Goal: Task Accomplishment & Management: Complete application form

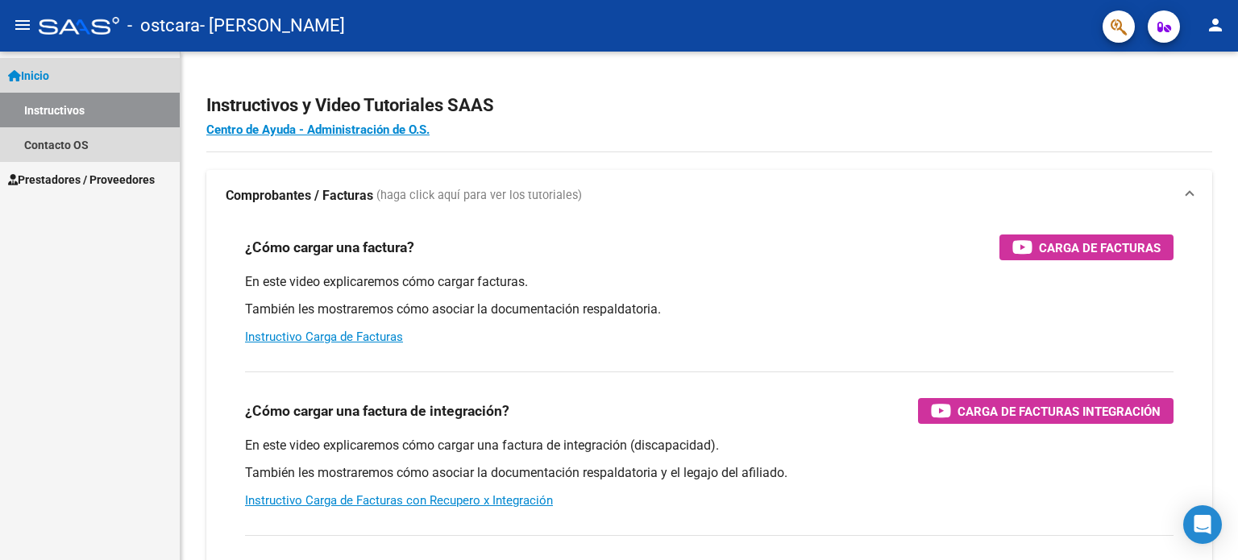
click at [44, 86] on link "Inicio" at bounding box center [90, 75] width 180 height 35
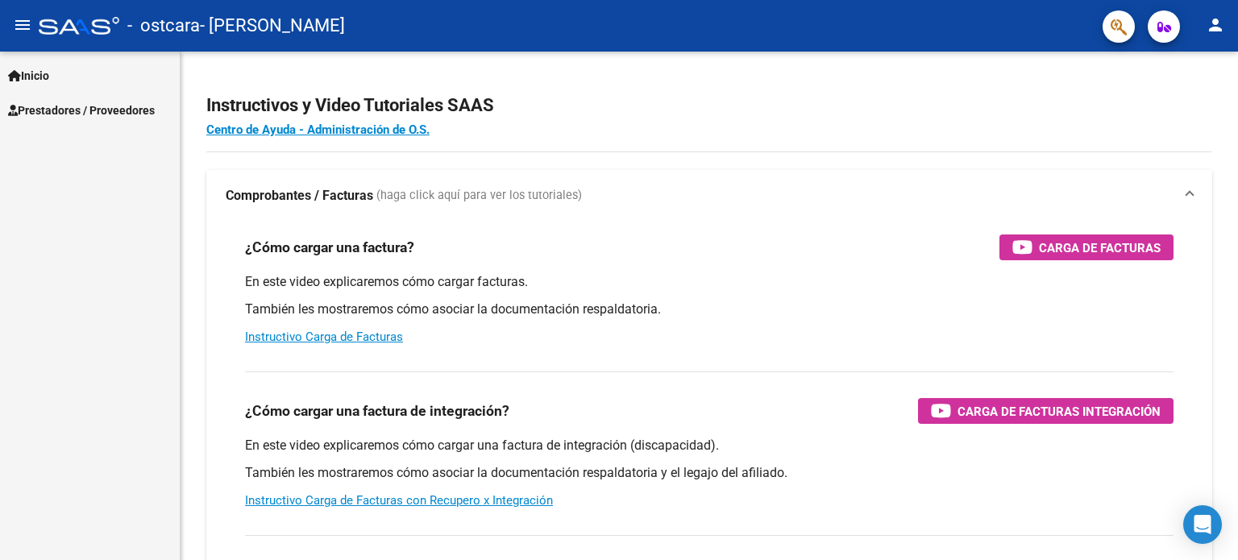
click at [72, 110] on span "Prestadores / Proveedores" at bounding box center [81, 111] width 147 height 18
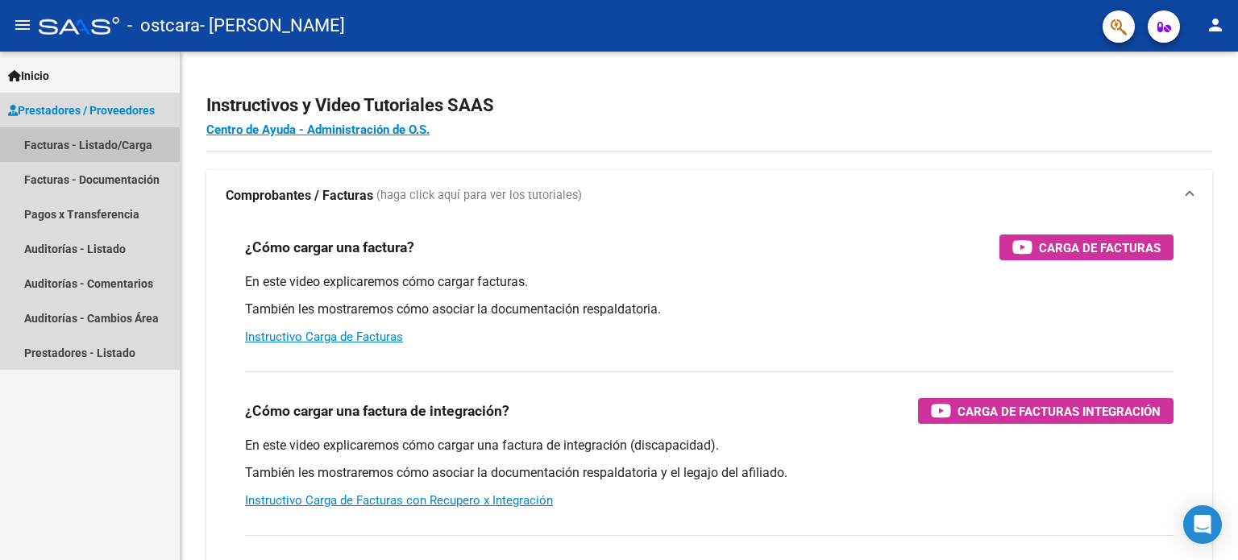
click at [96, 143] on link "Facturas - Listado/Carga" at bounding box center [90, 144] width 180 height 35
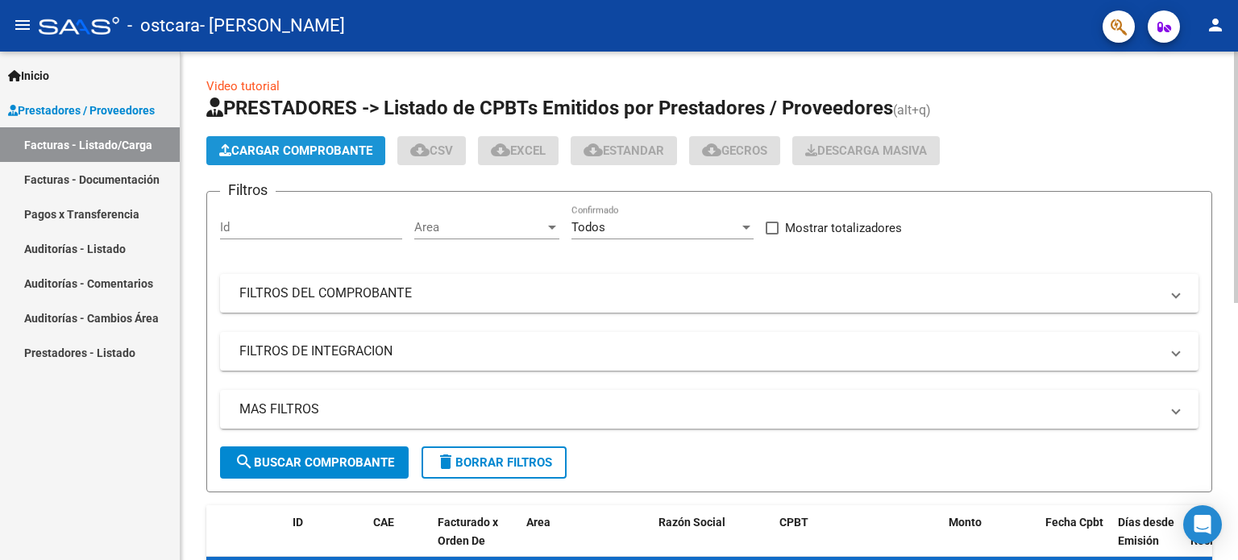
click at [322, 143] on span "Cargar Comprobante" at bounding box center [295, 150] width 153 height 15
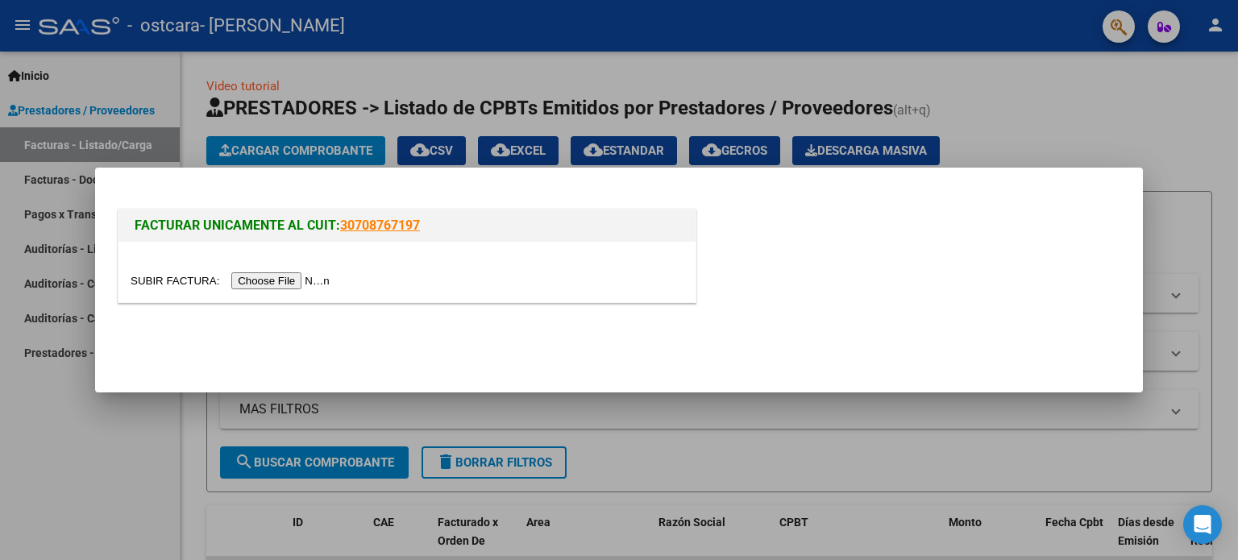
click at [286, 282] on input "file" at bounding box center [233, 280] width 204 height 17
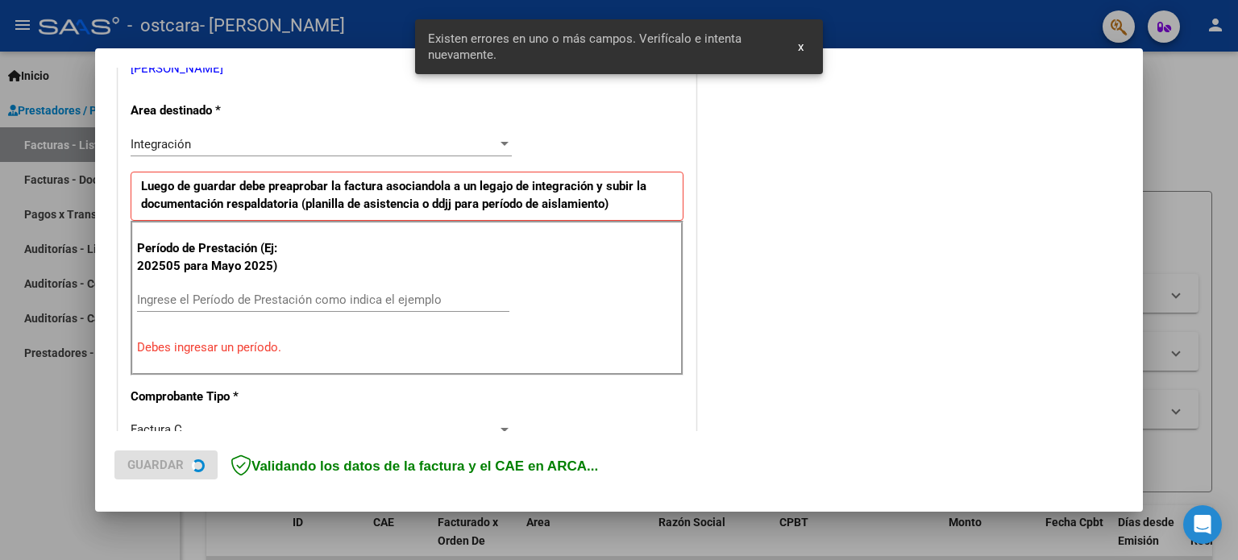
scroll to position [347, 0]
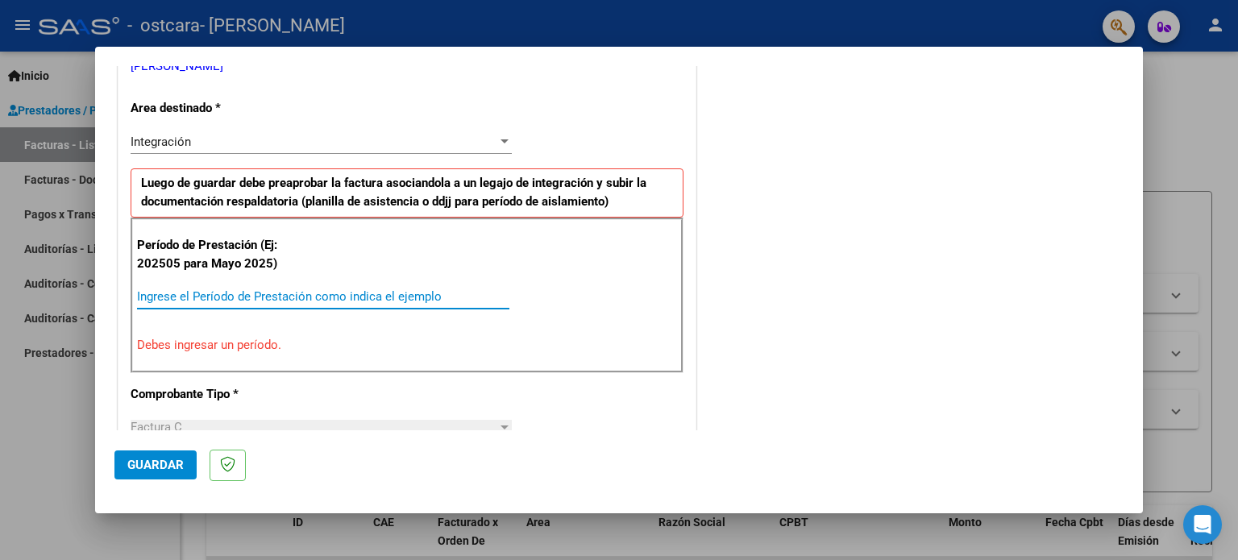
click at [330, 293] on input "Ingrese el Período de Prestación como indica el ejemplo" at bounding box center [323, 296] width 372 height 15
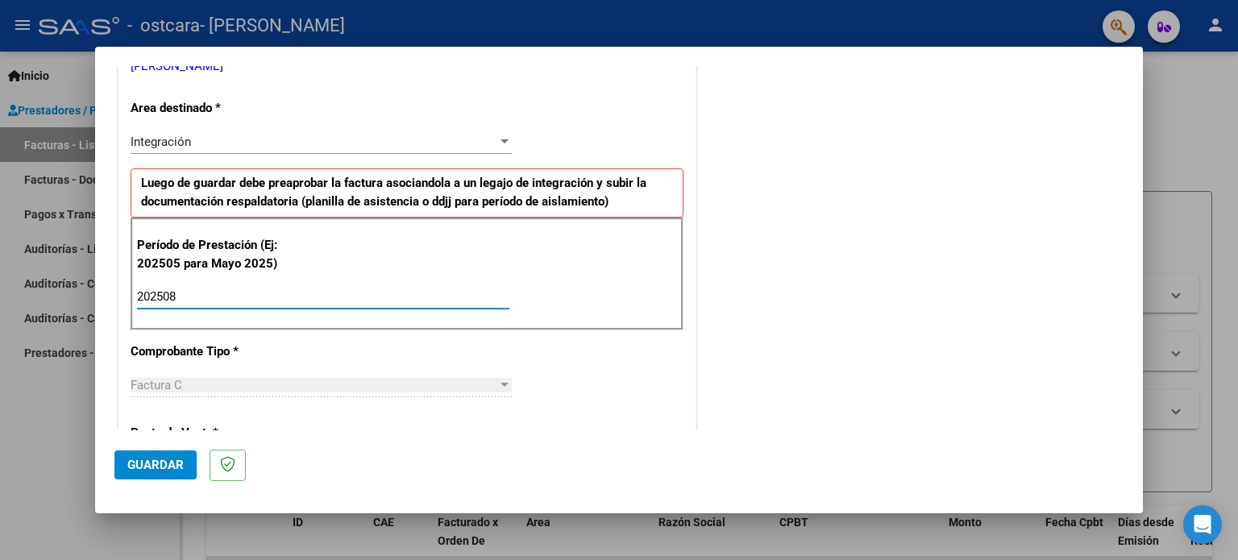
type input "202508"
click at [165, 462] on span "Guardar" at bounding box center [155, 465] width 56 height 15
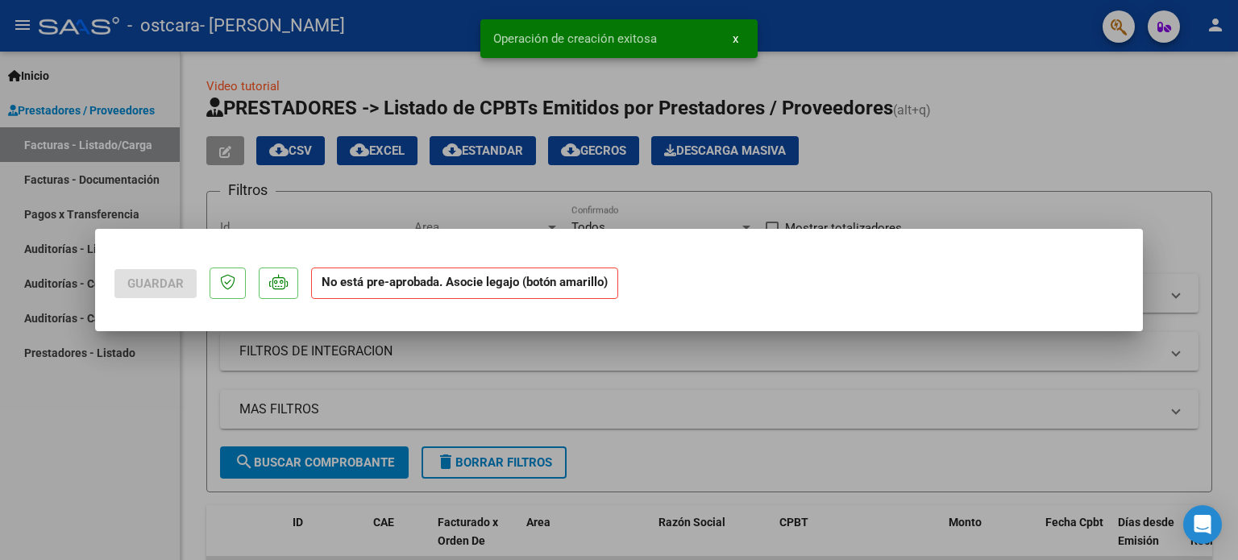
scroll to position [0, 0]
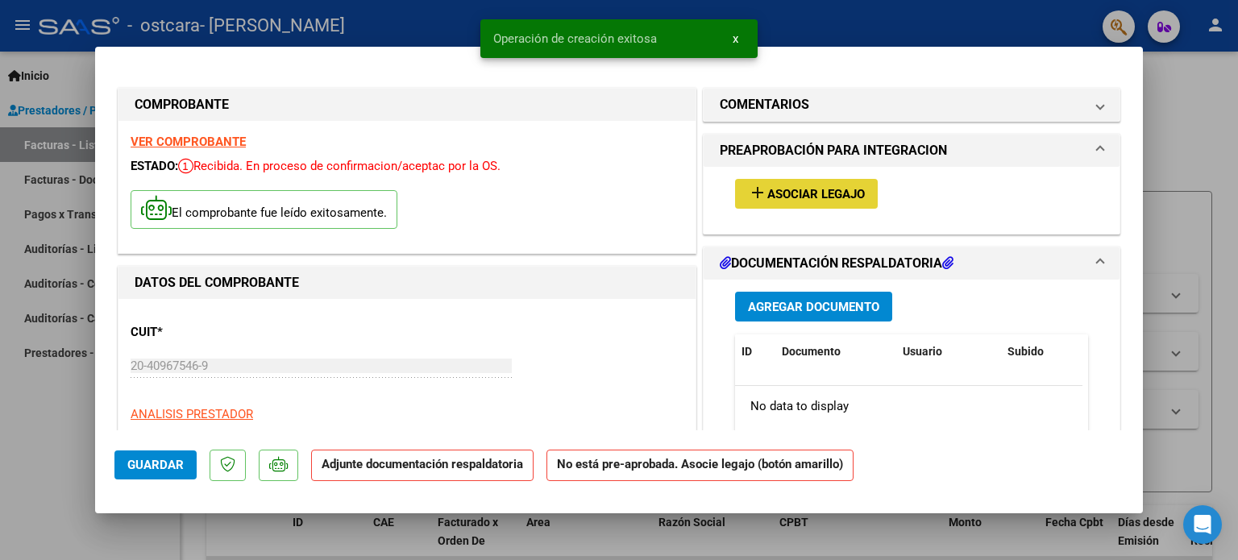
click at [778, 193] on span "Asociar Legajo" at bounding box center [816, 194] width 98 height 15
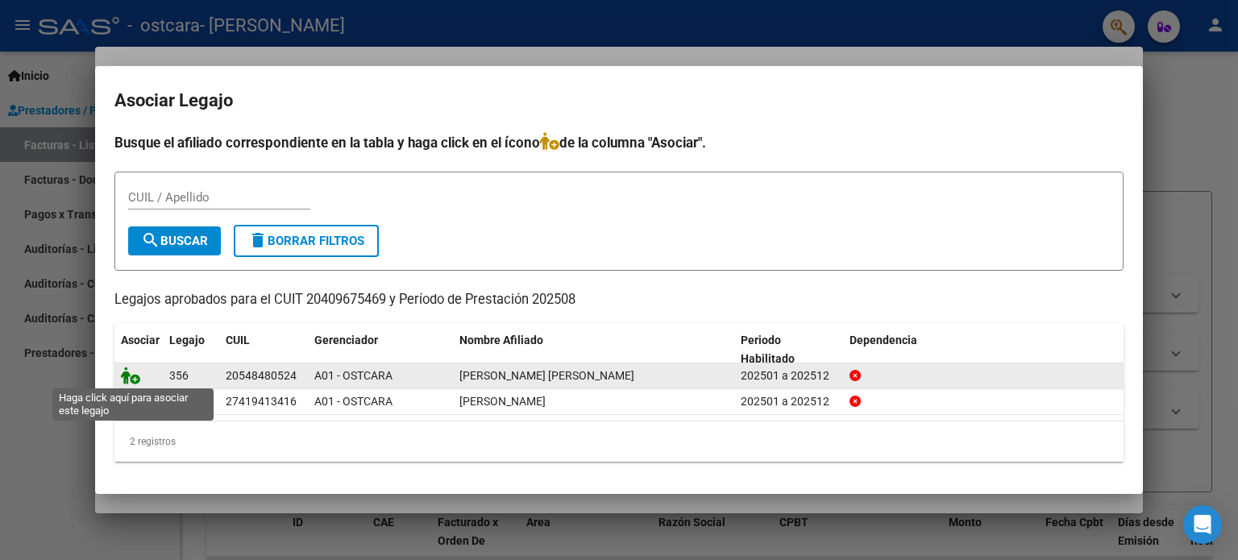
click at [128, 368] on icon at bounding box center [130, 376] width 19 height 18
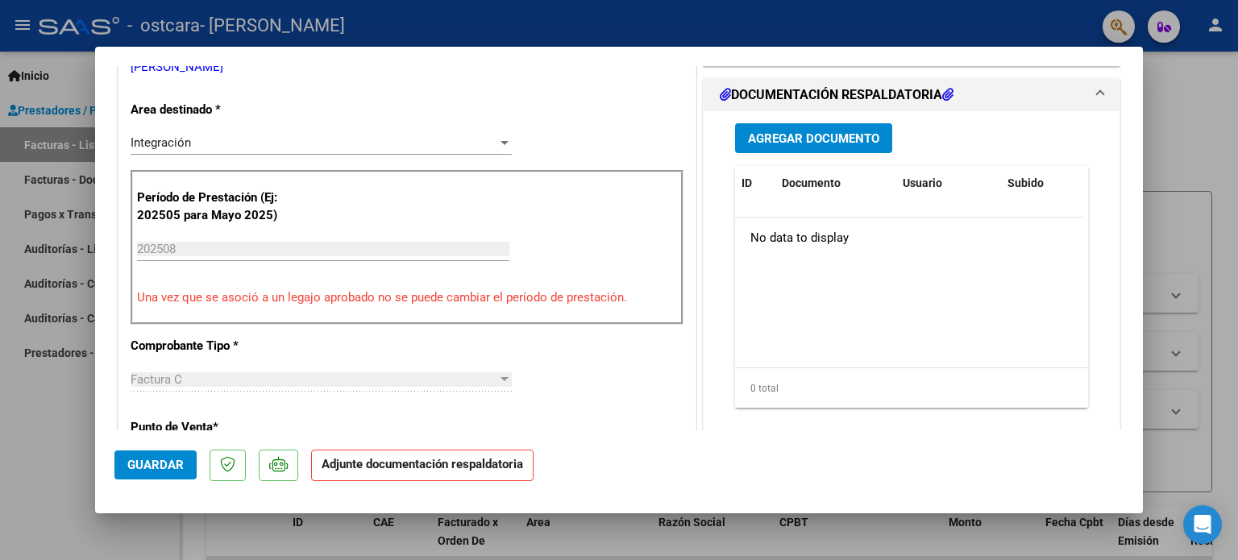
scroll to position [380, 0]
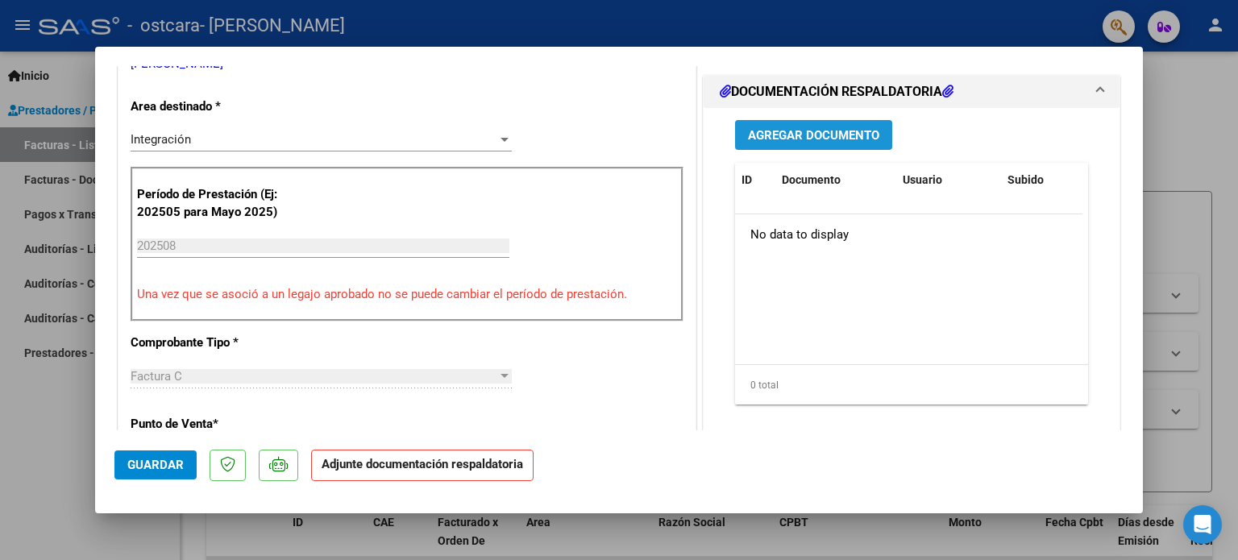
click at [841, 131] on span "Agregar Documento" at bounding box center [813, 135] width 131 height 15
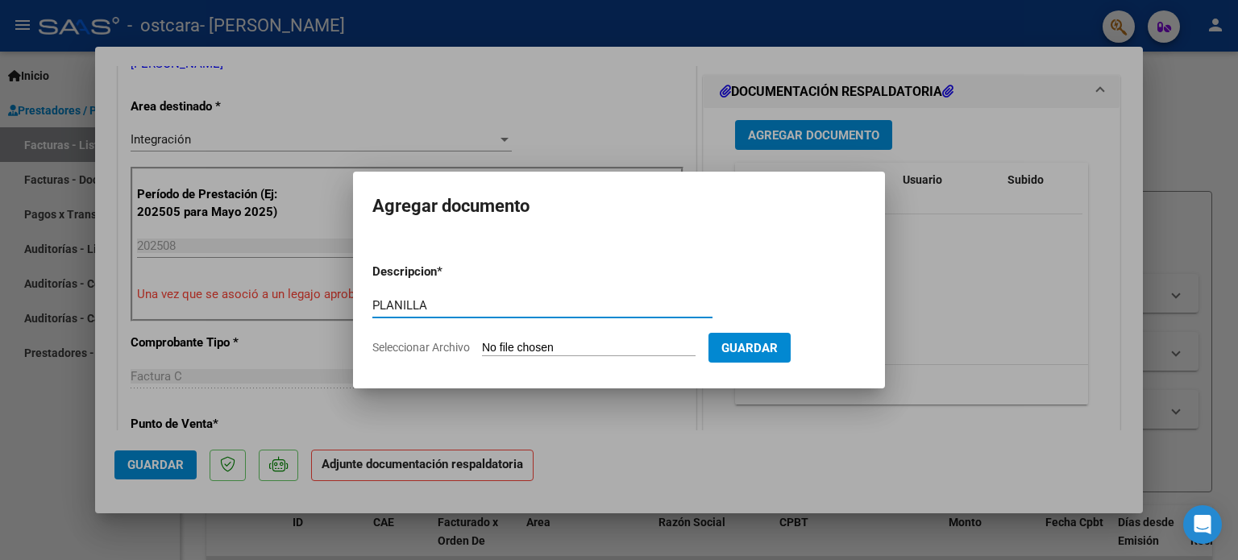
type input "PLANILLA"
click at [602, 352] on input "Seleccionar Archivo" at bounding box center [589, 348] width 214 height 15
type input "C:\fakepath\Planilla fono.pdf"
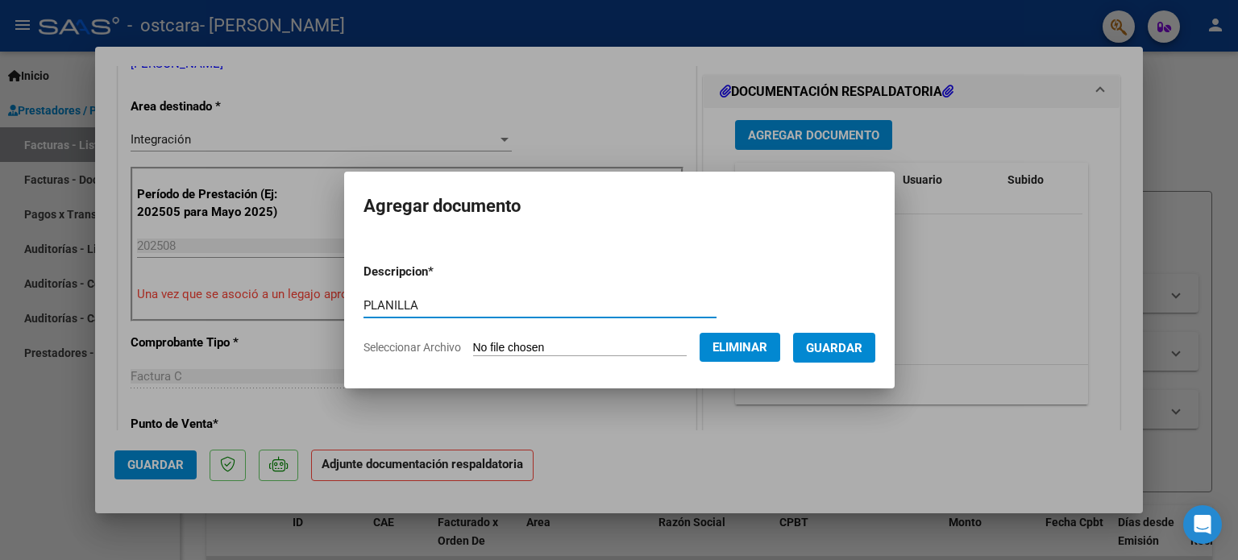
click at [445, 302] on input "PLANILLA" at bounding box center [539, 305] width 353 height 15
type input "PLANILLA DE ASISTENCIA"
click at [841, 341] on span "Guardar" at bounding box center [834, 348] width 56 height 15
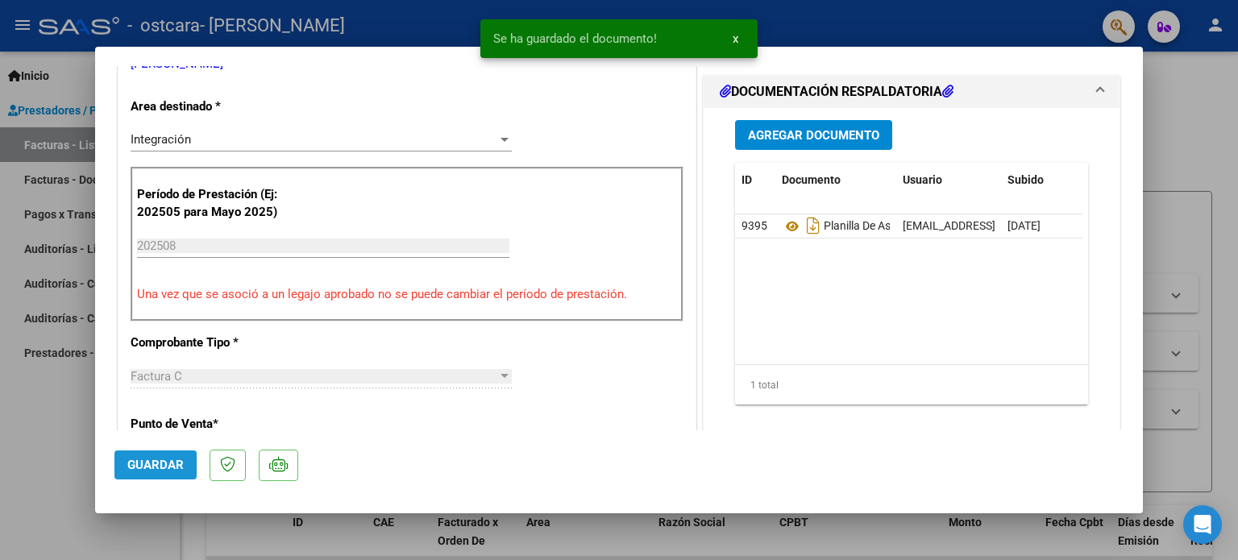
click at [149, 472] on span "Guardar" at bounding box center [155, 465] width 56 height 15
click at [1209, 96] on div at bounding box center [619, 280] width 1238 height 560
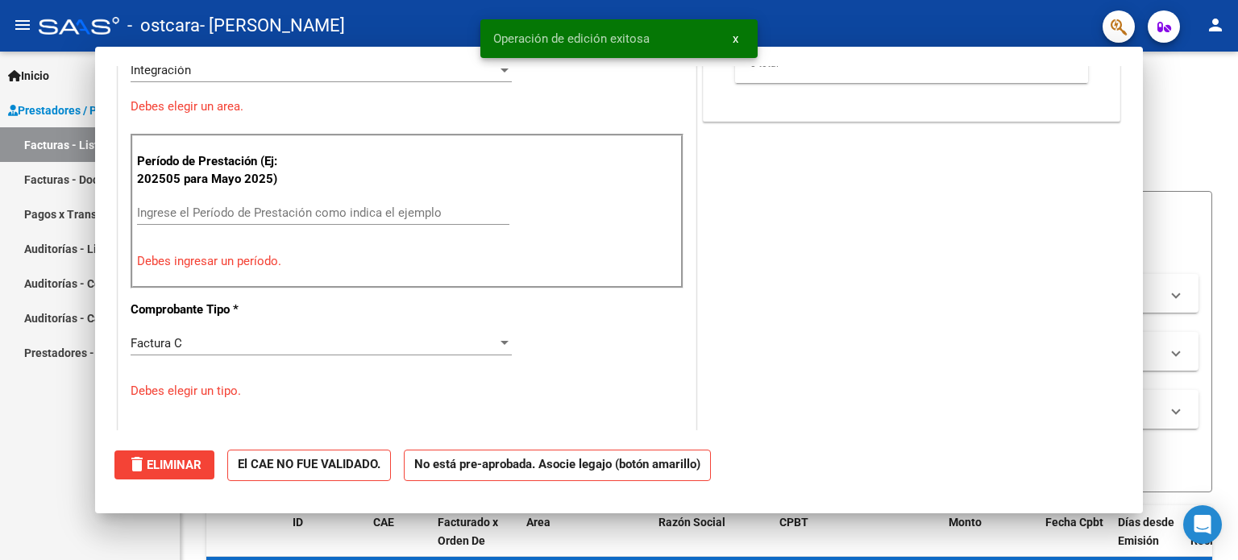
scroll to position [0, 0]
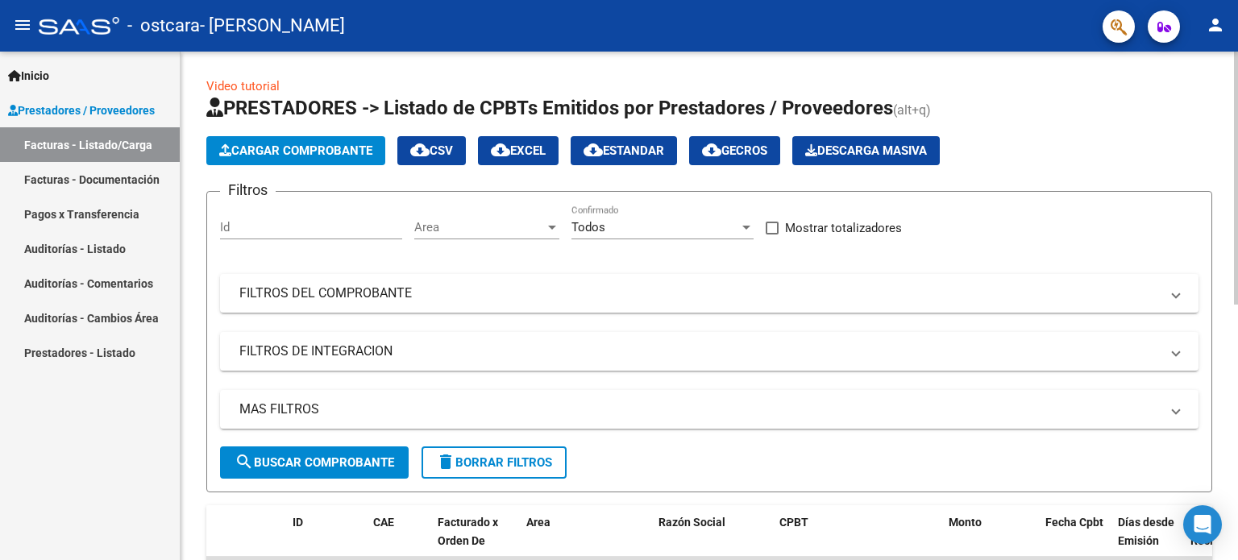
click at [363, 154] on span "Cargar Comprobante" at bounding box center [295, 150] width 153 height 15
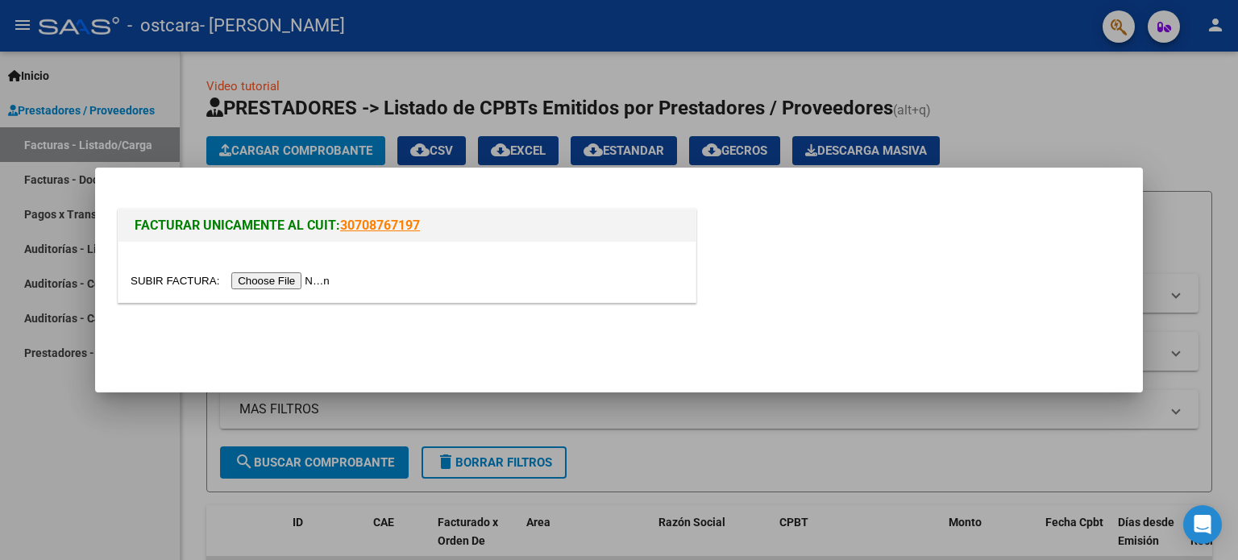
click at [289, 280] on input "file" at bounding box center [233, 280] width 204 height 17
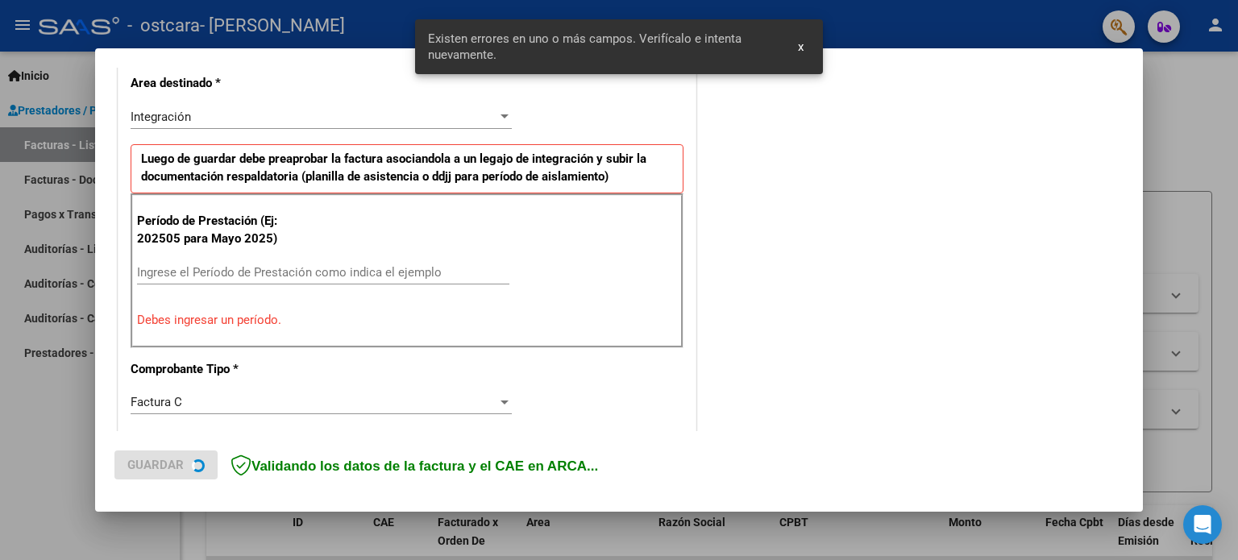
scroll to position [377, 0]
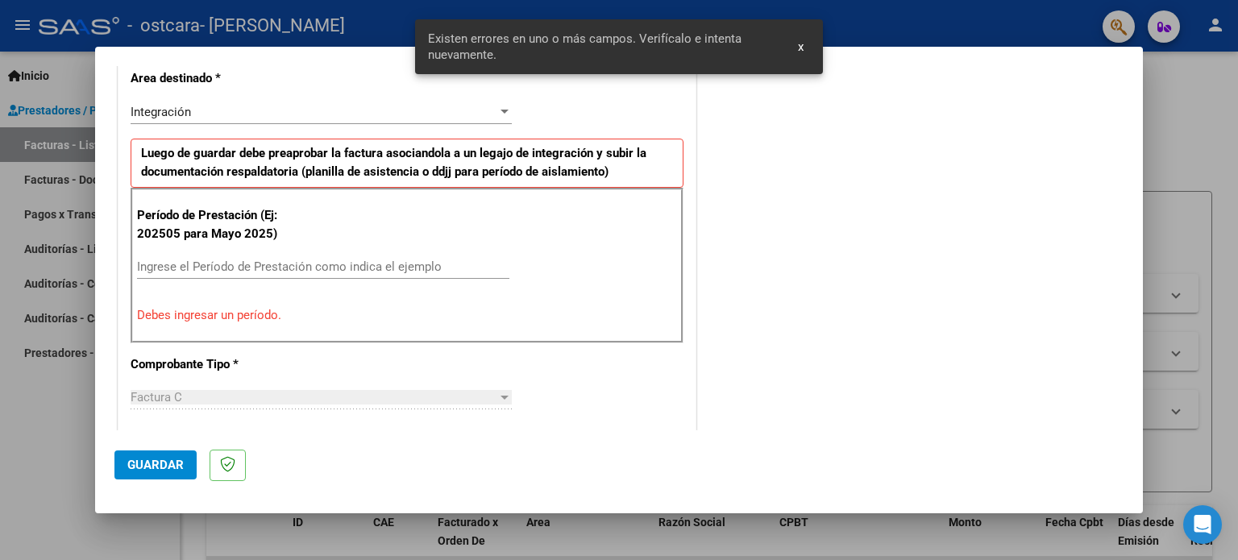
click at [310, 270] on input "Ingrese el Período de Prestación como indica el ejemplo" at bounding box center [323, 266] width 372 height 15
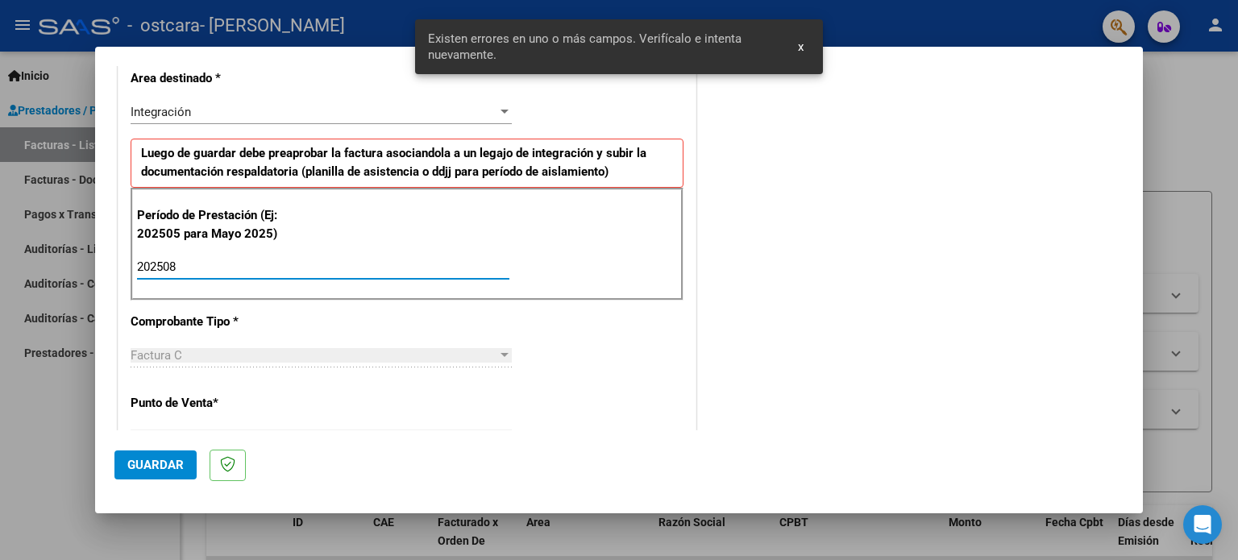
type input "202508"
click at [150, 460] on span "Guardar" at bounding box center [155, 465] width 56 height 15
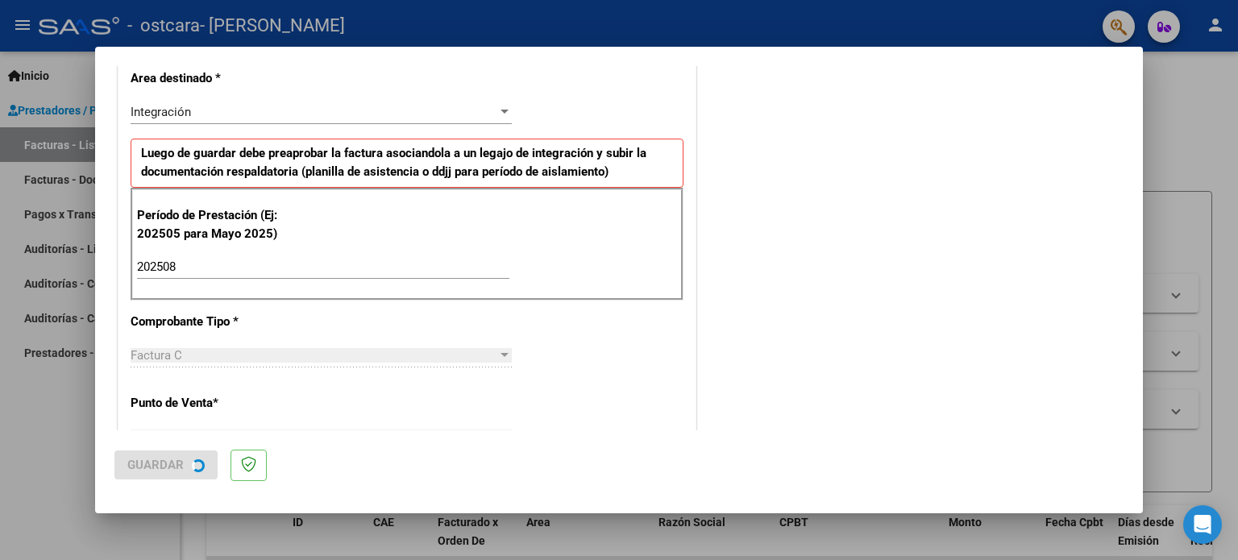
scroll to position [0, 0]
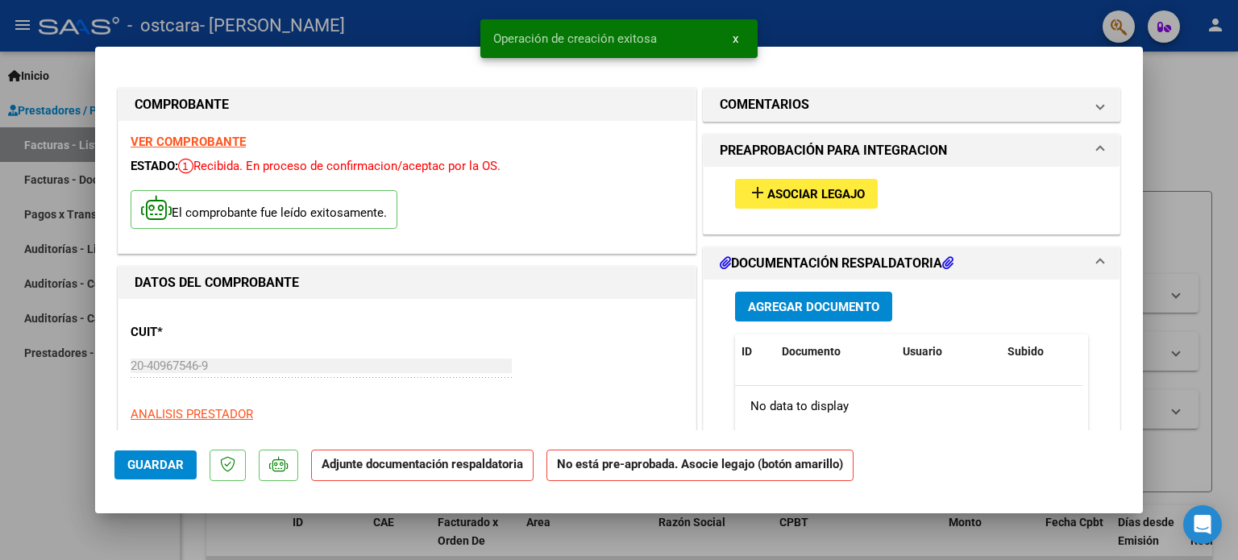
click at [822, 175] on div "add Asociar Legajo" at bounding box center [911, 194] width 377 height 54
click at [822, 187] on span "Asociar Legajo" at bounding box center [816, 194] width 98 height 15
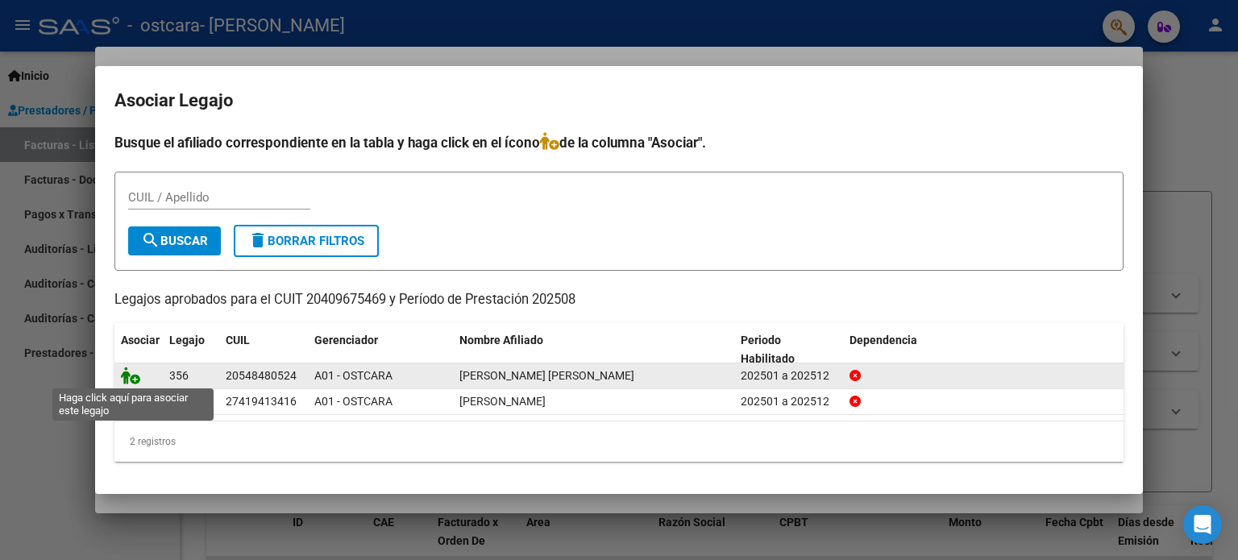
click at [133, 376] on icon at bounding box center [130, 376] width 19 height 18
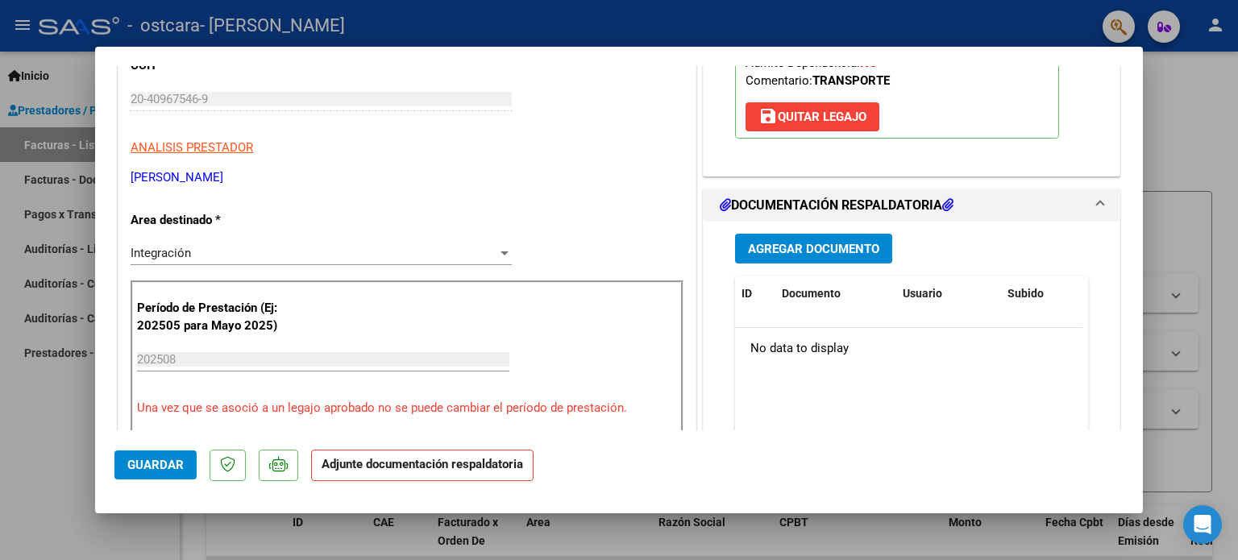
scroll to position [270, 0]
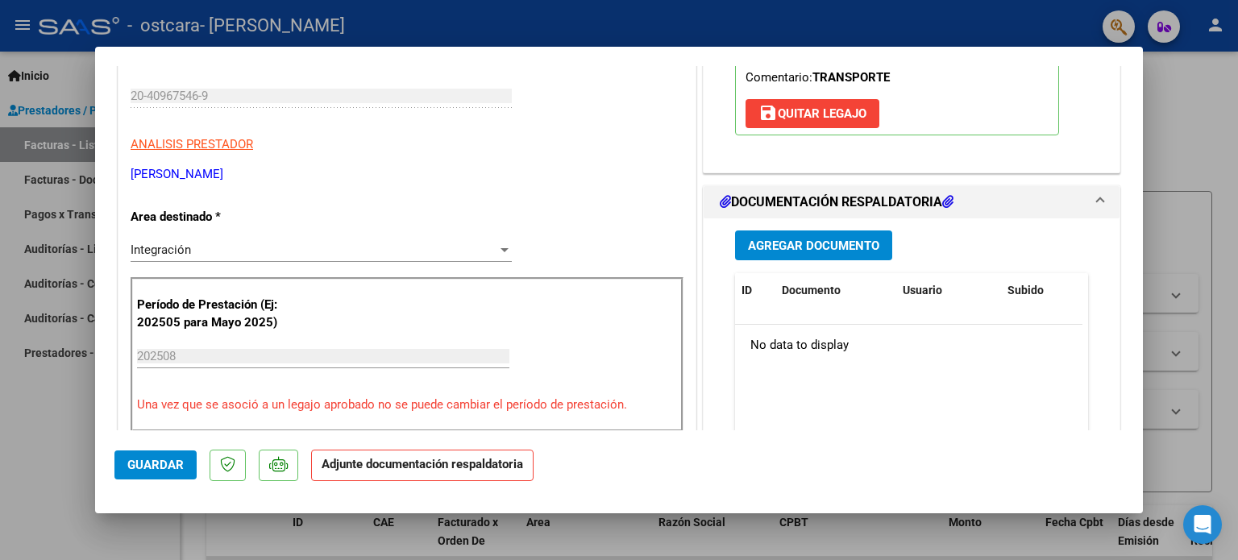
click at [812, 241] on span "Agregar Documento" at bounding box center [813, 246] width 131 height 15
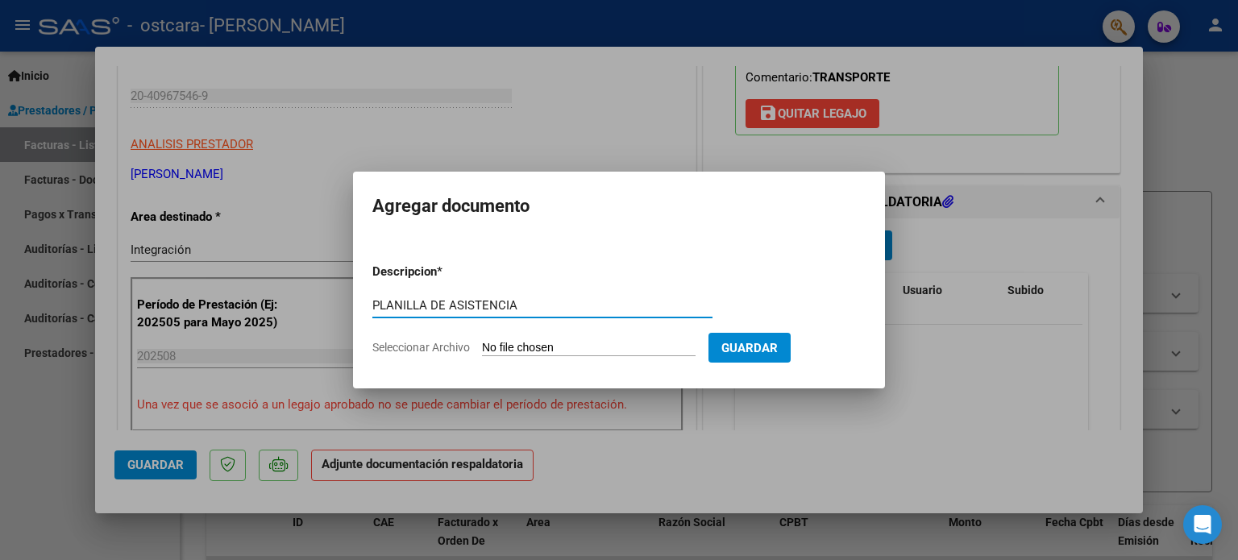
type input "PLANILLA DE ASISTENCIA"
click at [535, 344] on input "Seleccionar Archivo" at bounding box center [589, 348] width 214 height 15
type input "C:\fakepath\Planilla Kine.pdf"
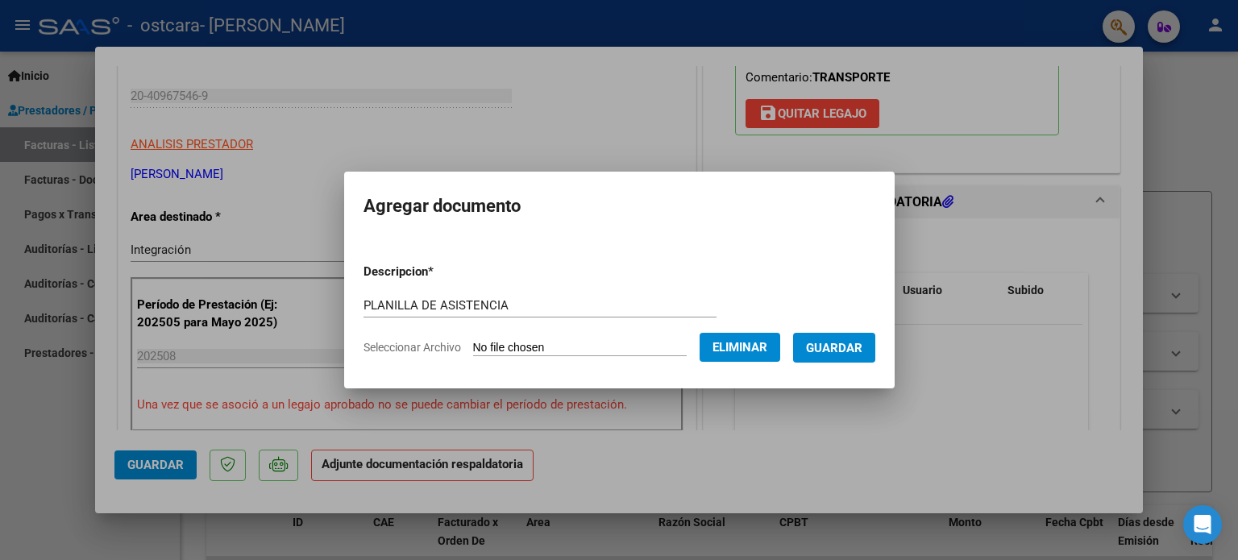
click at [836, 351] on span "Guardar" at bounding box center [834, 348] width 56 height 15
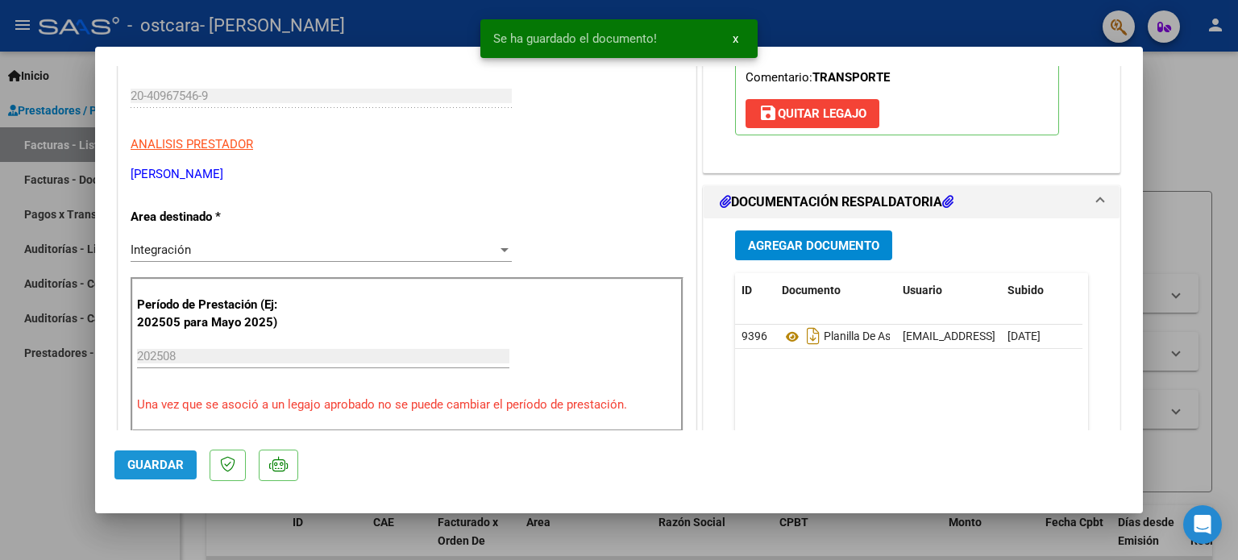
click at [170, 463] on span "Guardar" at bounding box center [155, 465] width 56 height 15
click at [1222, 136] on div at bounding box center [619, 280] width 1238 height 560
type input "$ 0,00"
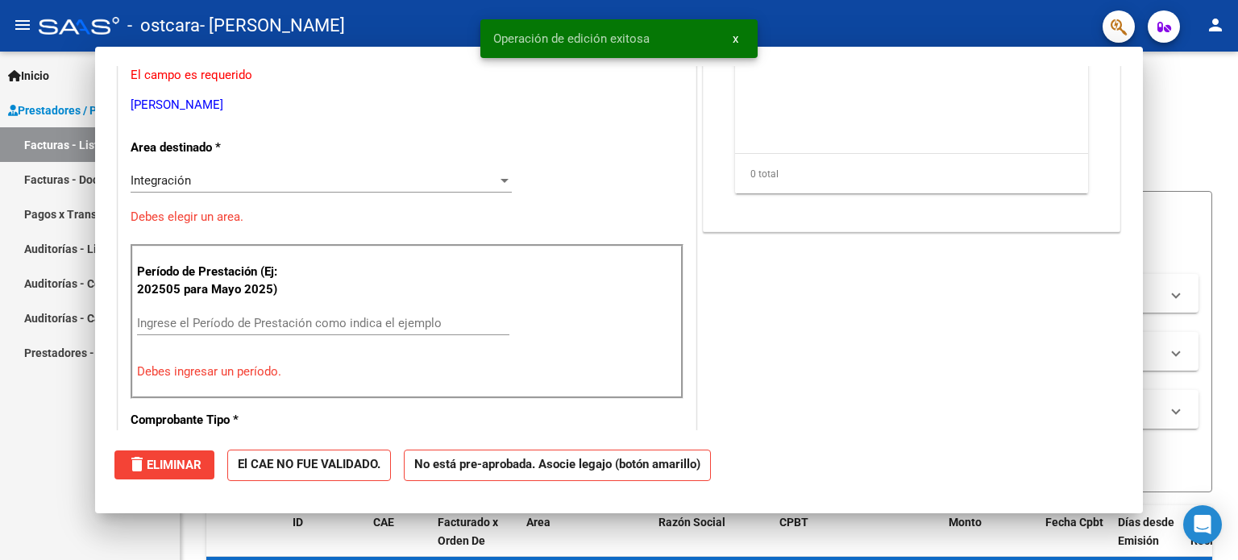
scroll to position [221, 0]
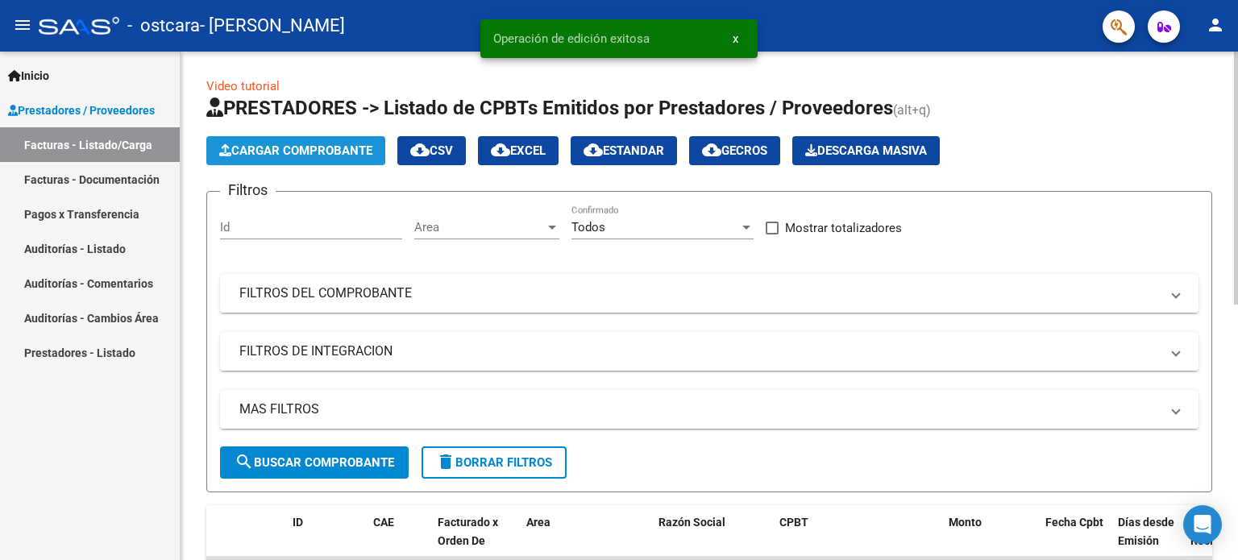
click at [327, 147] on span "Cargar Comprobante" at bounding box center [295, 150] width 153 height 15
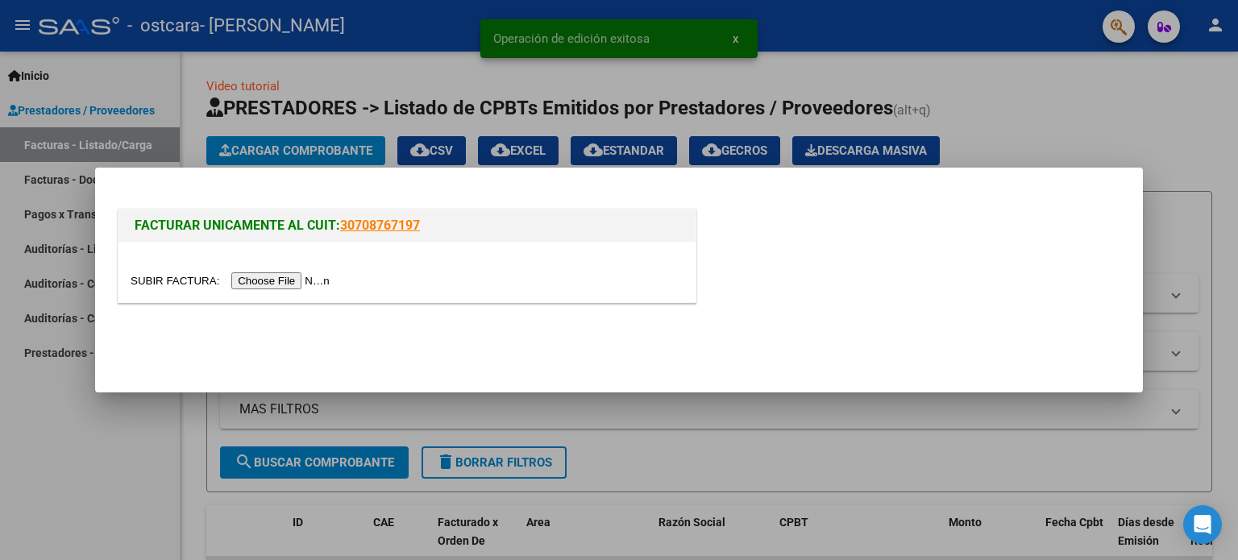
click at [297, 273] on input "file" at bounding box center [233, 280] width 204 height 17
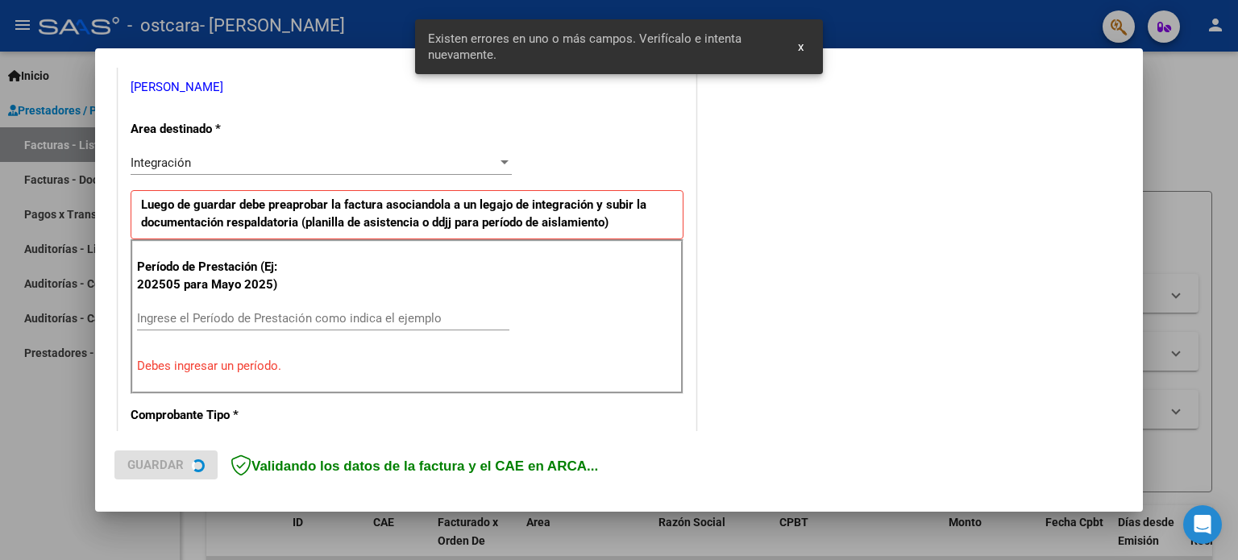
scroll to position [347, 0]
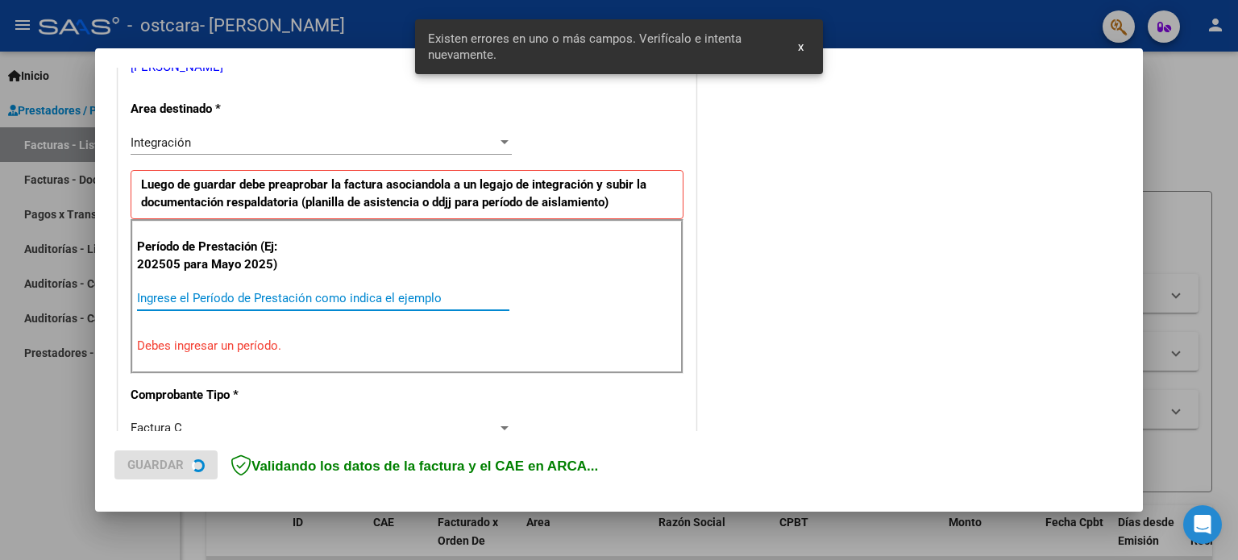
click at [334, 291] on input "Ingrese el Período de Prestación como indica el ejemplo" at bounding box center [323, 298] width 372 height 15
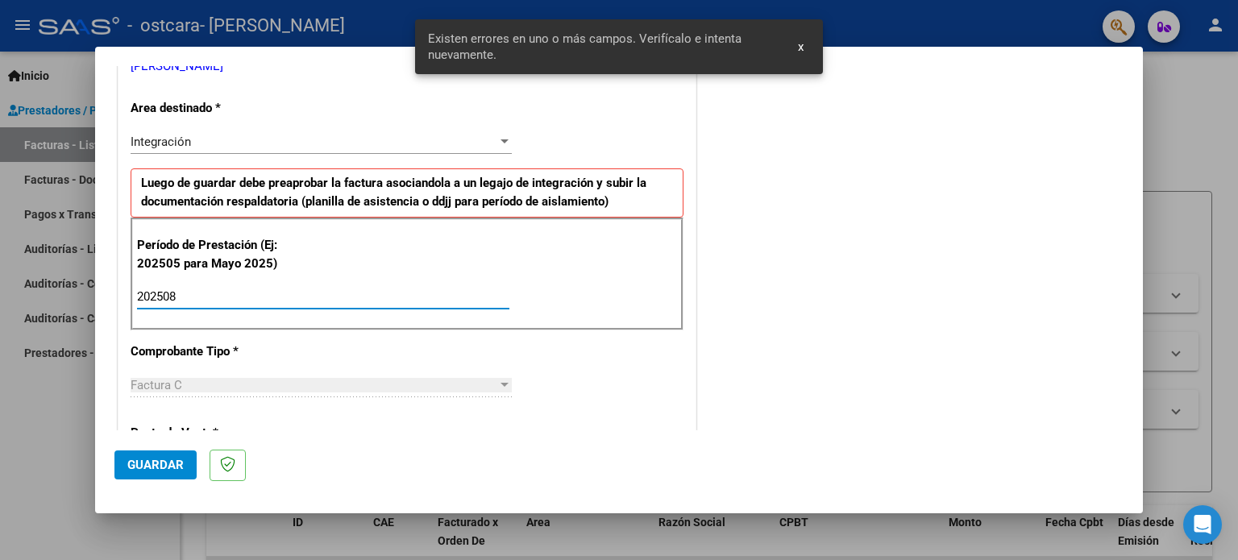
type input "202508"
click at [149, 468] on span "Guardar" at bounding box center [155, 465] width 56 height 15
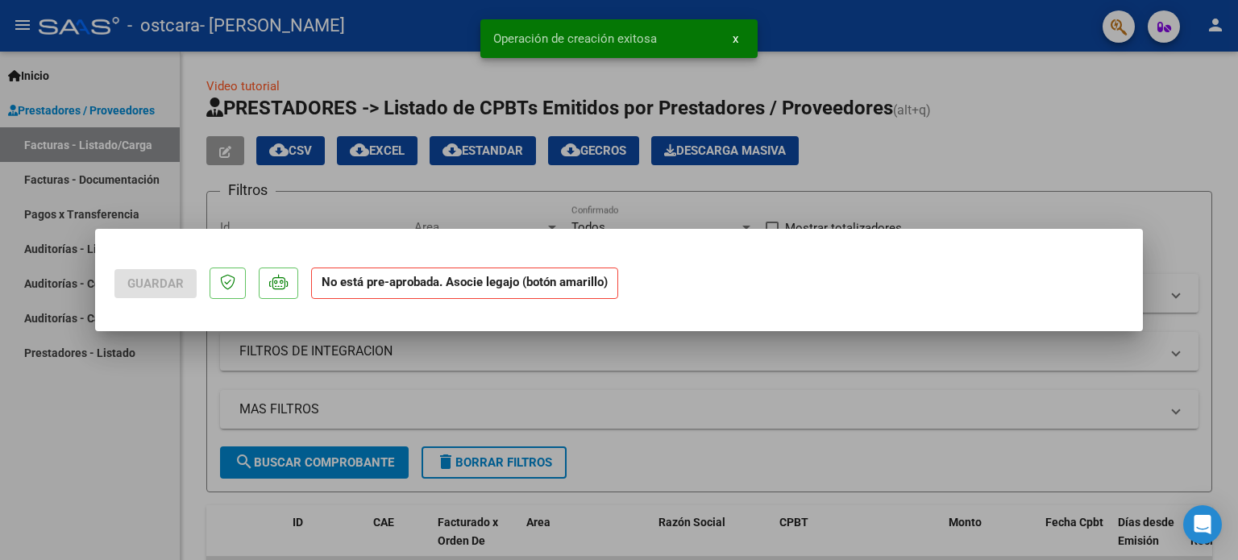
scroll to position [0, 0]
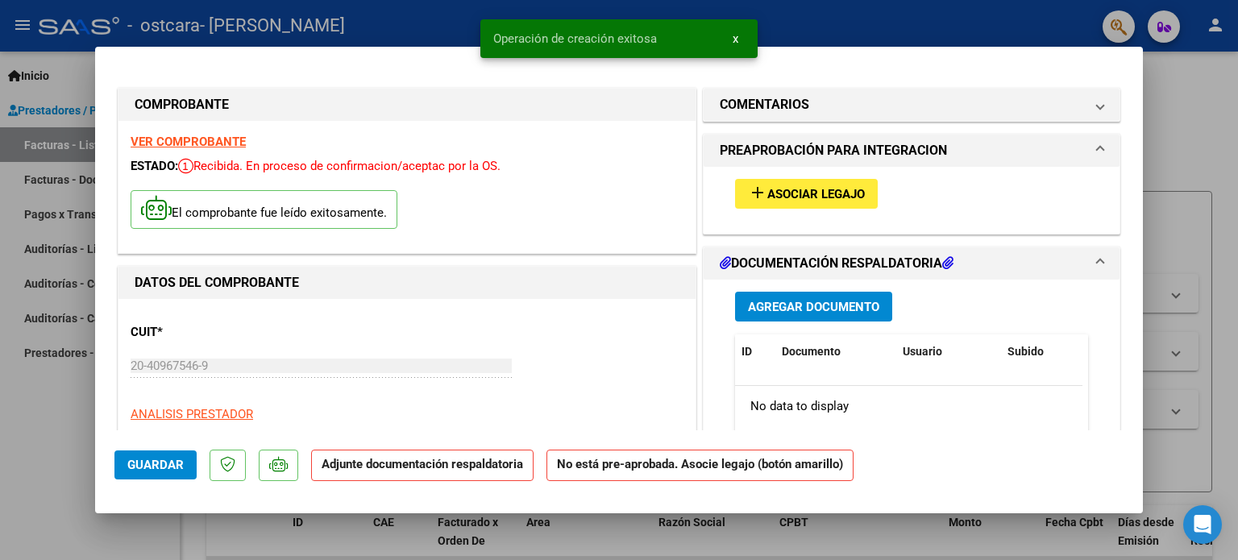
click at [783, 188] on span "Asociar Legajo" at bounding box center [816, 194] width 98 height 15
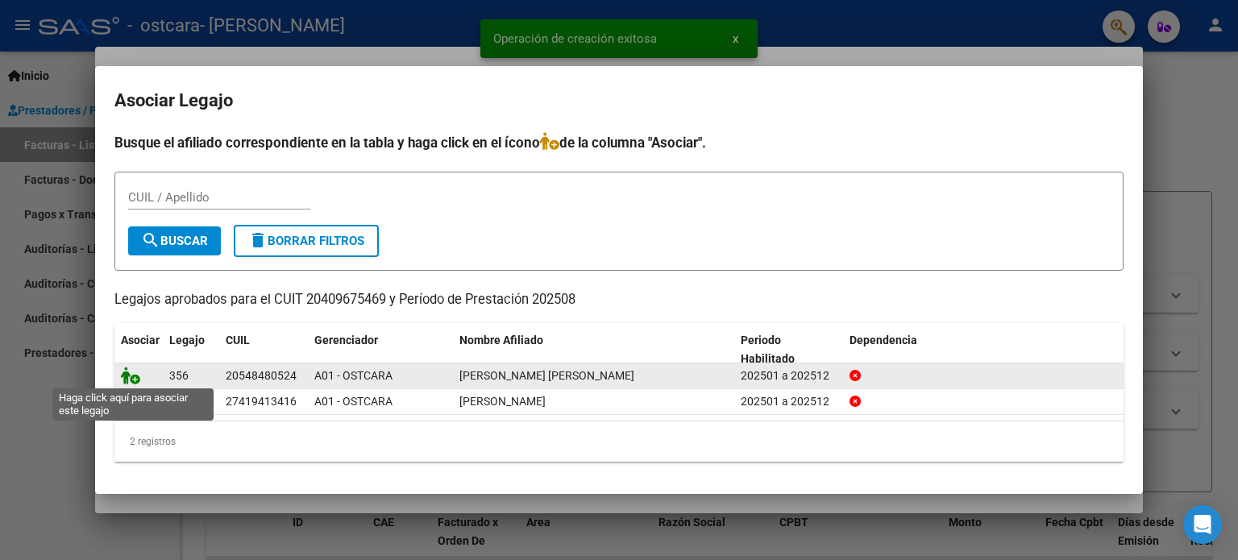
click at [129, 374] on icon at bounding box center [130, 376] width 19 height 18
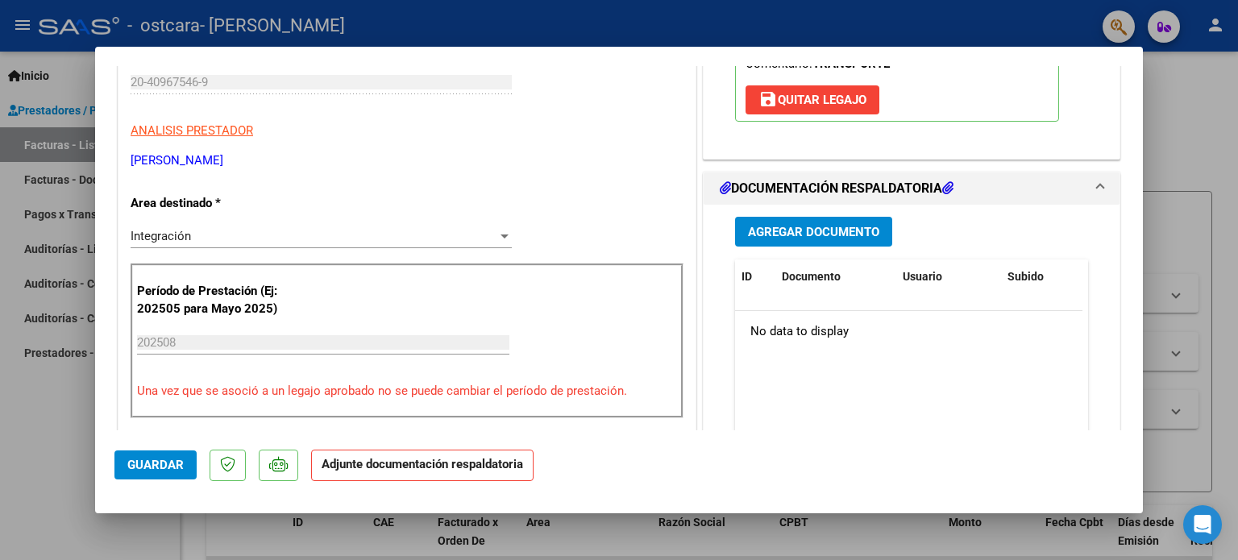
scroll to position [292, 0]
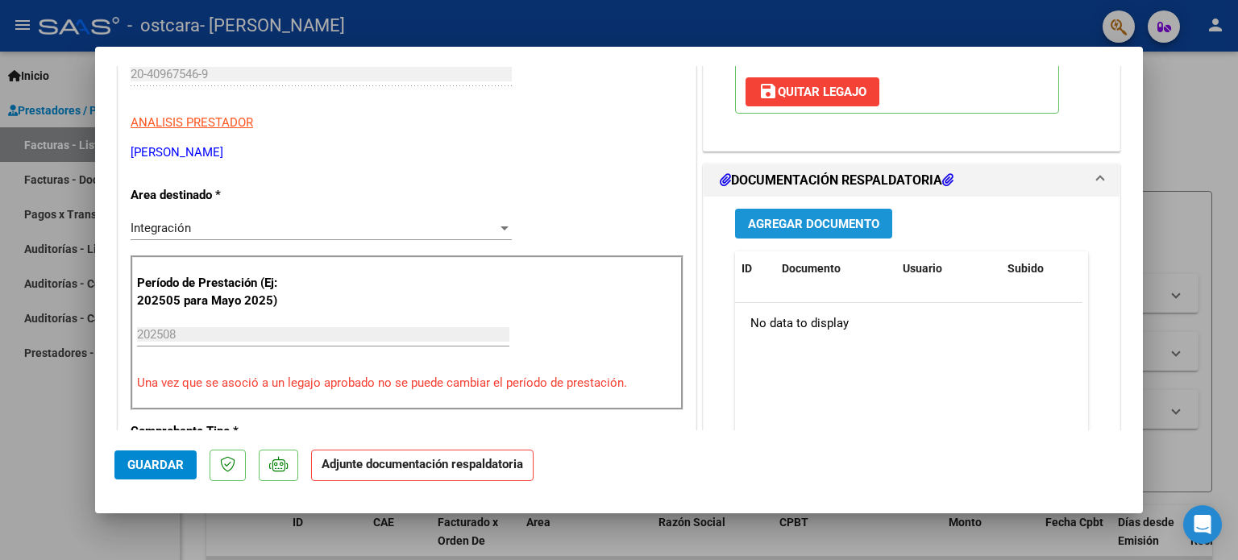
click at [838, 216] on span "Agregar Documento" at bounding box center [813, 223] width 131 height 15
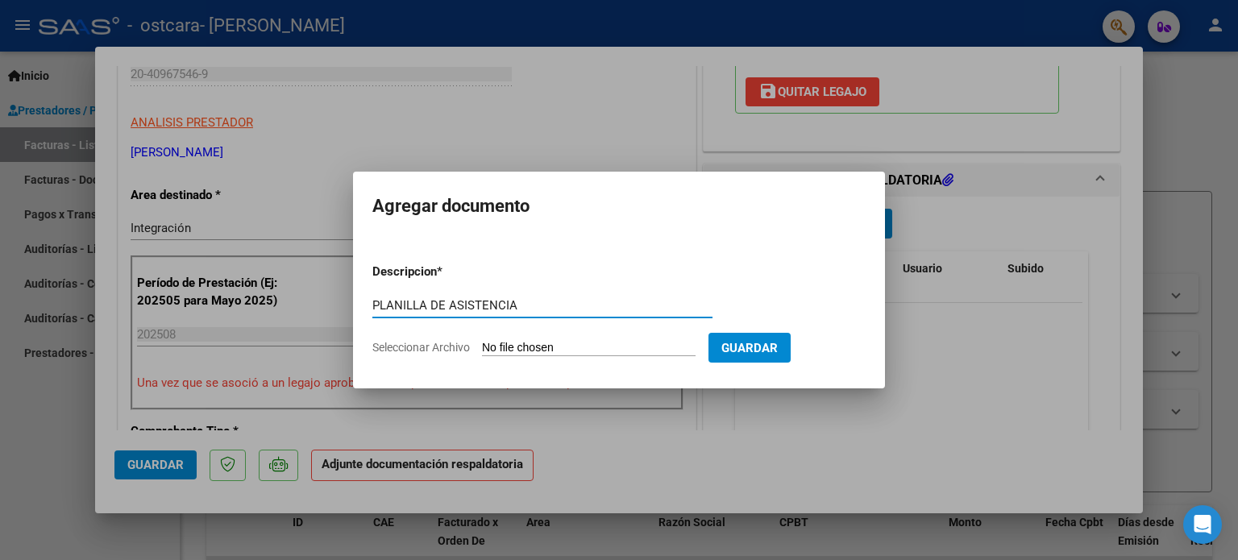
type input "PLANILLA DE ASISTENCIA"
click at [552, 338] on form "Descripcion * PLANILLA DE ASISTENCIA Escriba aquí una descripcion Seleccionar A…" at bounding box center [618, 310] width 493 height 118
click at [560, 347] on input "Seleccionar Archivo" at bounding box center [589, 348] width 214 height 15
click at [593, 349] on input "Seleccionar Archivo" at bounding box center [589, 348] width 214 height 15
type input "C:\fakepath\Planilla psicología.pdf"
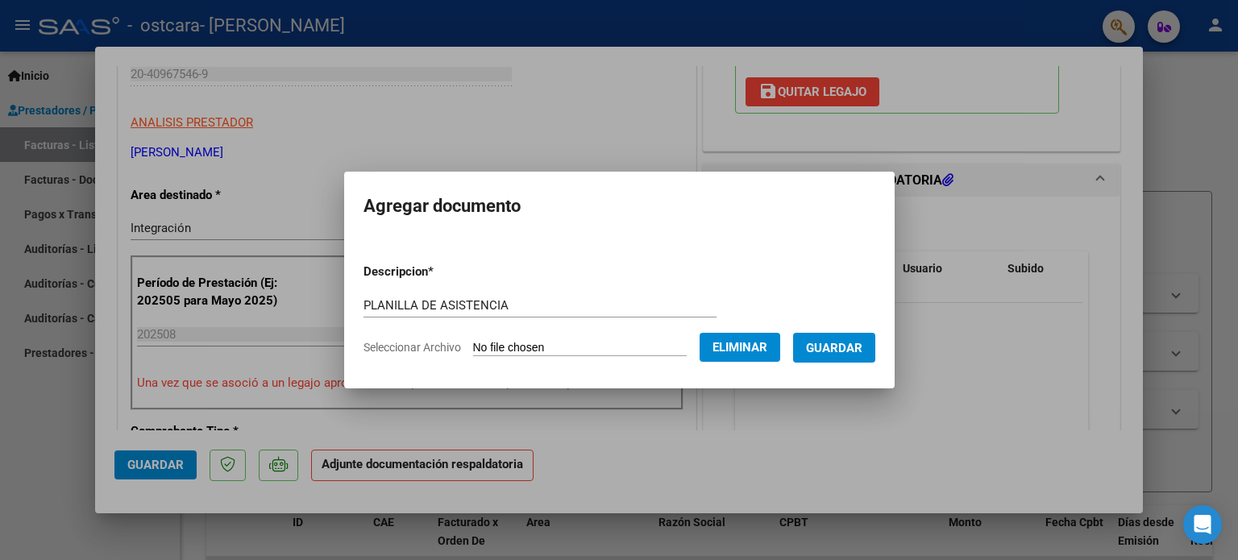
click at [862, 348] on span "Guardar" at bounding box center [834, 348] width 56 height 15
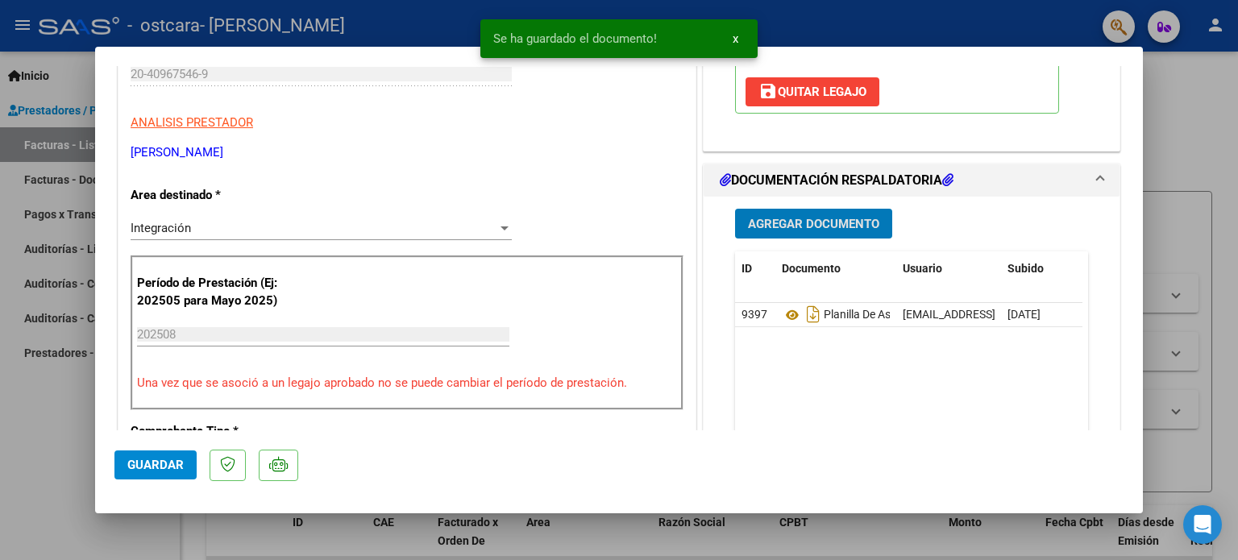
click at [164, 458] on span "Guardar" at bounding box center [155, 465] width 56 height 15
click at [1187, 124] on div at bounding box center [619, 280] width 1238 height 560
type input "$ 0,00"
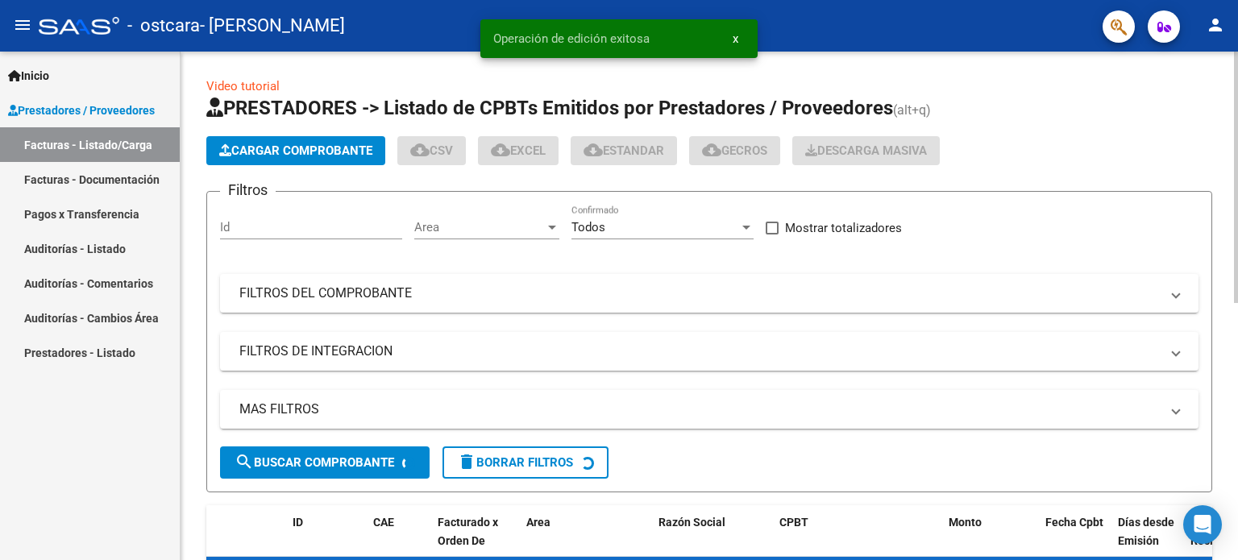
click at [343, 147] on span "Cargar Comprobante" at bounding box center [295, 150] width 153 height 15
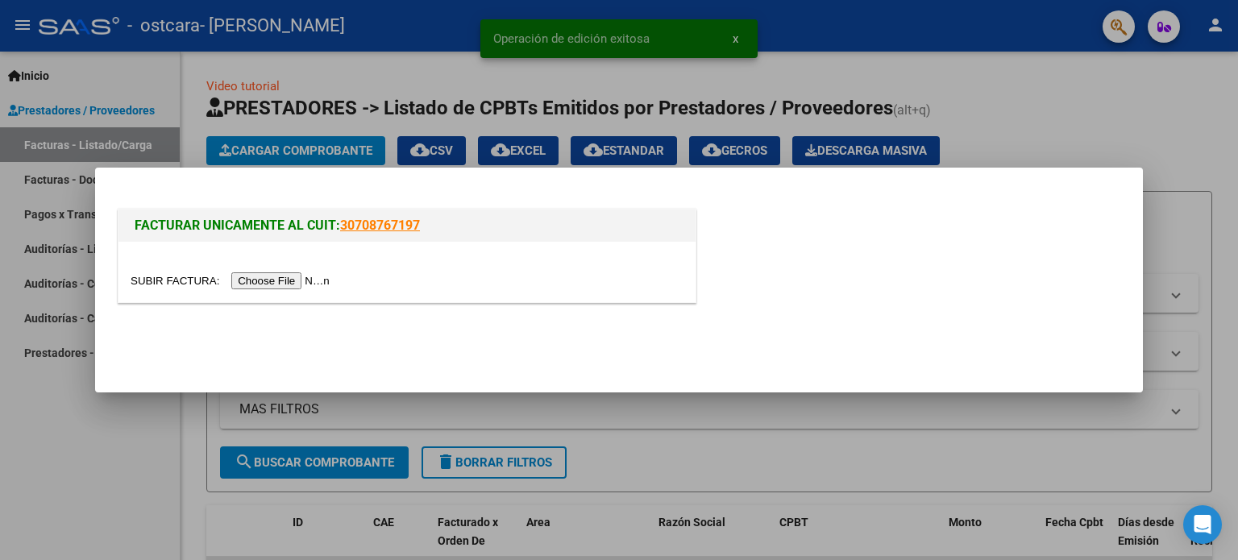
click at [276, 289] on input "file" at bounding box center [233, 280] width 204 height 17
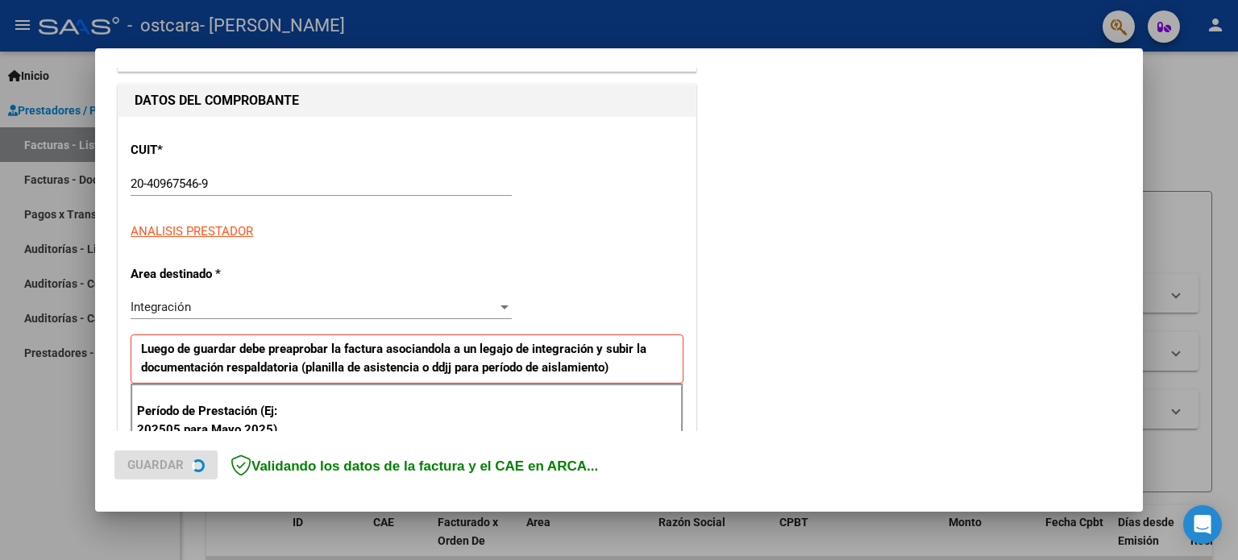
scroll to position [158, 0]
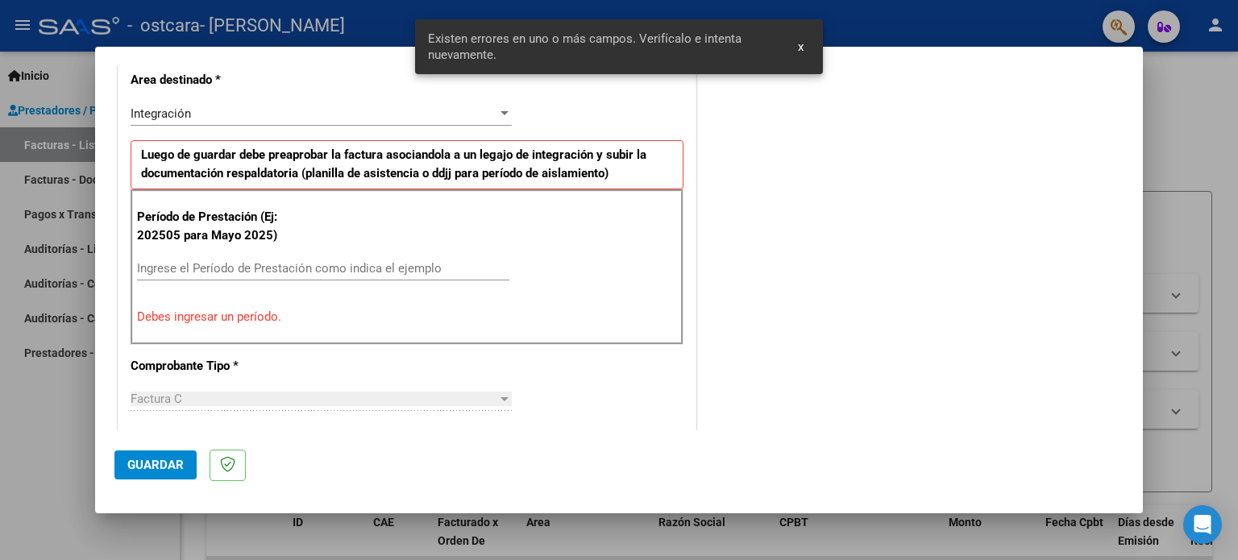
scroll to position [377, 0]
click at [317, 113] on div "Integración" at bounding box center [314, 112] width 367 height 15
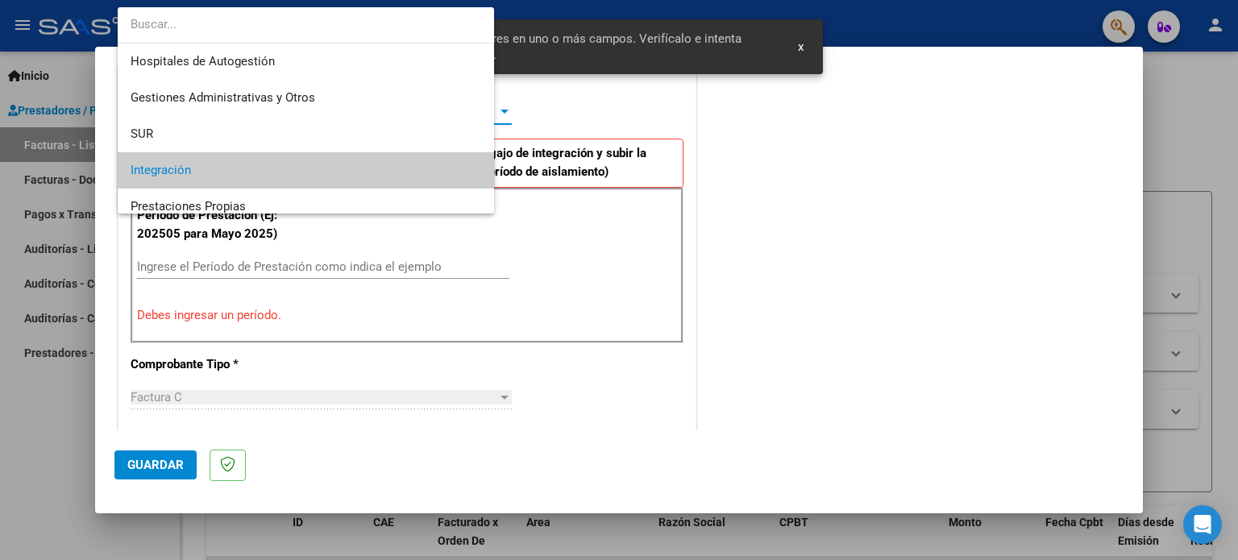
scroll to position [60, 0]
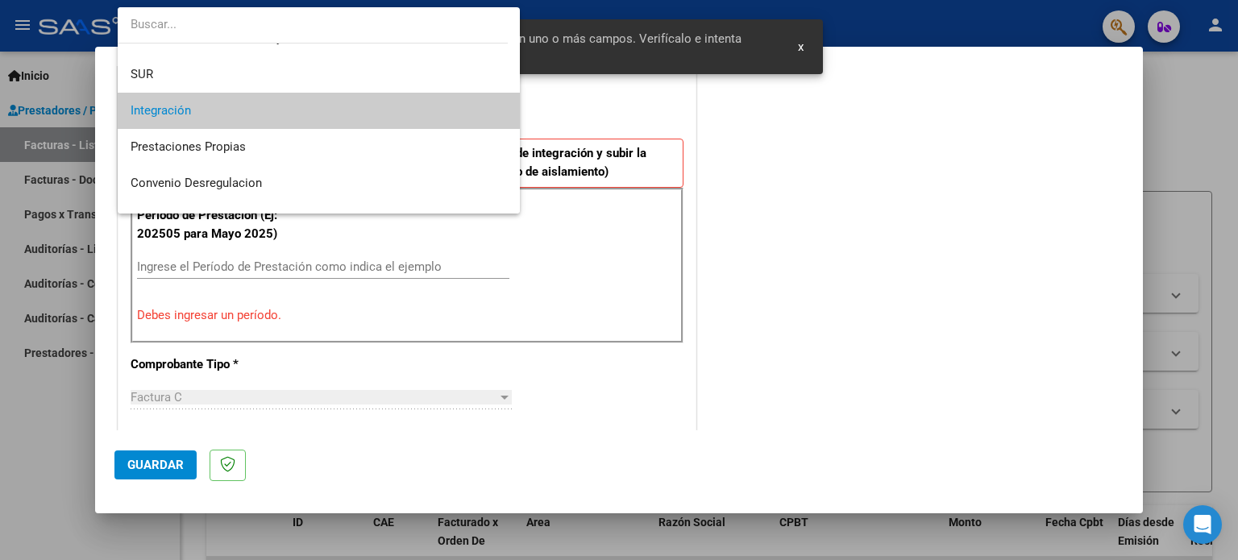
click at [264, 111] on span "Integración" at bounding box center [319, 111] width 377 height 36
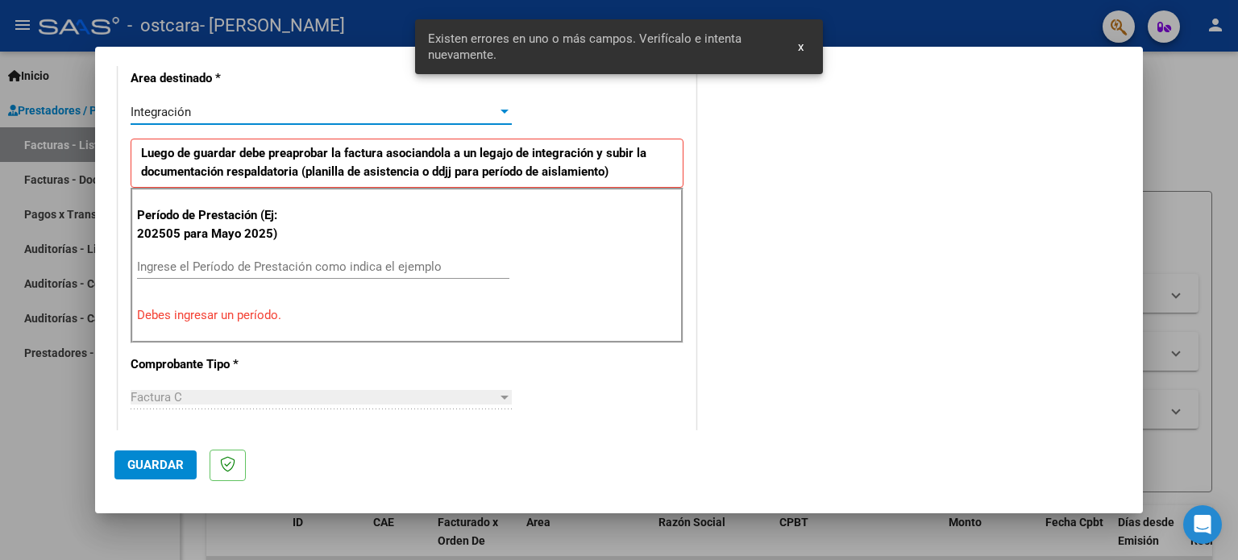
click at [250, 238] on p "Período de Prestación (Ej: 202505 para Mayo 2025)" at bounding box center [218, 224] width 162 height 36
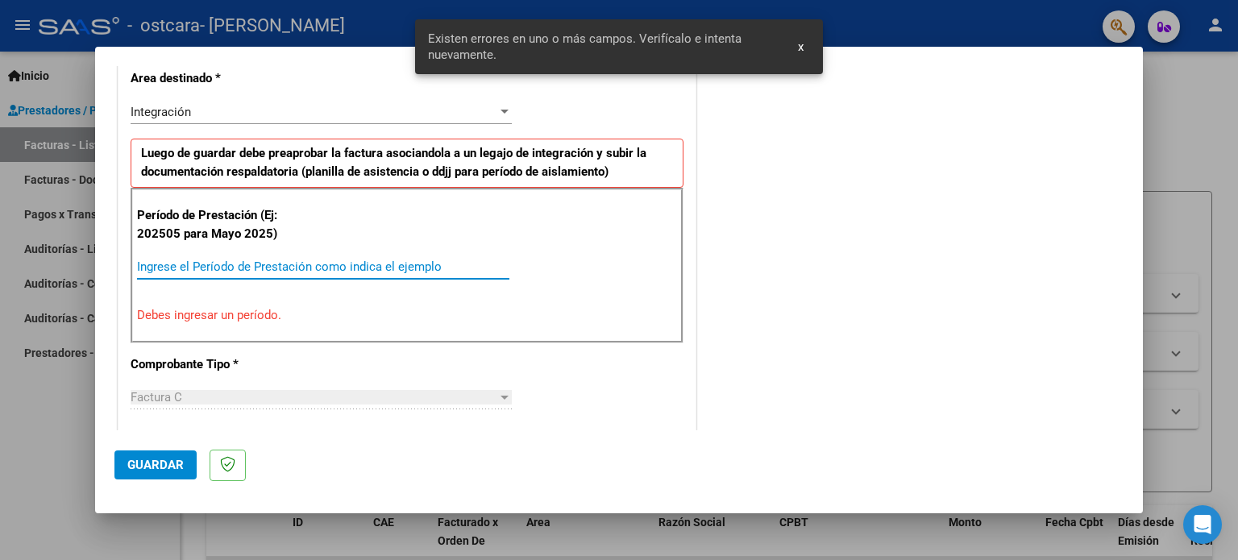
click at [260, 264] on input "Ingrese el Período de Prestación como indica el ejemplo" at bounding box center [323, 266] width 372 height 15
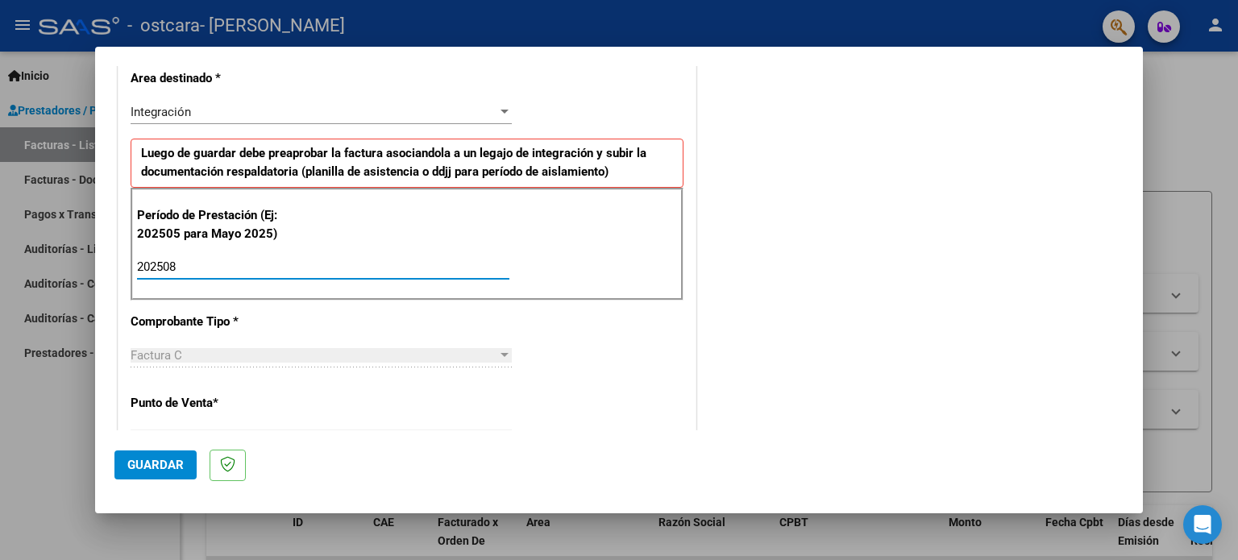
type input "202508"
click at [145, 467] on span "Guardar" at bounding box center [155, 465] width 56 height 15
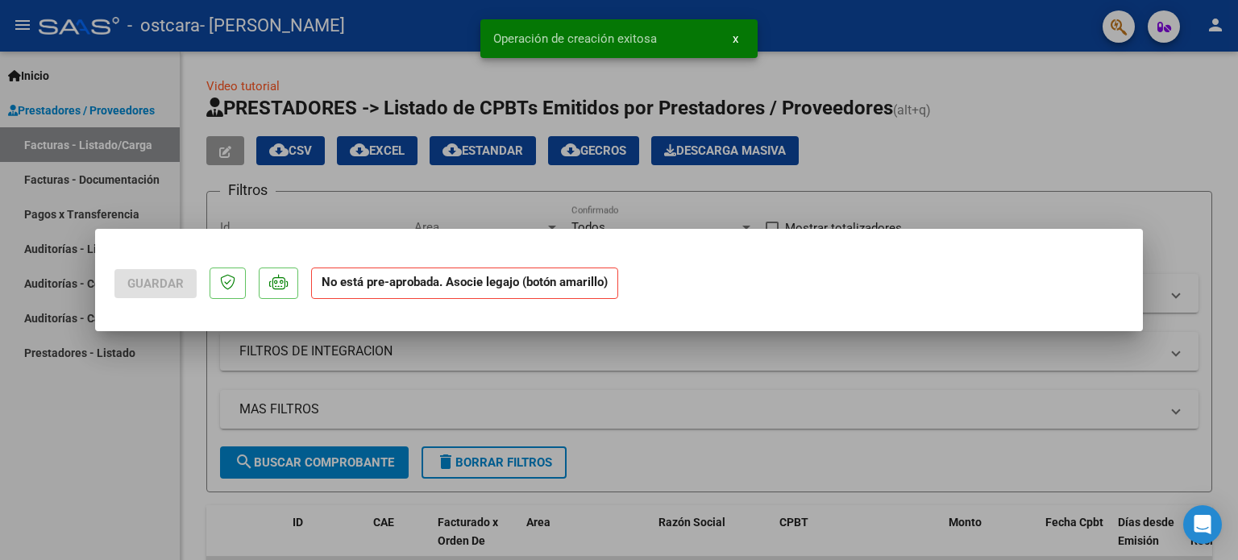
scroll to position [0, 0]
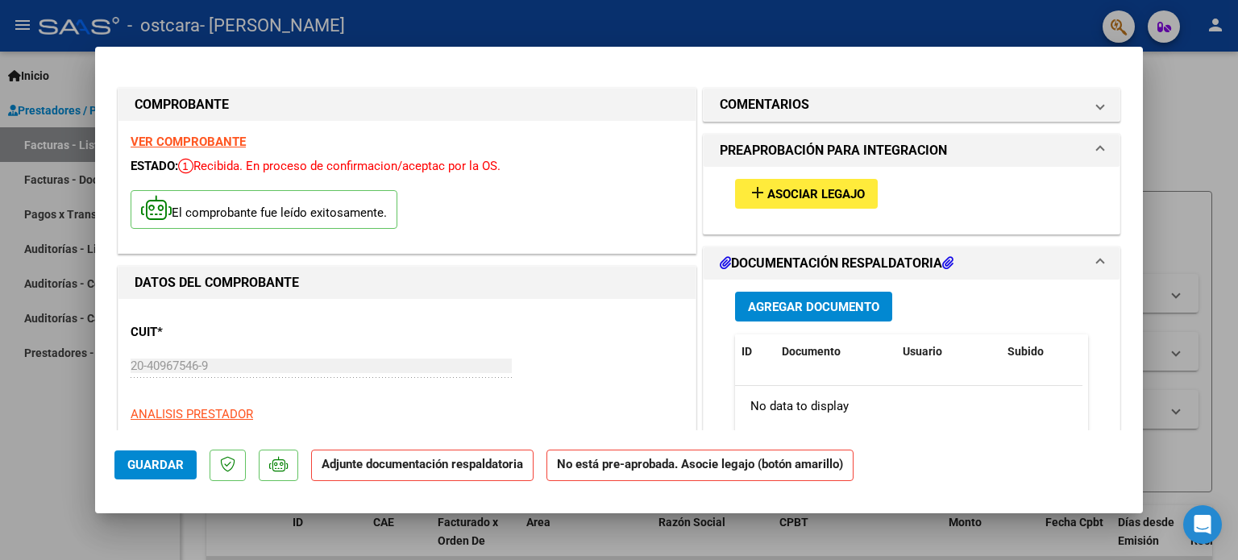
click at [851, 179] on button "add Asociar Legajo" at bounding box center [806, 194] width 143 height 30
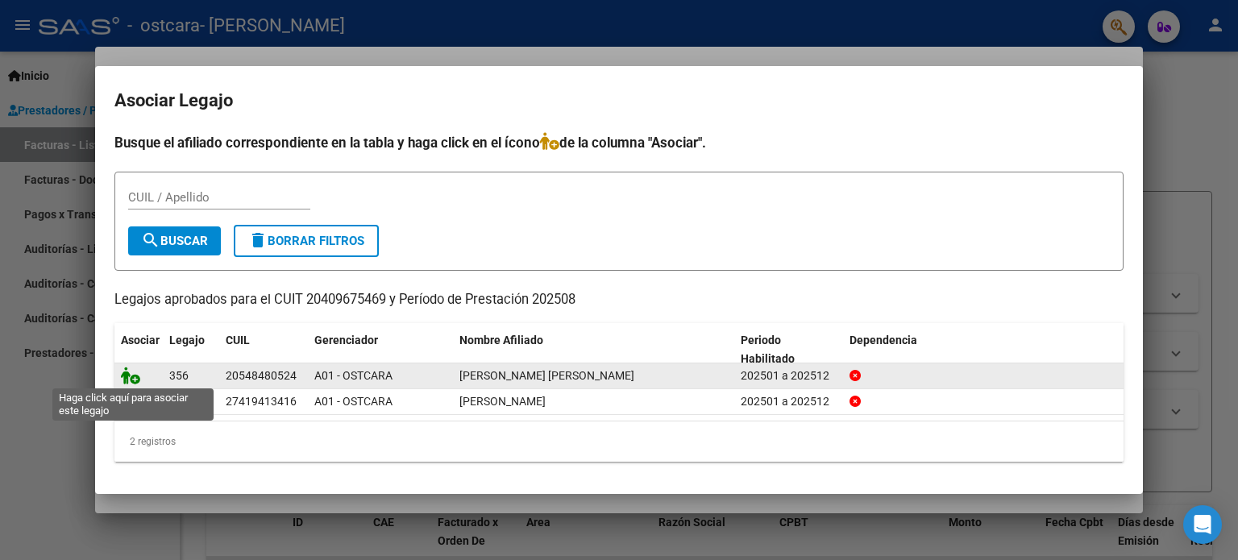
click at [136, 380] on icon at bounding box center [130, 376] width 19 height 18
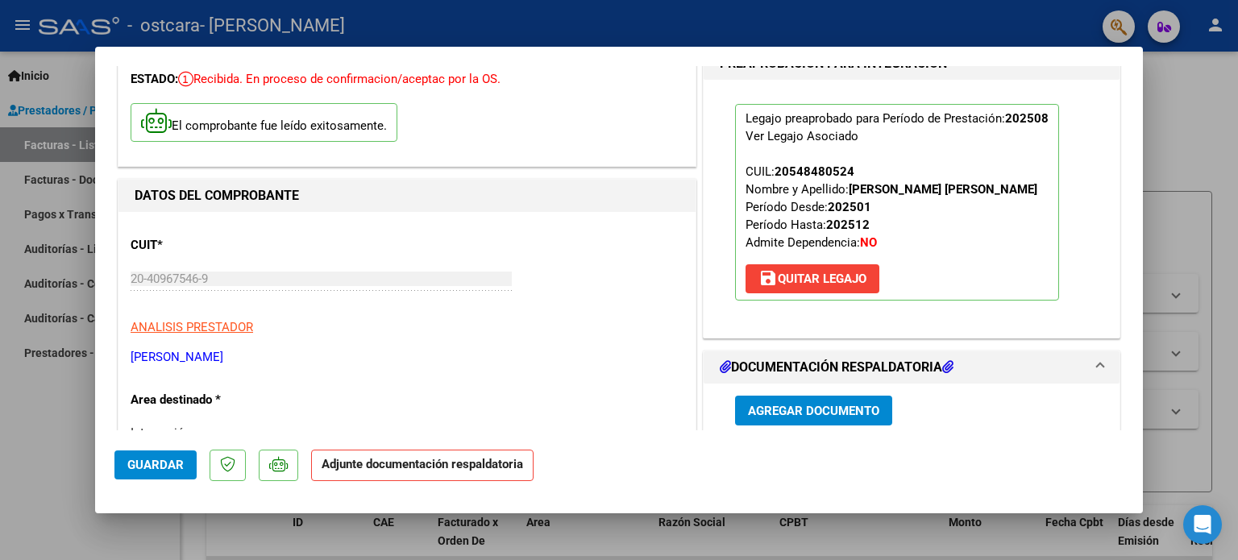
scroll to position [206, 0]
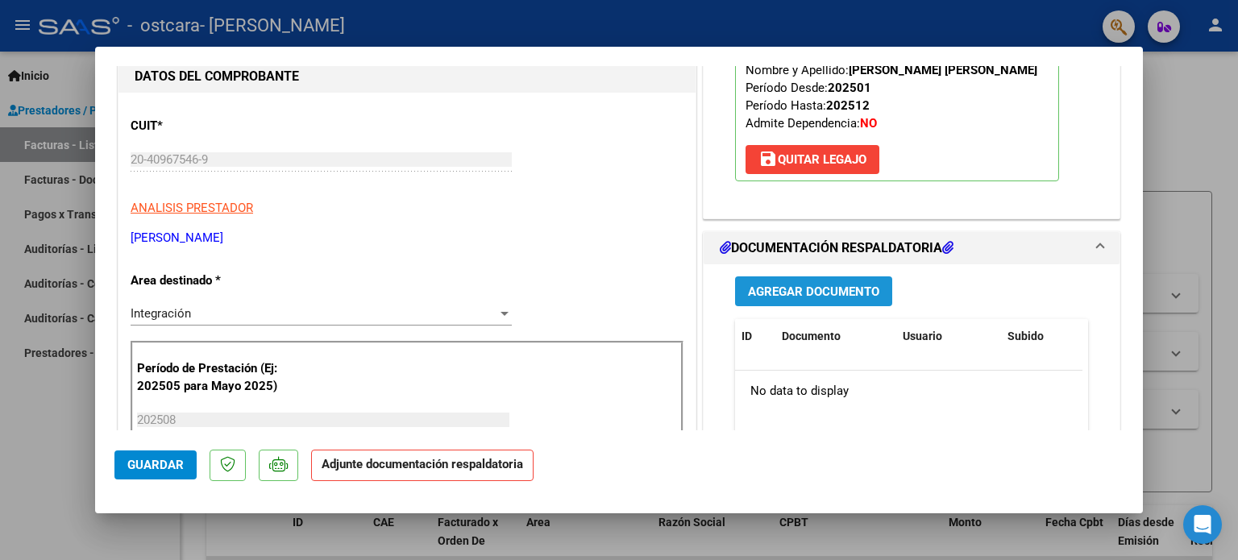
click at [799, 284] on span "Agregar Documento" at bounding box center [813, 291] width 131 height 15
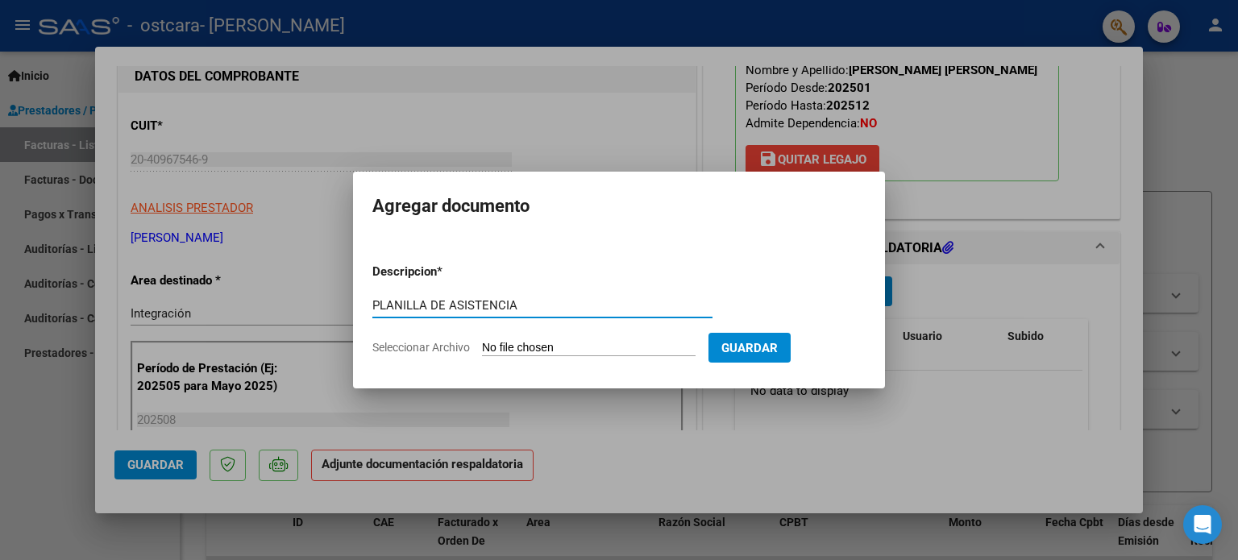
type input "PLANILLA DE ASISTENCIA"
click at [538, 347] on input "Seleccionar Archivo" at bounding box center [589, 348] width 214 height 15
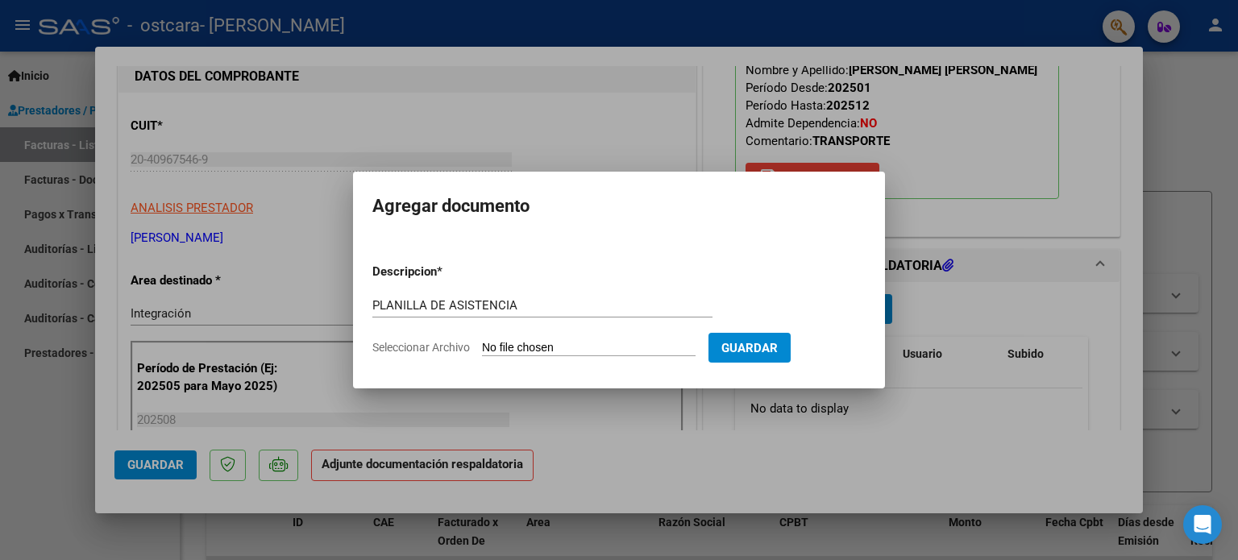
type input "C:\fakepath\Planilla [MEDICAL_DATA].pdf"
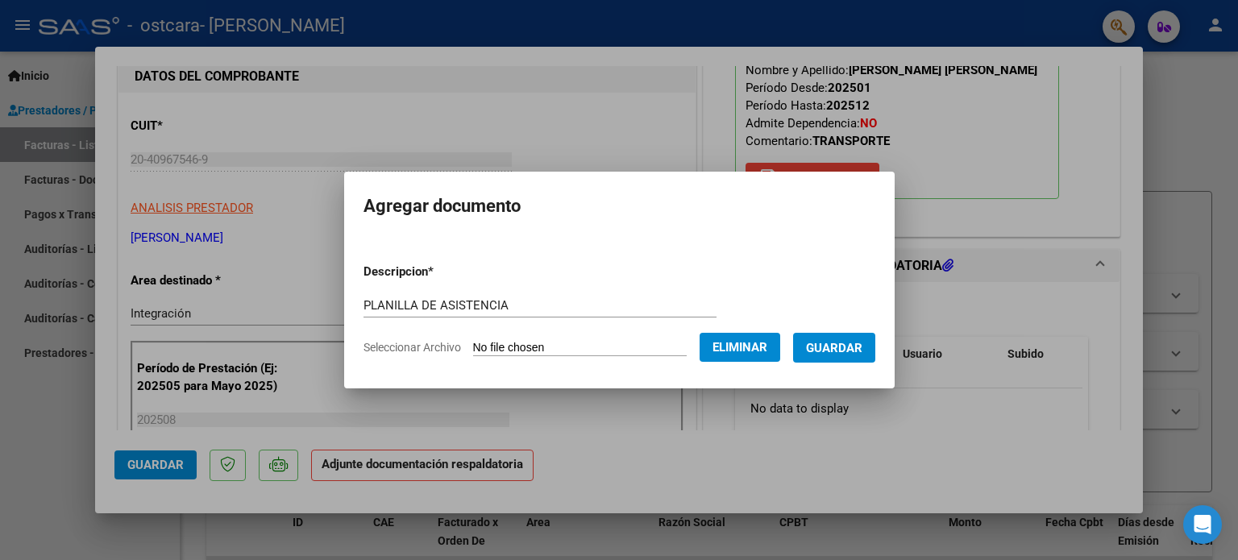
click at [841, 341] on span "Guardar" at bounding box center [834, 348] width 56 height 15
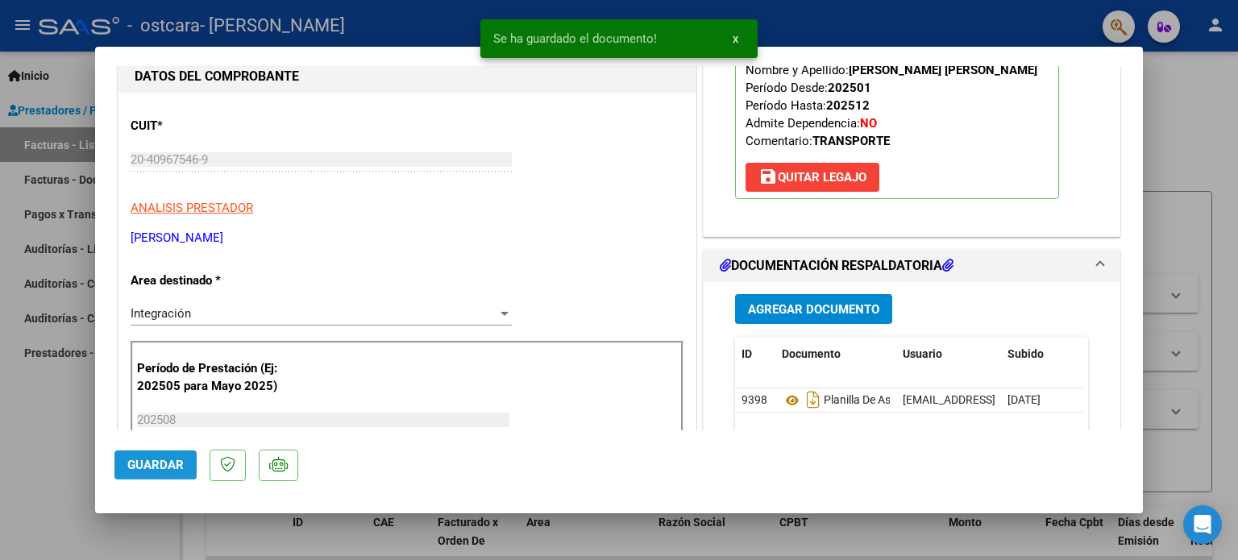
click at [181, 462] on span "Guardar" at bounding box center [155, 465] width 56 height 15
click at [1164, 114] on div at bounding box center [619, 280] width 1238 height 560
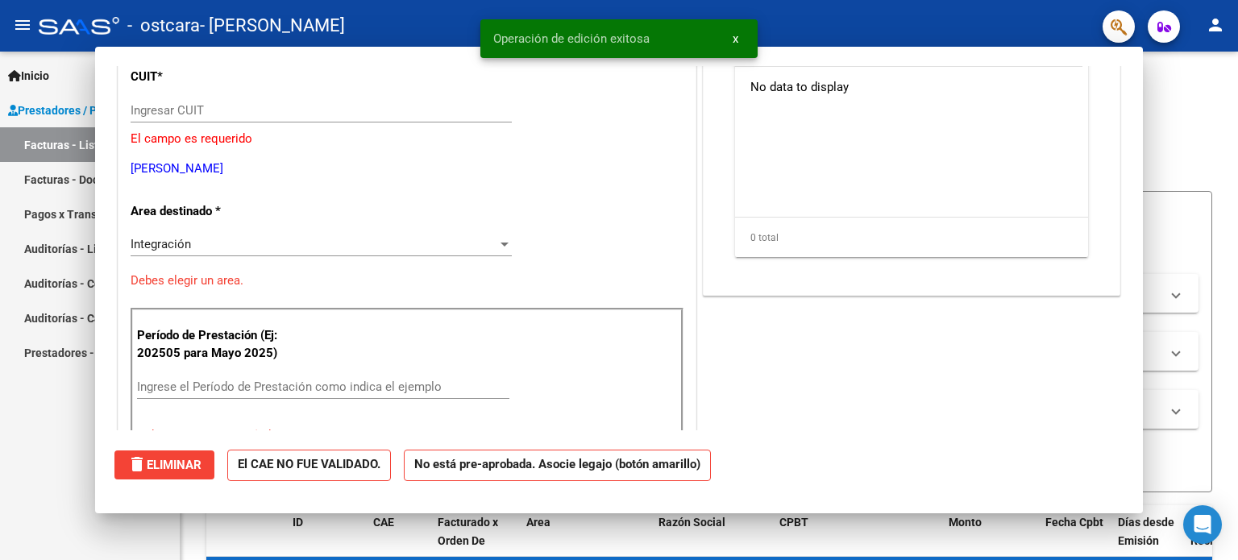
scroll to position [0, 0]
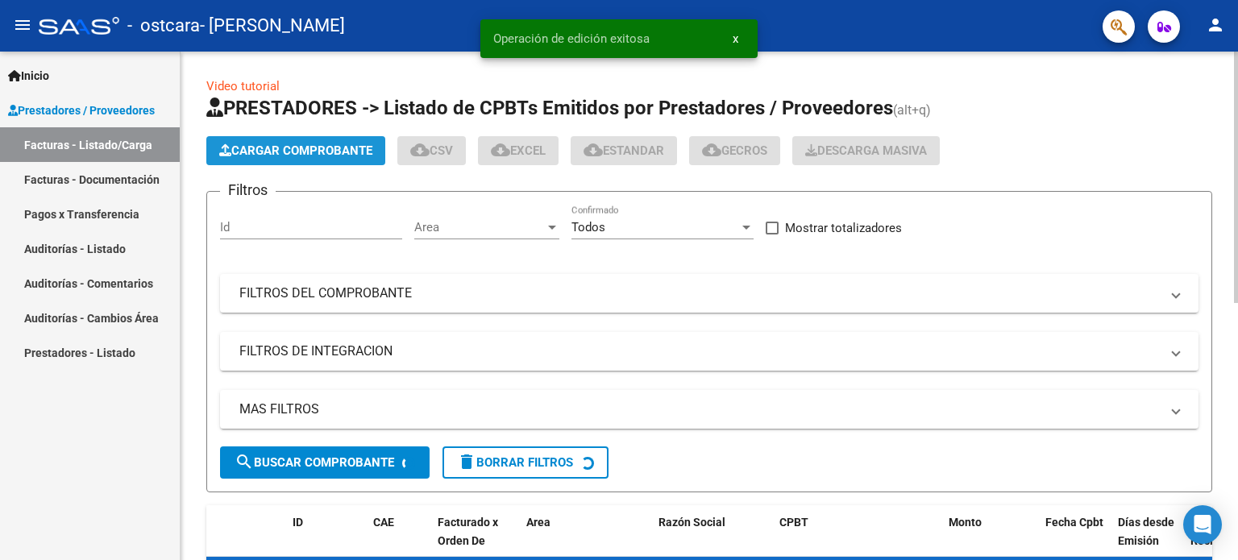
click at [354, 156] on span "Cargar Comprobante" at bounding box center [295, 150] width 153 height 15
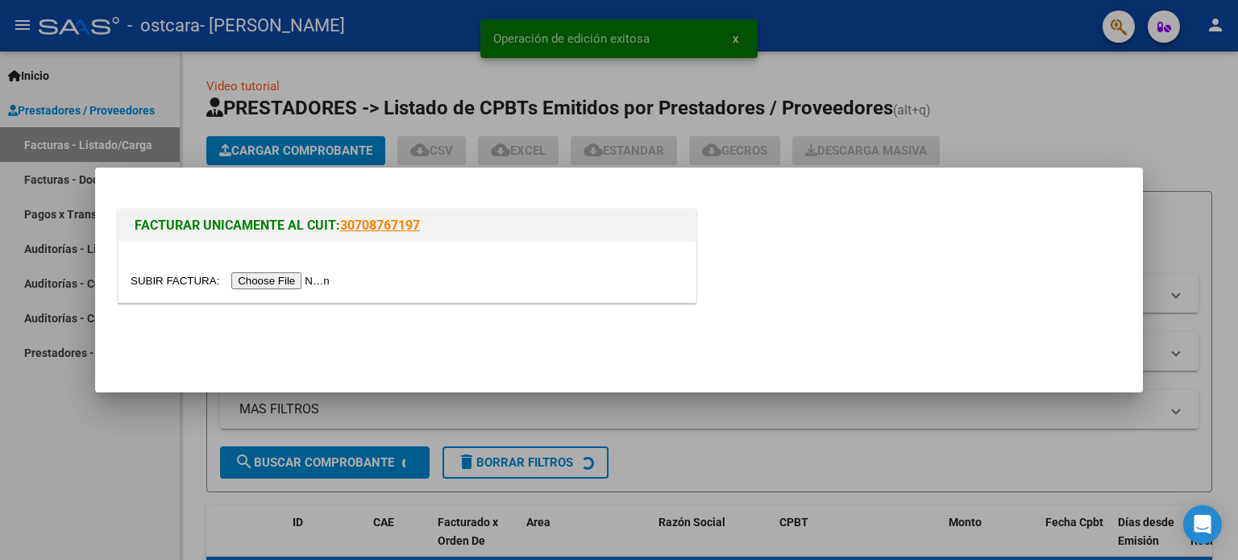
click at [307, 276] on input "file" at bounding box center [233, 280] width 204 height 17
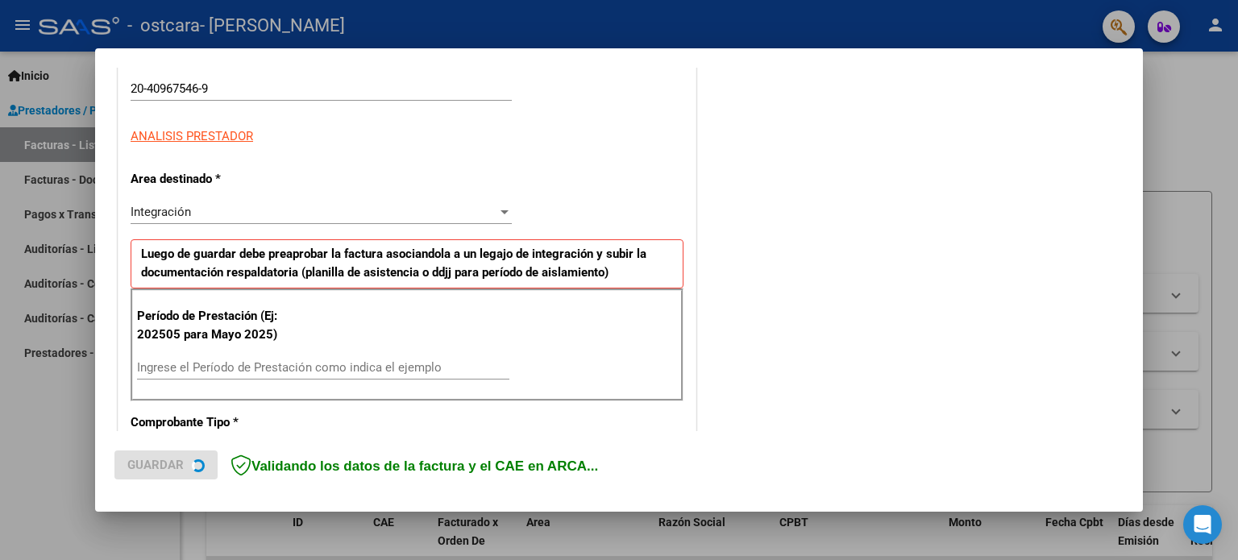
scroll to position [250, 0]
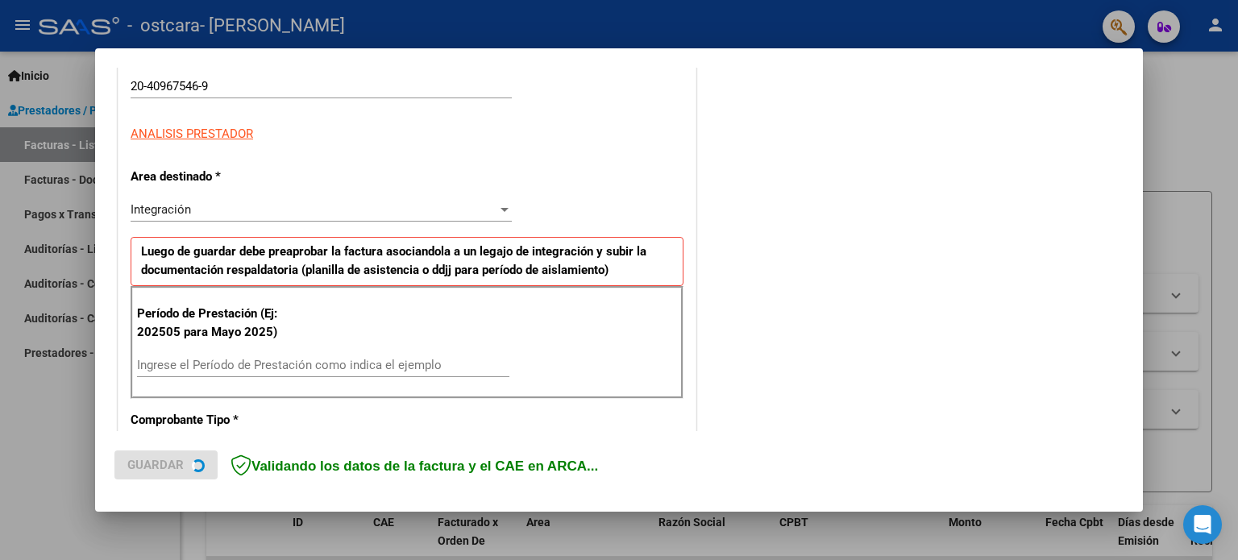
click at [382, 366] on input "Ingrese el Período de Prestación como indica el ejemplo" at bounding box center [323, 365] width 372 height 15
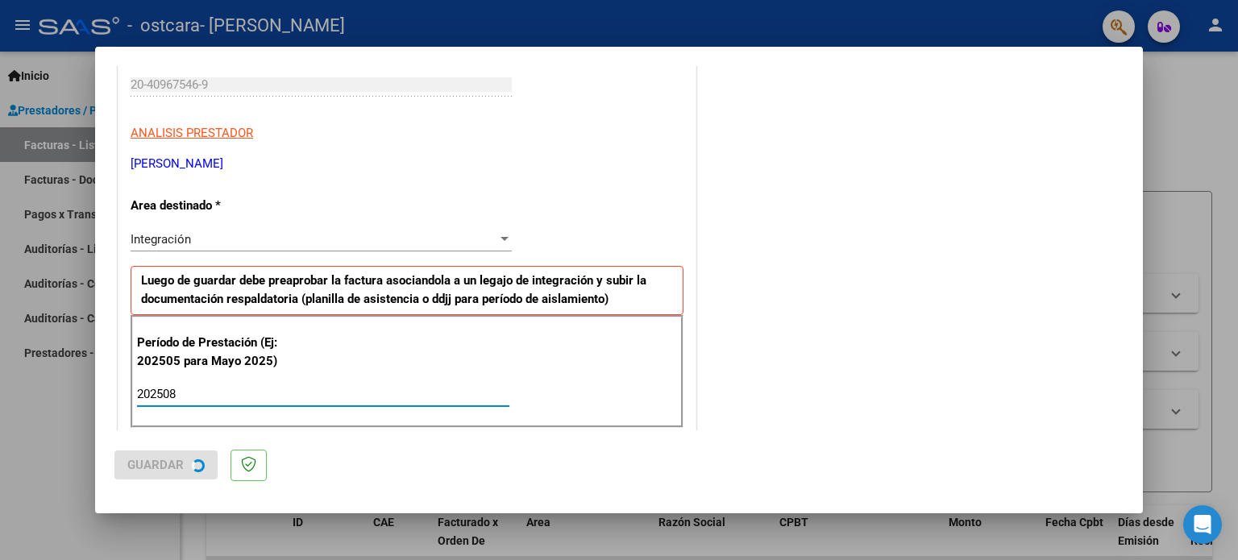
type input "202508"
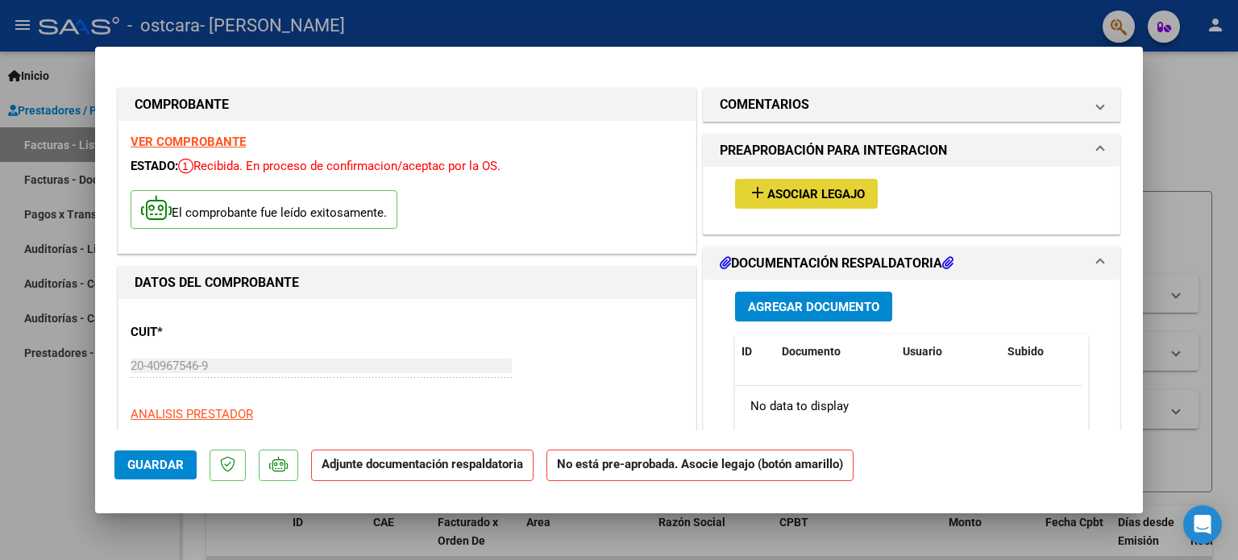
click at [764, 205] on button "add Asociar Legajo" at bounding box center [806, 194] width 143 height 30
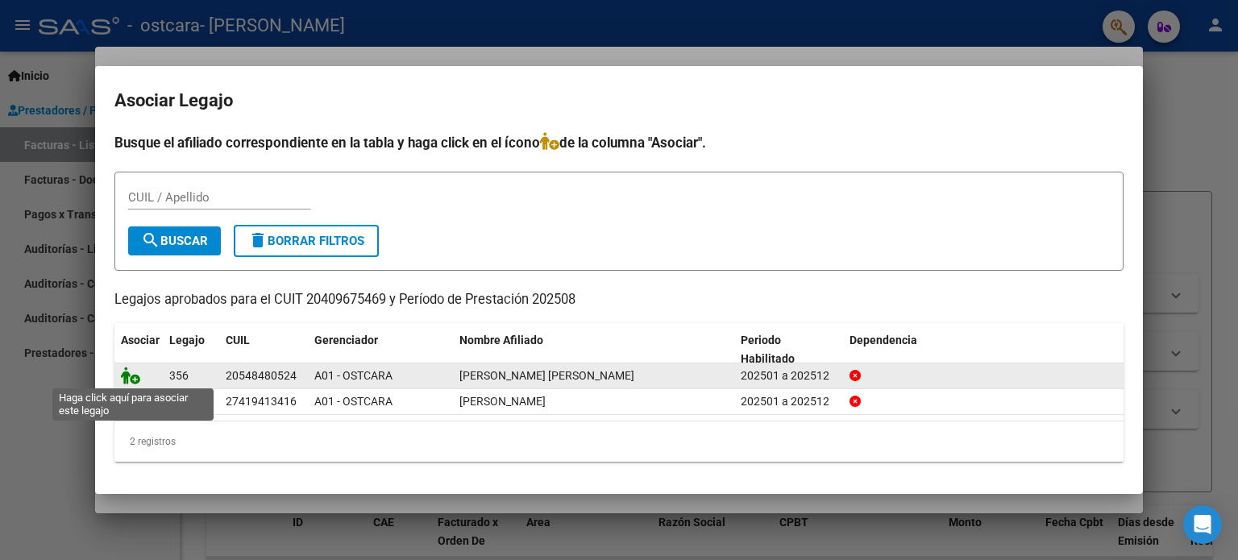
click at [132, 379] on icon at bounding box center [130, 376] width 19 height 18
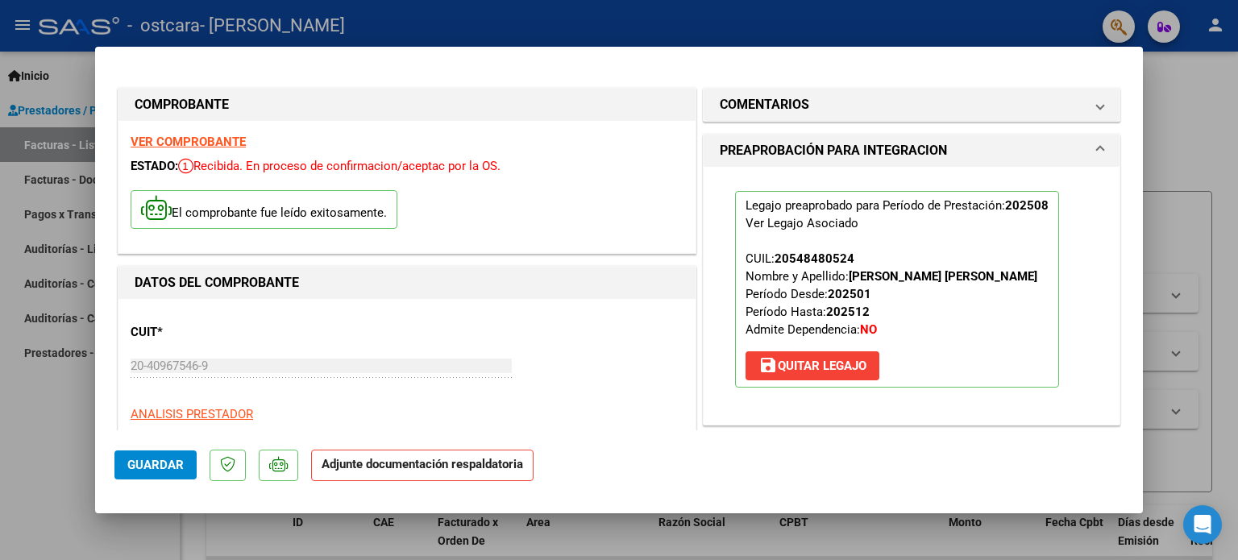
click at [168, 469] on span "Guardar" at bounding box center [155, 465] width 56 height 15
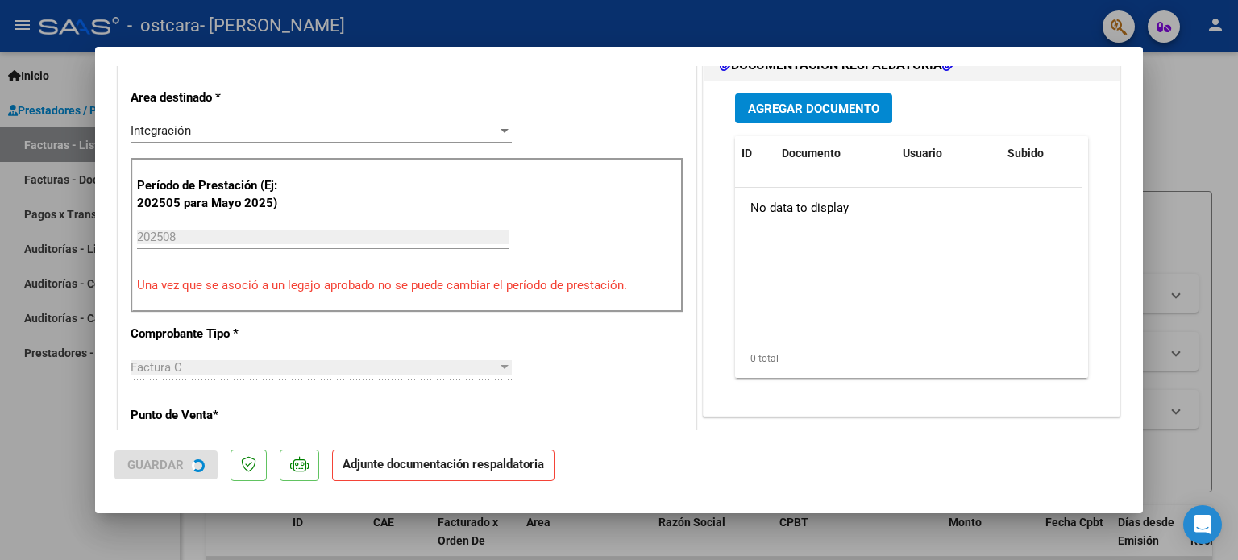
scroll to position [380, 0]
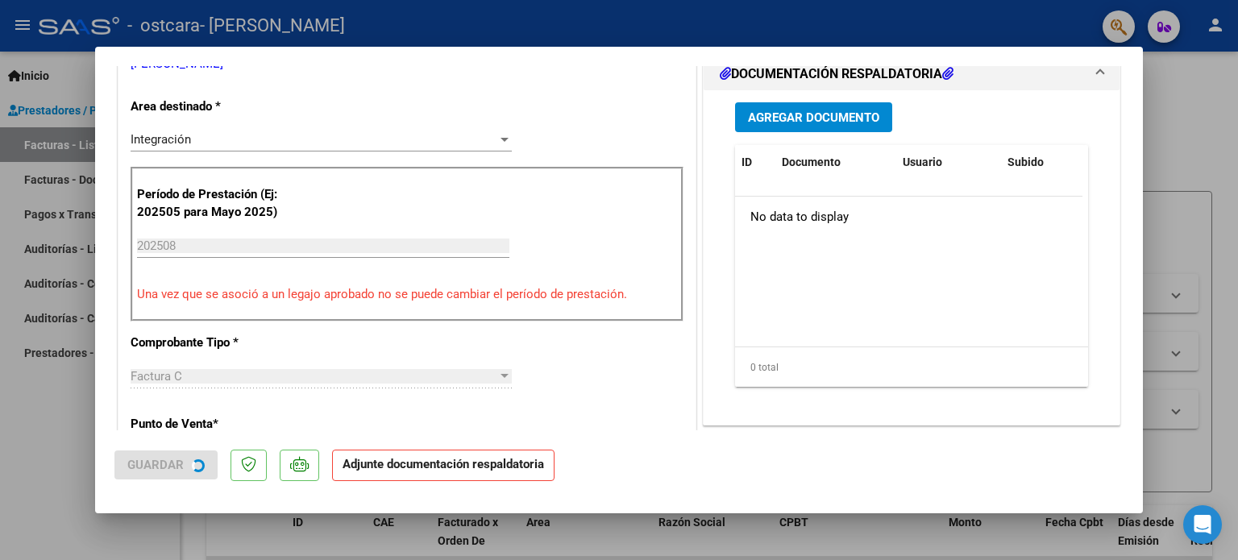
click at [761, 114] on span "Agregar Documento" at bounding box center [813, 117] width 131 height 15
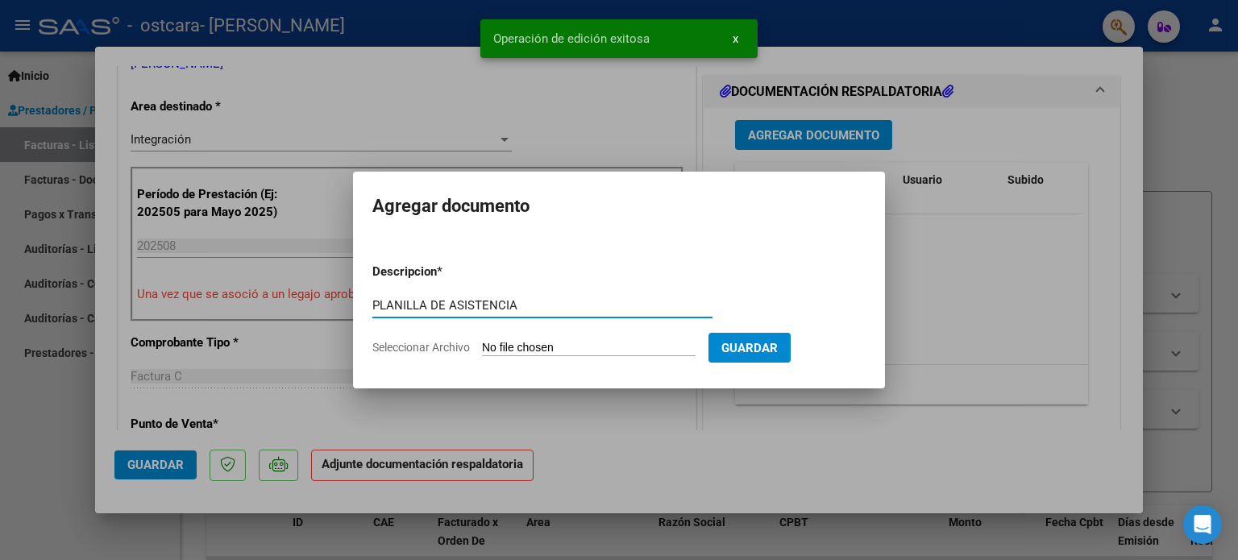
type input "PLANILLA DE ASISTENCIA"
click at [538, 347] on input "Seleccionar Archivo" at bounding box center [589, 348] width 214 height 15
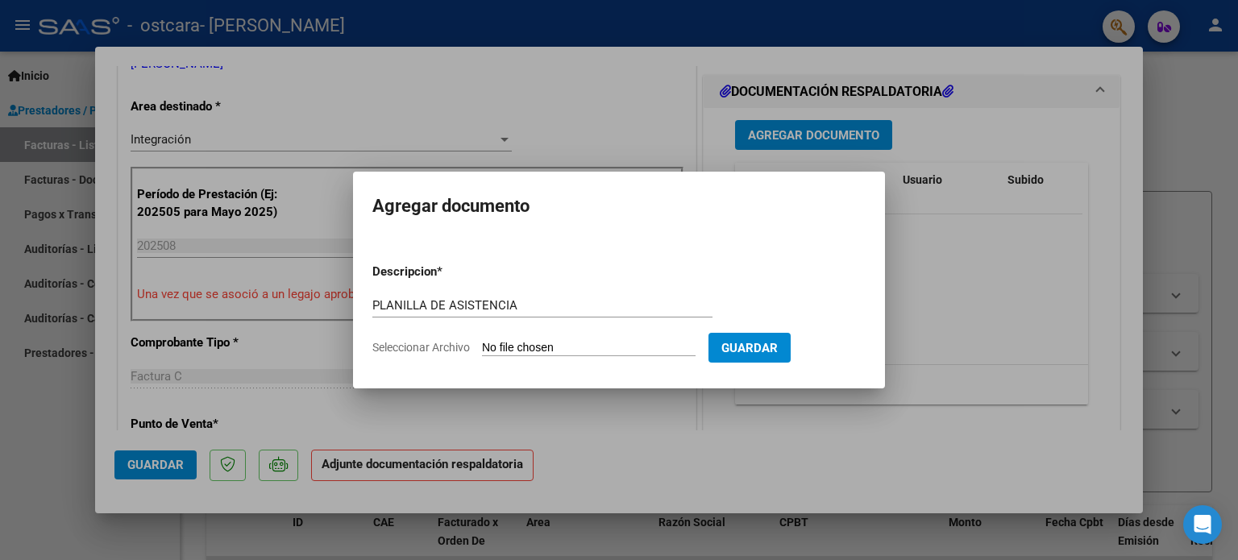
type input "C:\fakepath\Planilla PSP.pdf"
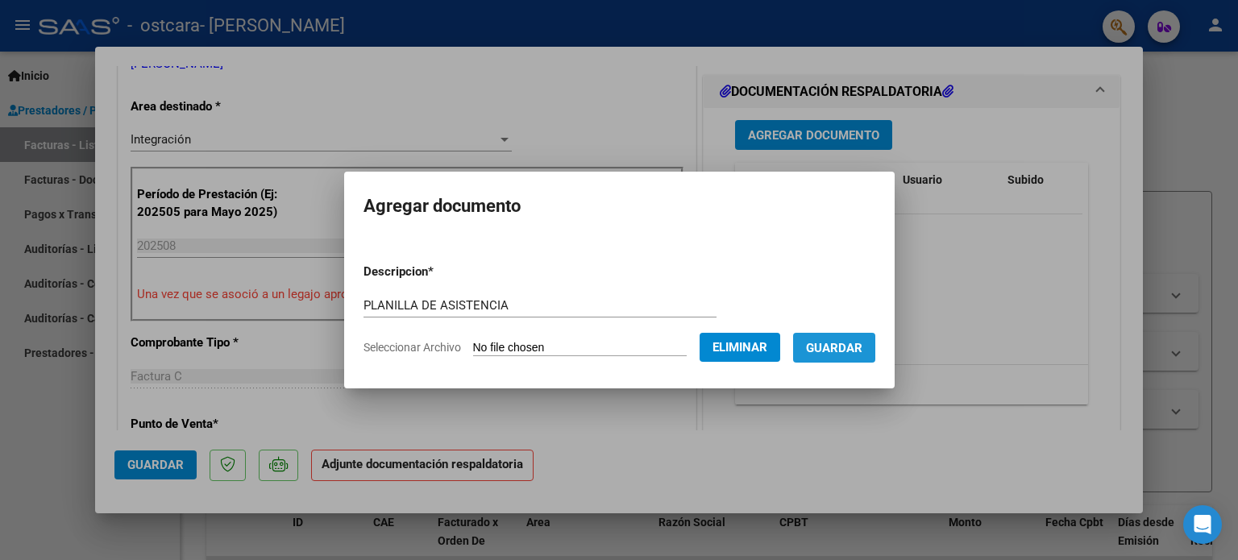
click at [848, 341] on span "Guardar" at bounding box center [834, 348] width 56 height 15
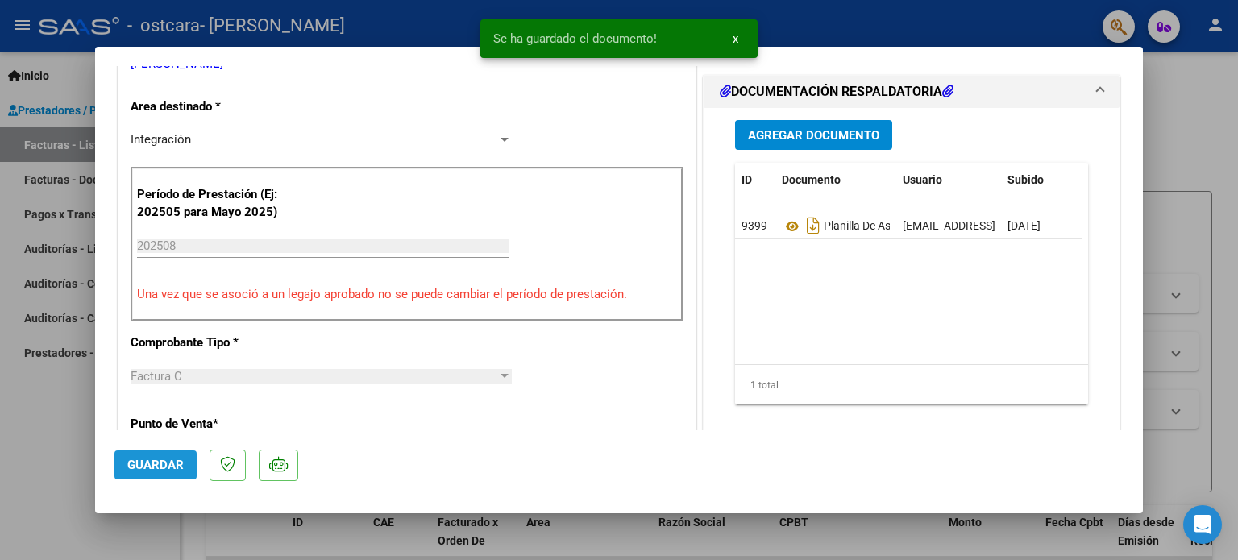
click at [172, 461] on span "Guardar" at bounding box center [155, 465] width 56 height 15
click at [1199, 154] on div at bounding box center [619, 280] width 1238 height 560
type input "$ 0,00"
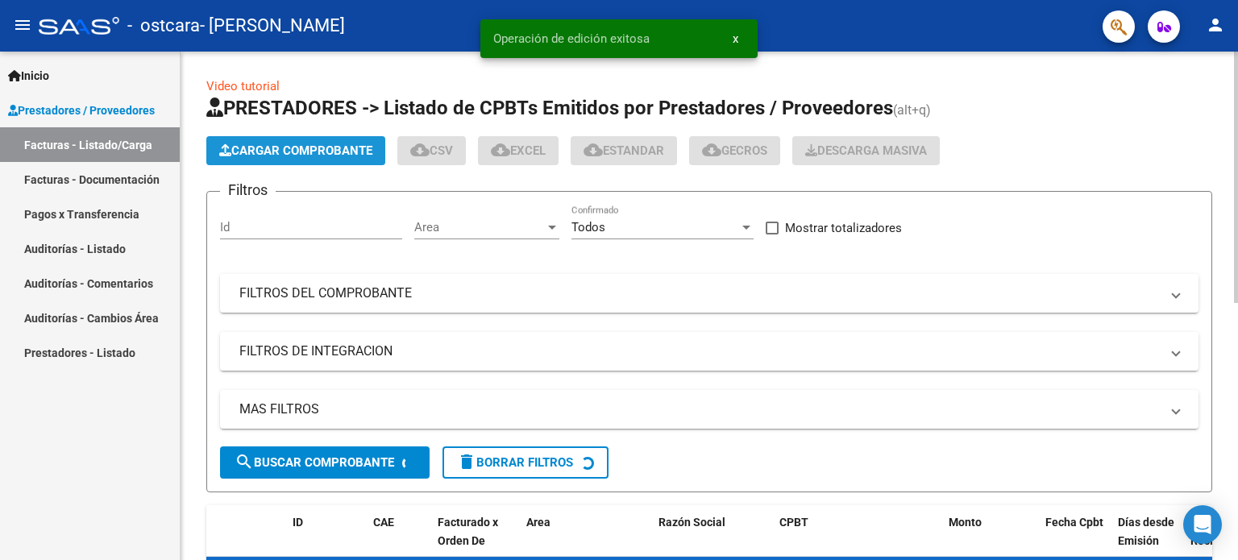
click at [338, 144] on span "Cargar Comprobante" at bounding box center [295, 150] width 153 height 15
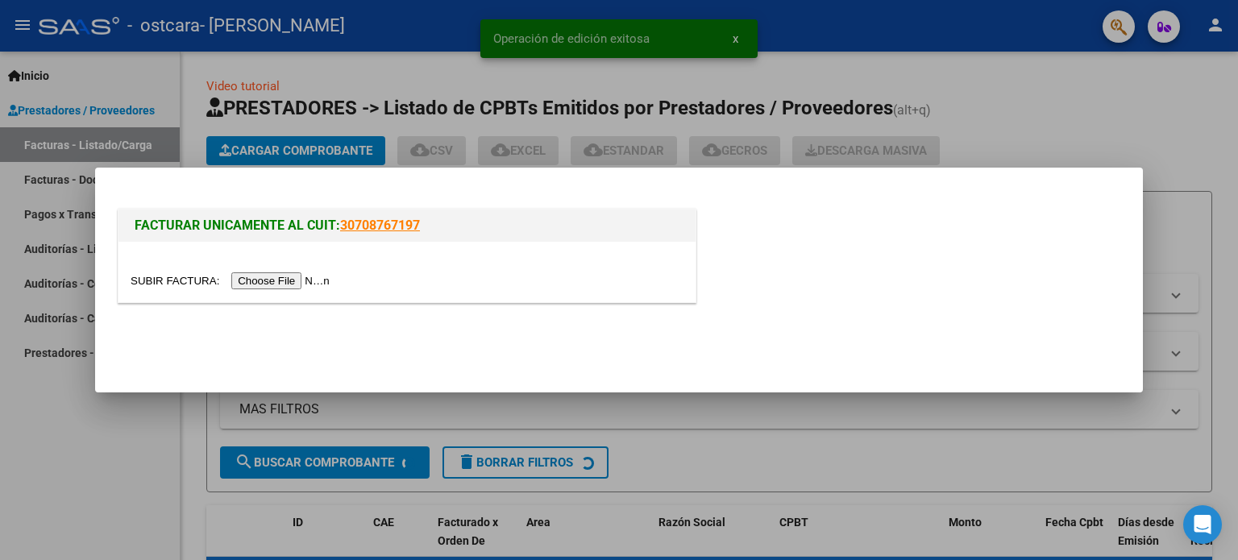
click at [297, 291] on div at bounding box center [406, 272] width 577 height 60
click at [297, 284] on input "file" at bounding box center [233, 280] width 204 height 17
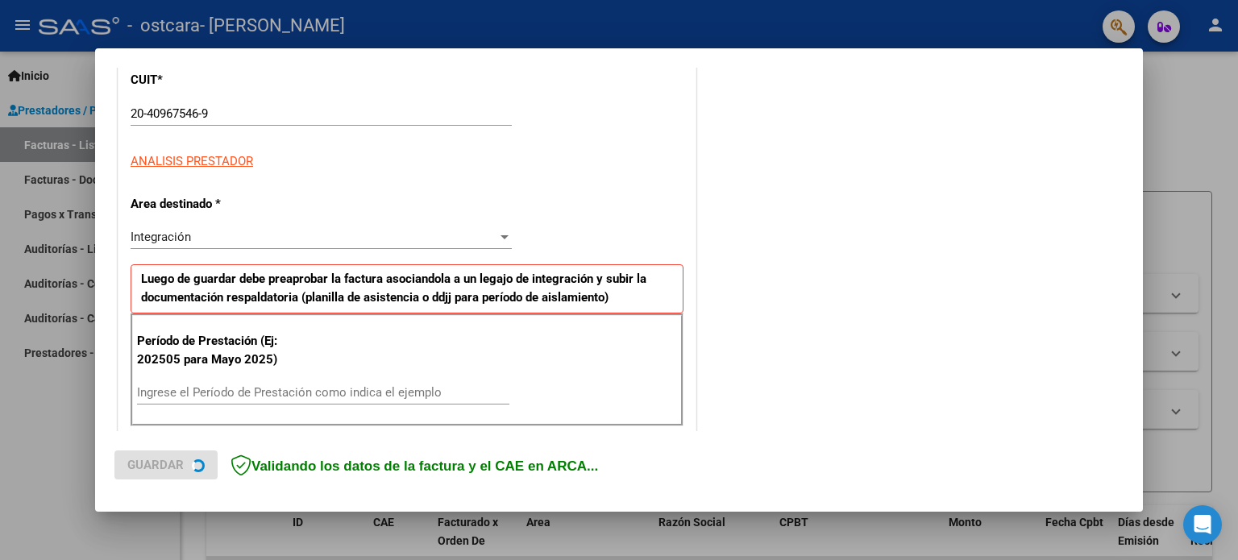
scroll to position [232, 0]
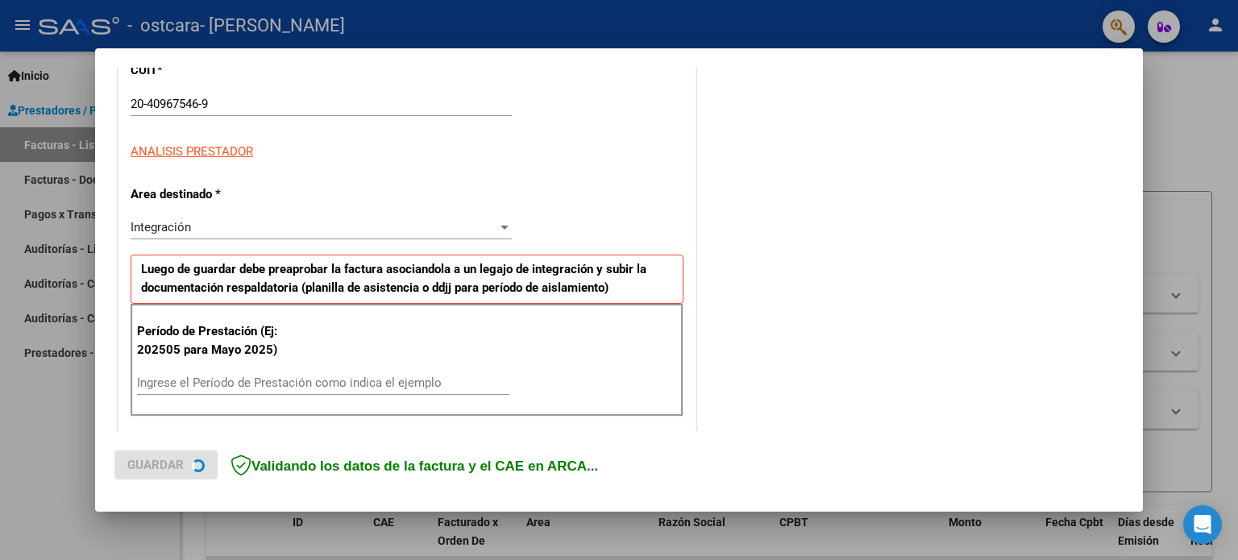
click at [357, 384] on input "Ingrese el Período de Prestación como indica el ejemplo" at bounding box center [323, 383] width 372 height 15
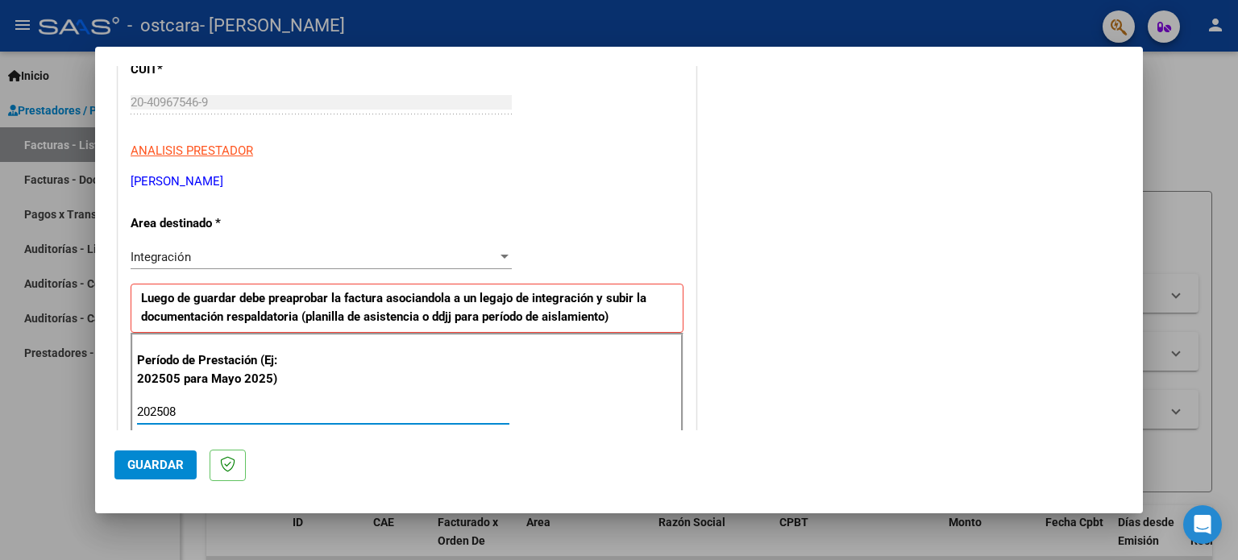
type input "202508"
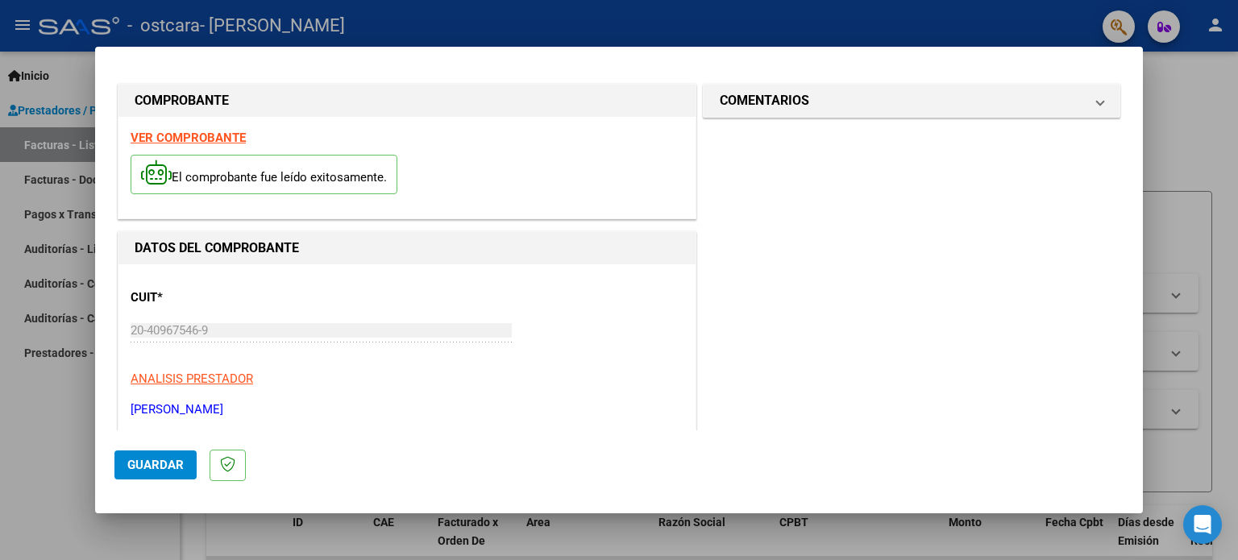
scroll to position [0, 0]
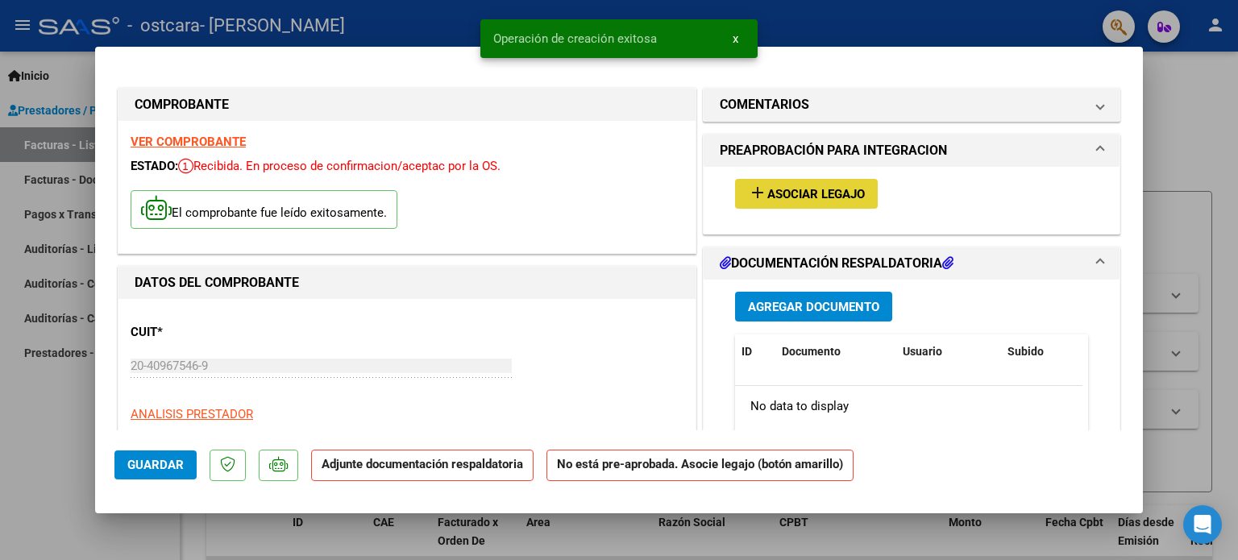
click at [784, 183] on button "add Asociar Legajo" at bounding box center [806, 194] width 143 height 30
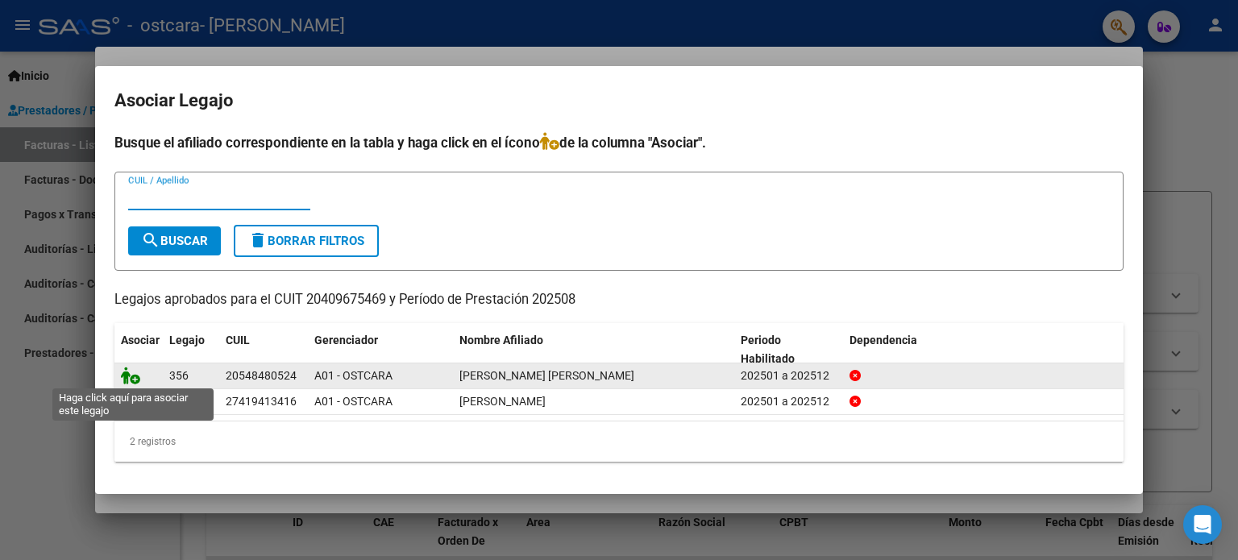
click at [127, 376] on icon at bounding box center [130, 376] width 19 height 18
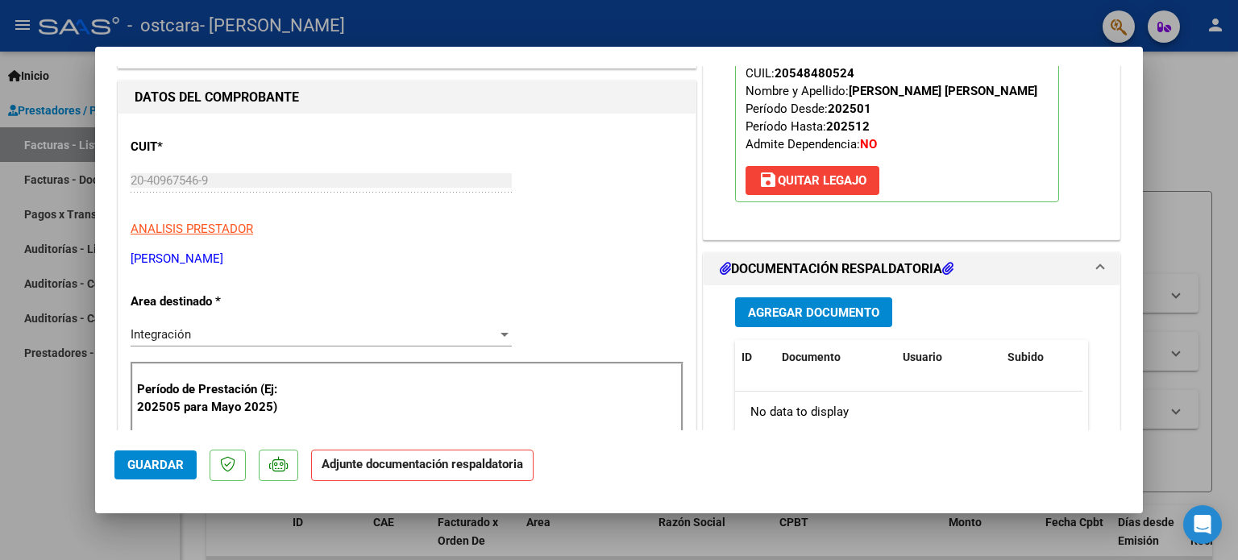
scroll to position [187, 0]
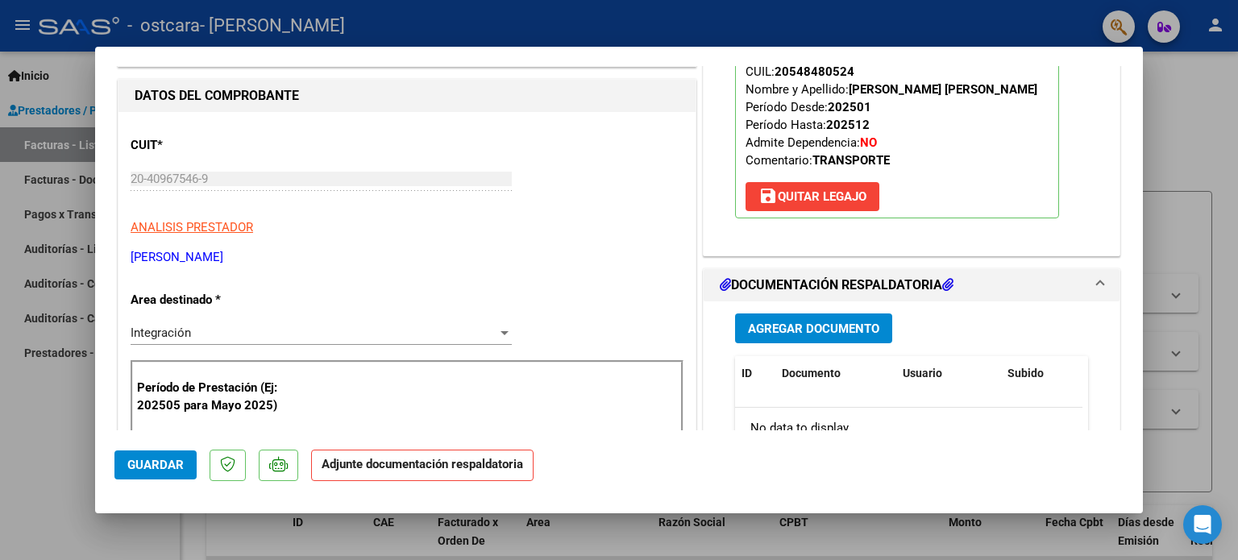
click at [824, 331] on span "Agregar Documento" at bounding box center [813, 329] width 131 height 15
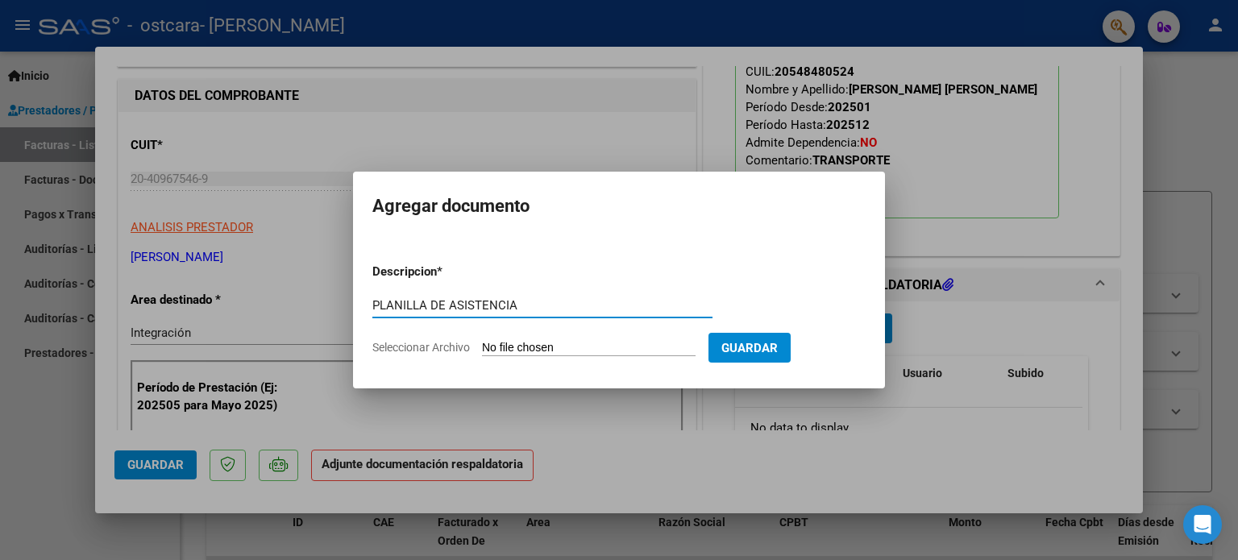
type input "PLANILLA DE ASISTENCIA"
click at [621, 357] on form "Descripcion * PLANILLA DE ASISTENCIA Escriba aquí una descripcion Seleccionar A…" at bounding box center [618, 310] width 493 height 118
click at [606, 342] on input "Seleccionar Archivo" at bounding box center [589, 348] width 214 height 15
type input "C:\fakepath\Planilla T. Ocupacional.pdf"
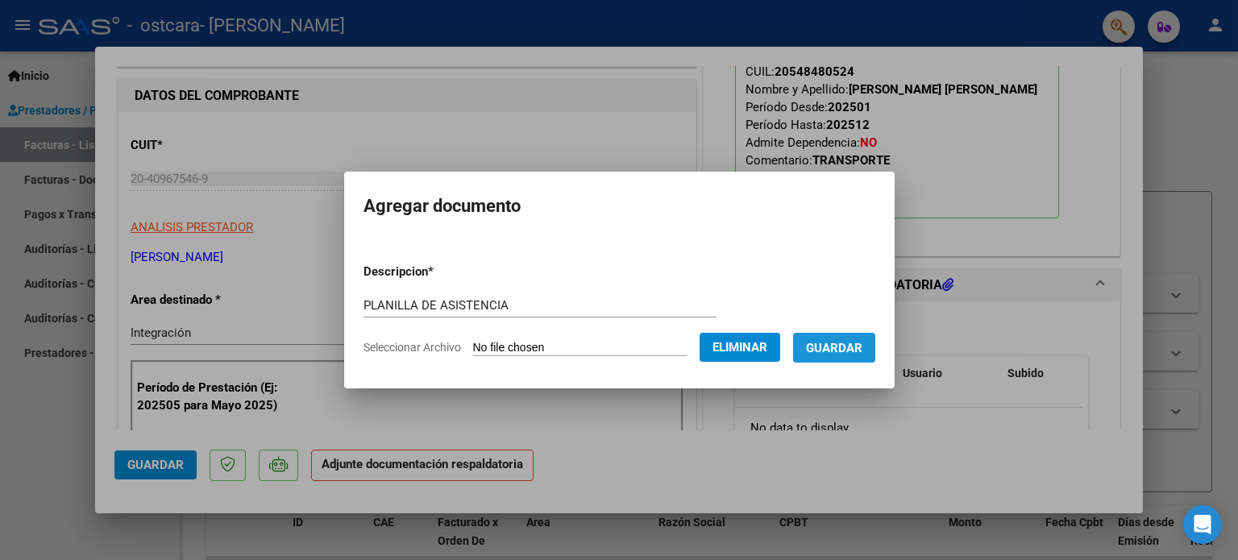
click at [847, 343] on span "Guardar" at bounding box center [834, 348] width 56 height 15
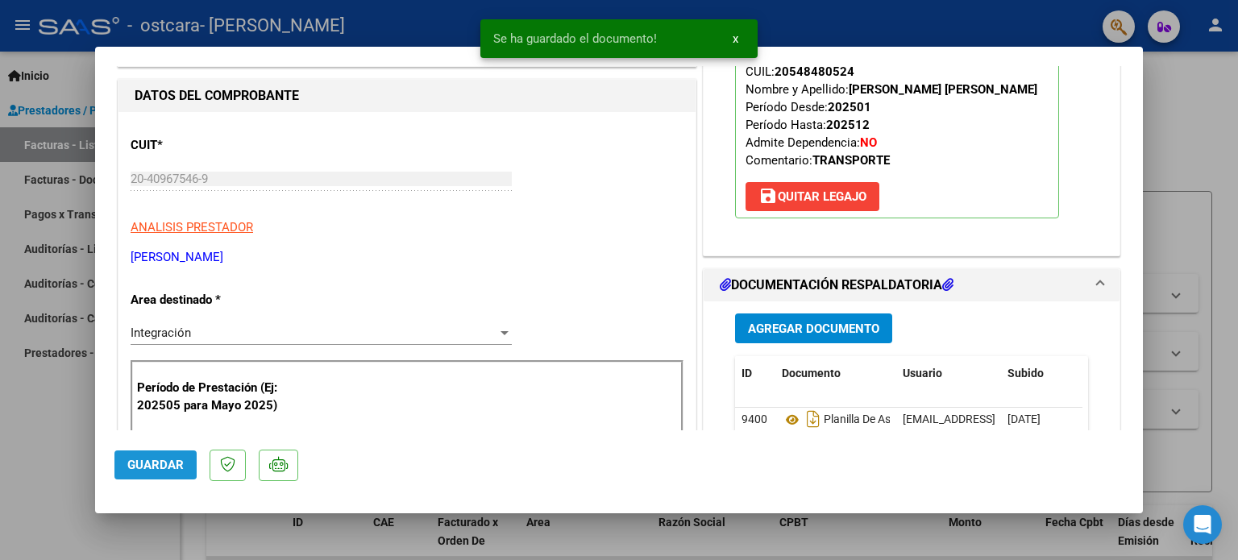
click at [152, 464] on span "Guardar" at bounding box center [155, 465] width 56 height 15
click at [1160, 199] on div at bounding box center [619, 280] width 1238 height 560
type input "$ 0,00"
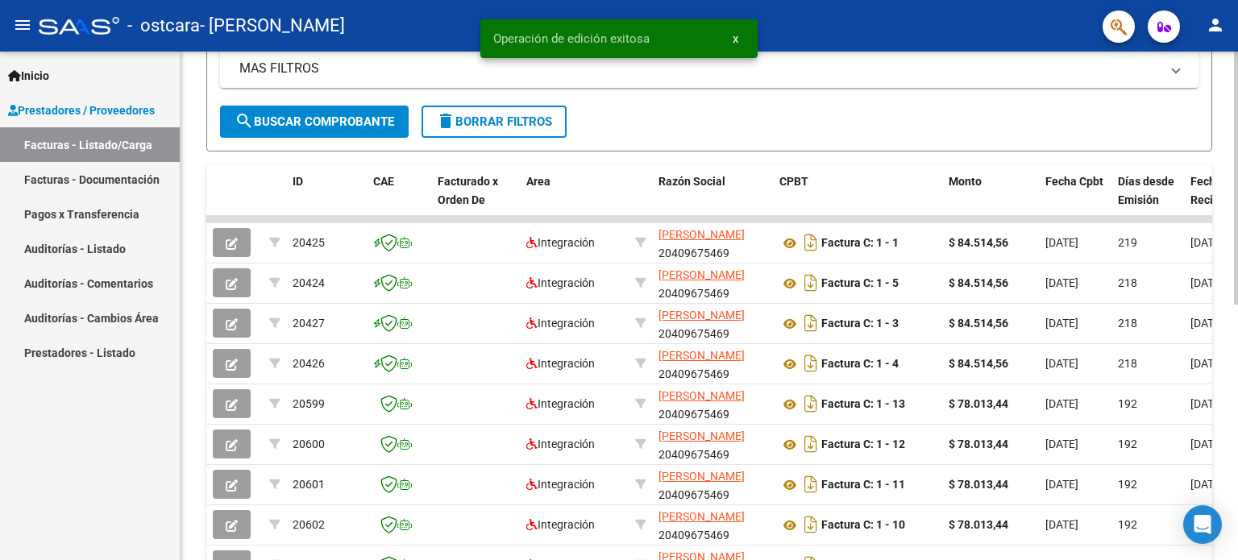
scroll to position [514, 0]
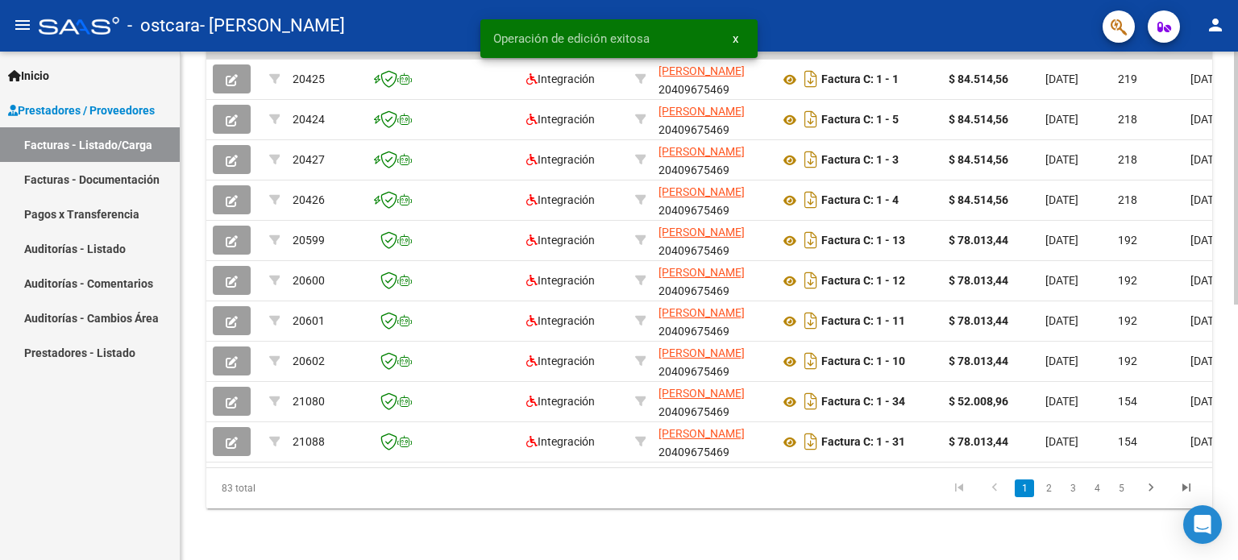
click at [1237, 440] on div at bounding box center [1236, 433] width 4 height 253
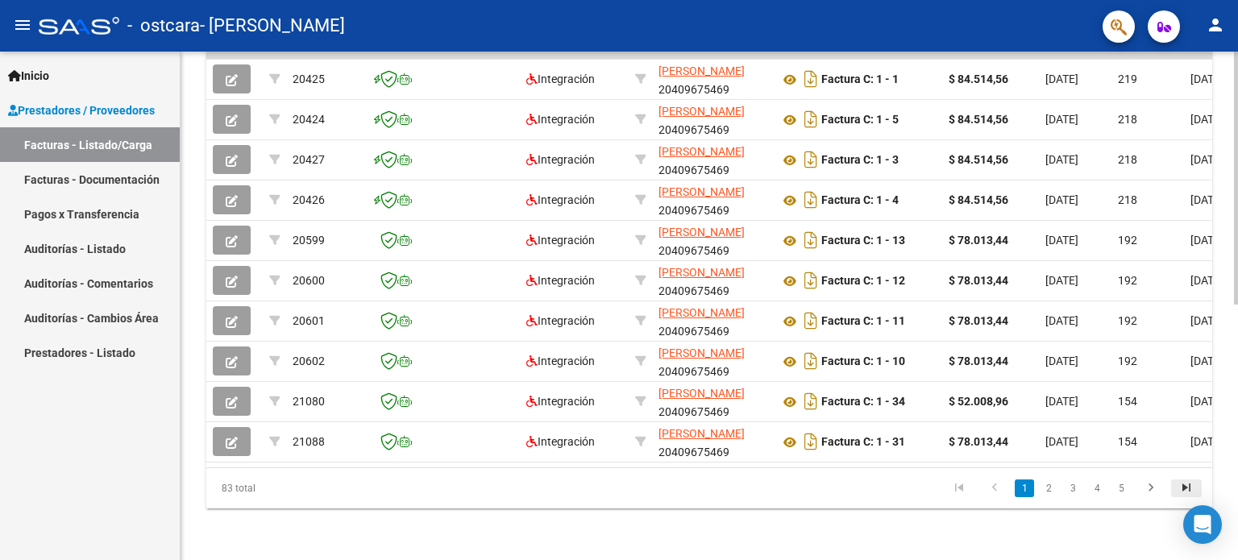
click at [1186, 493] on icon "go to last page" at bounding box center [1186, 489] width 21 height 19
click at [1124, 487] on div "83 total 5 6 7 8 9" at bounding box center [709, 488] width 1006 height 40
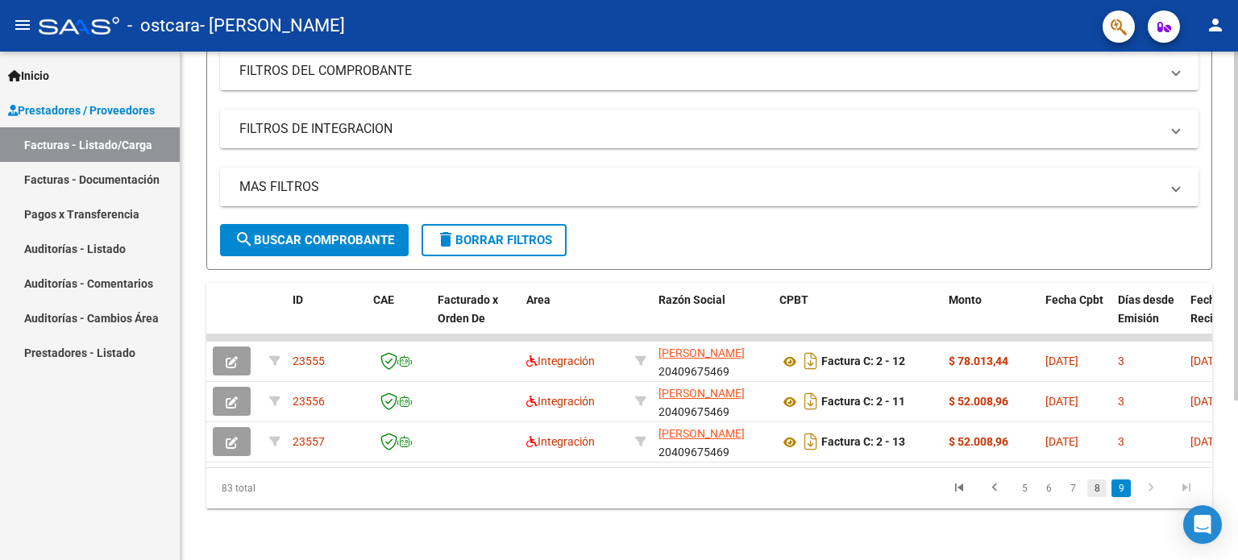
click at [1098, 486] on link "8" at bounding box center [1096, 488] width 19 height 18
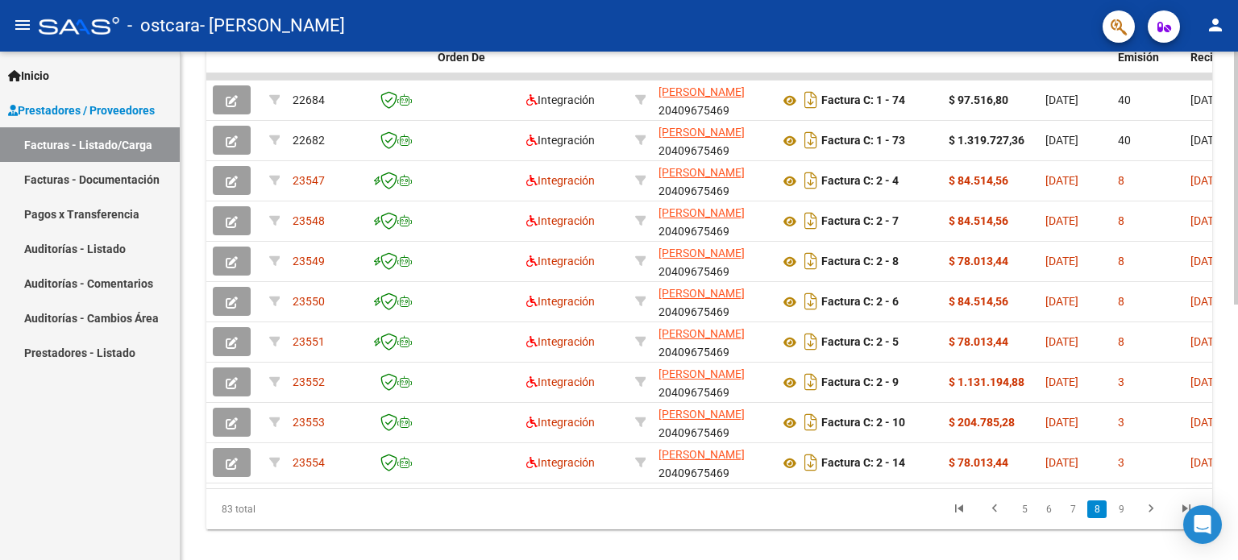
scroll to position [500, 0]
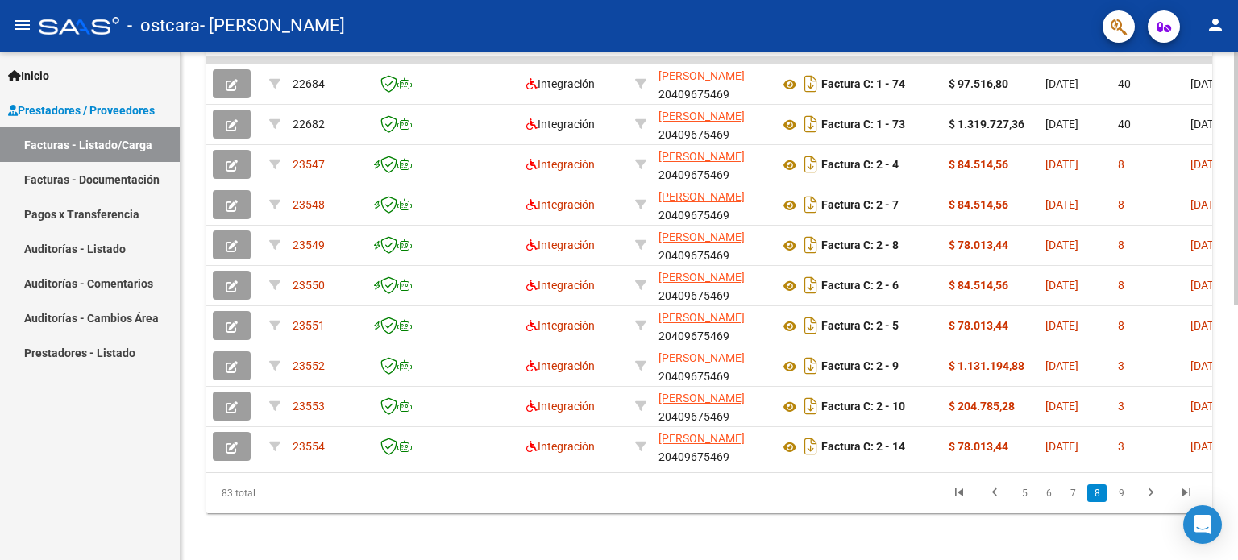
click at [1237, 322] on div at bounding box center [1236, 431] width 4 height 253
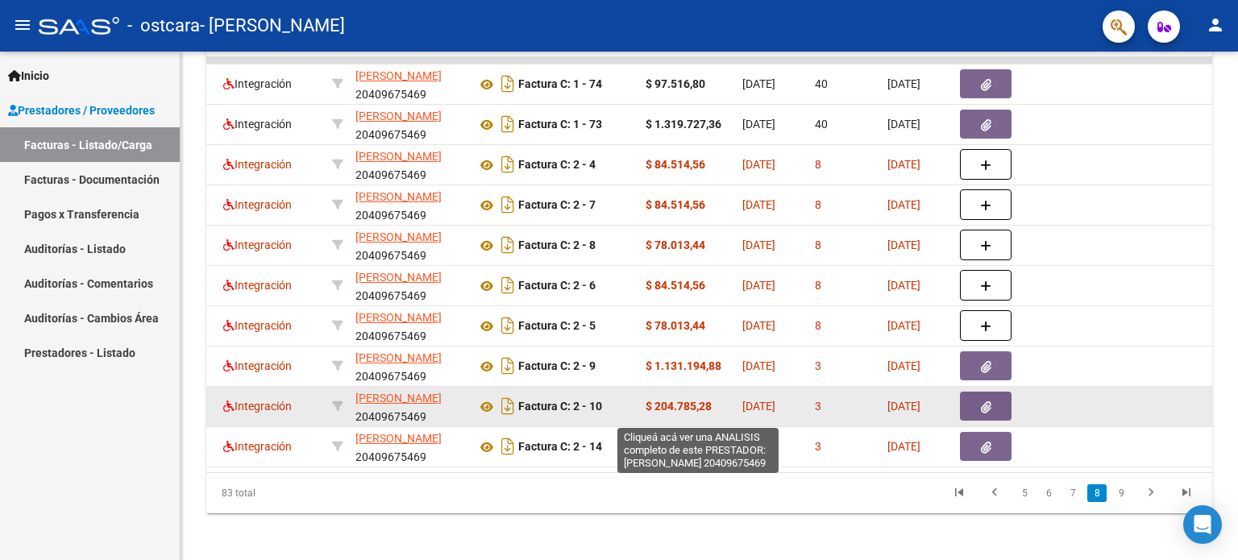
scroll to position [0, 303]
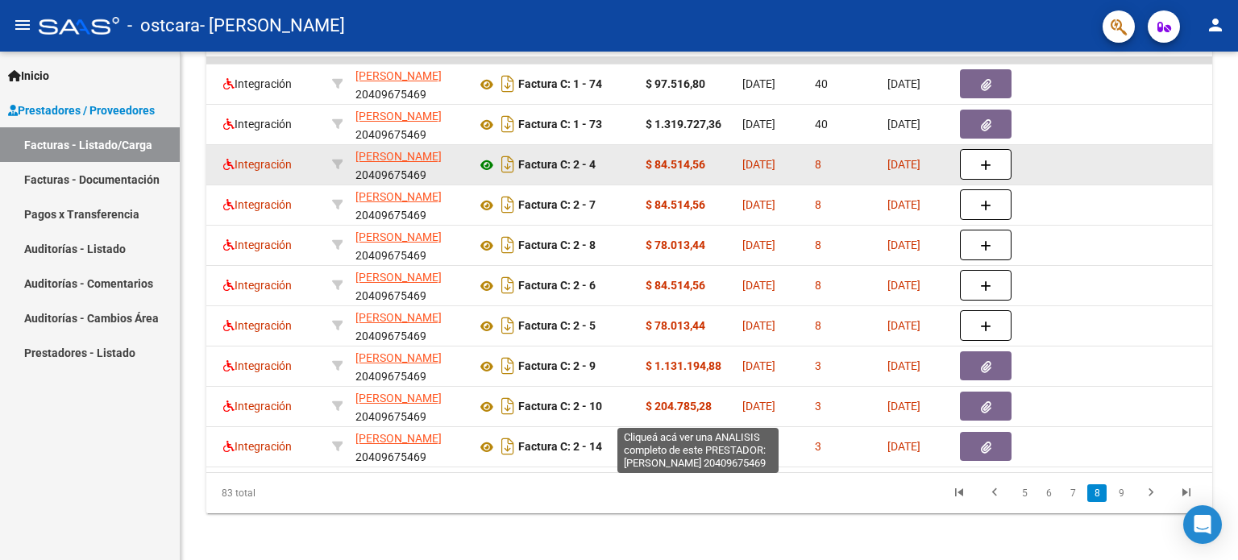
click at [486, 163] on icon at bounding box center [486, 165] width 21 height 19
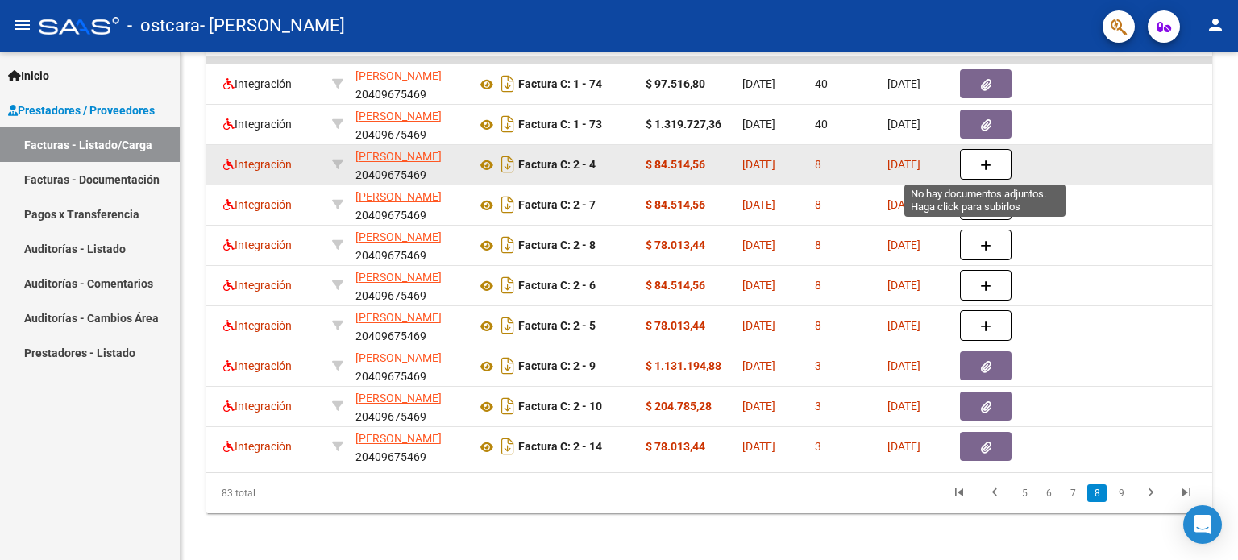
click at [977, 165] on button "button" at bounding box center [986, 164] width 52 height 31
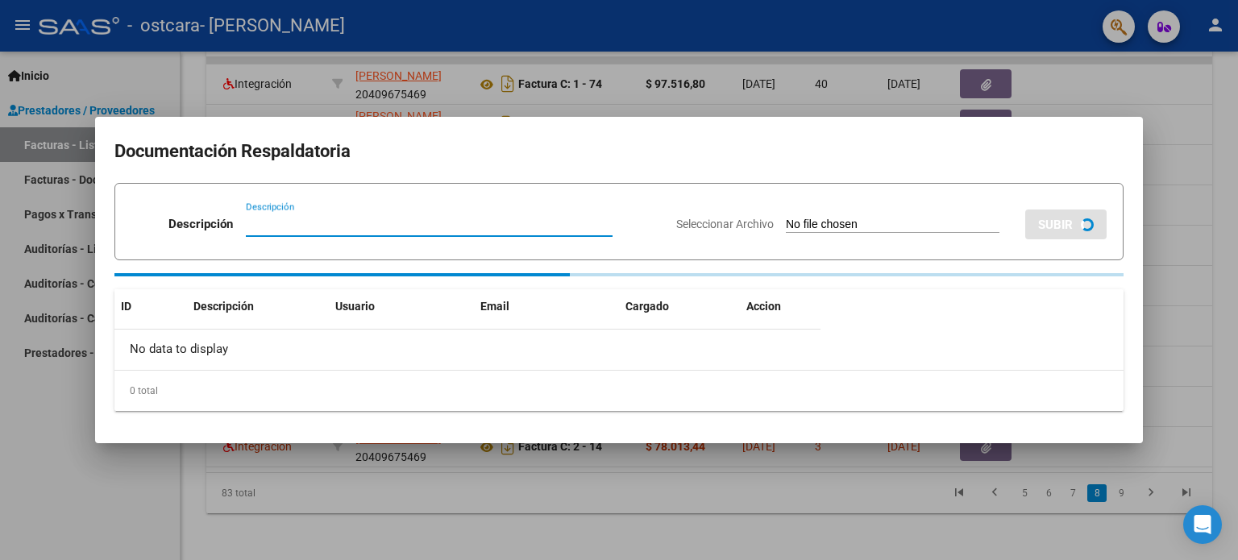
click at [801, 222] on div "Seleccionar Archivo SUBIR" at bounding box center [891, 221] width 430 height 49
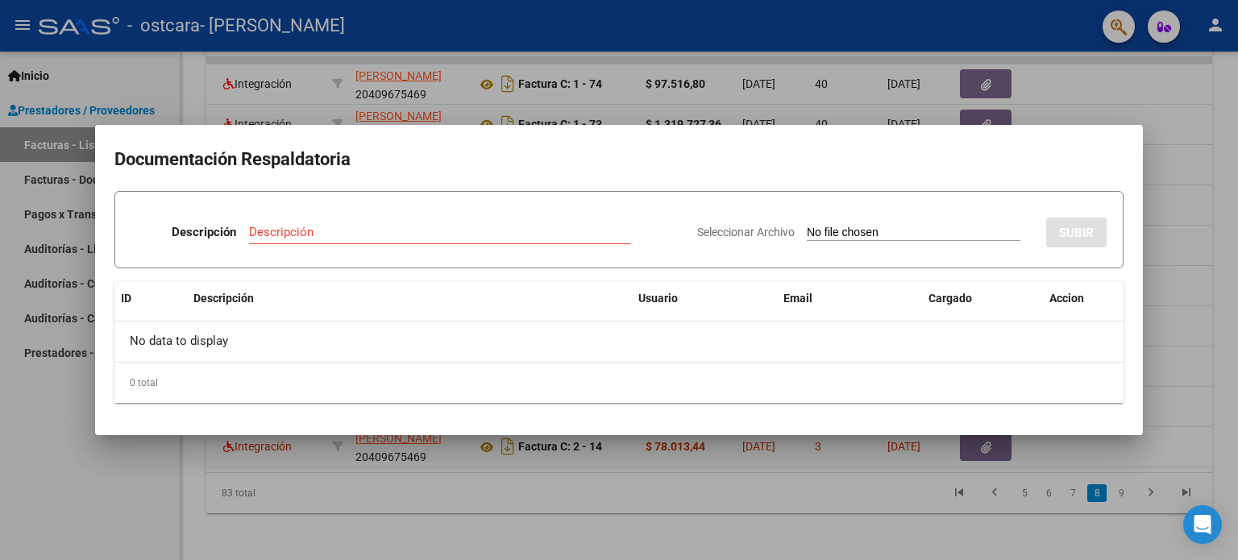
click at [810, 230] on input "Seleccionar Archivo" at bounding box center [914, 233] width 214 height 15
type input "C:\fakepath\Planilla Fonoaudiologia.pdf"
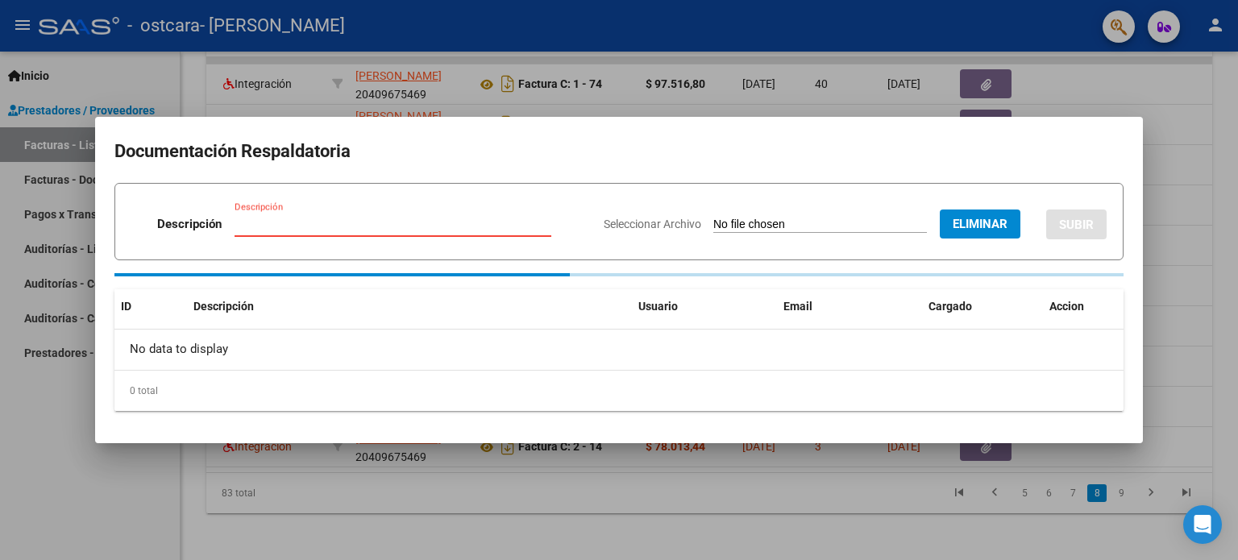
click at [450, 222] on input "Descripción" at bounding box center [393, 224] width 317 height 15
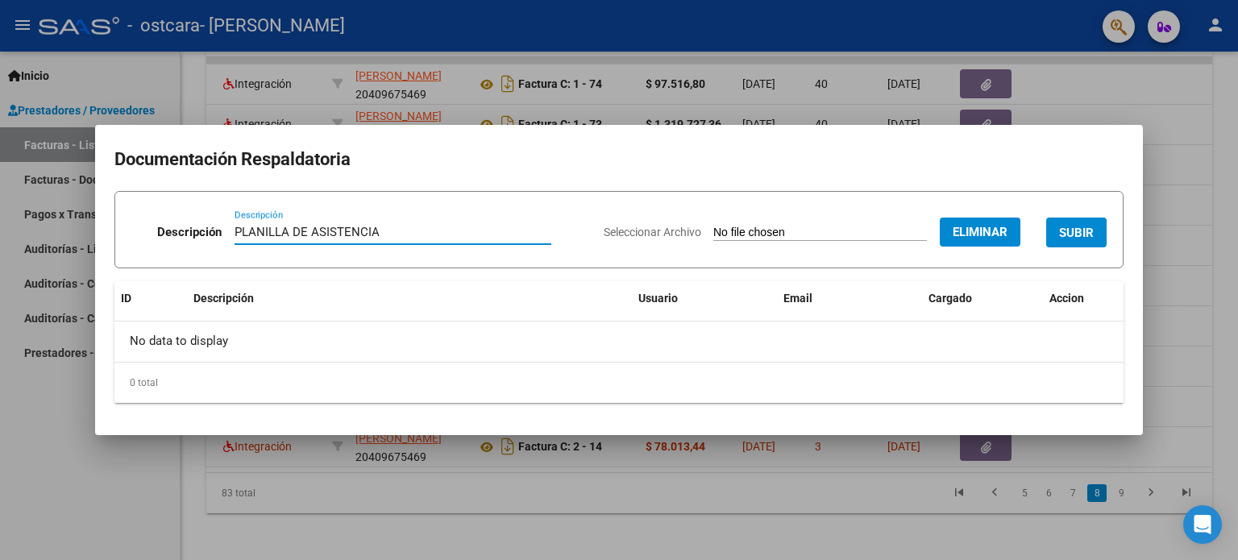
type input "PLANILLA DE ASISTENCIA"
click at [1043, 232] on div "Seleccionar Archivo Eliminar SUBIR" at bounding box center [855, 229] width 503 height 49
click at [1061, 235] on span "SUBIR" at bounding box center [1076, 233] width 35 height 15
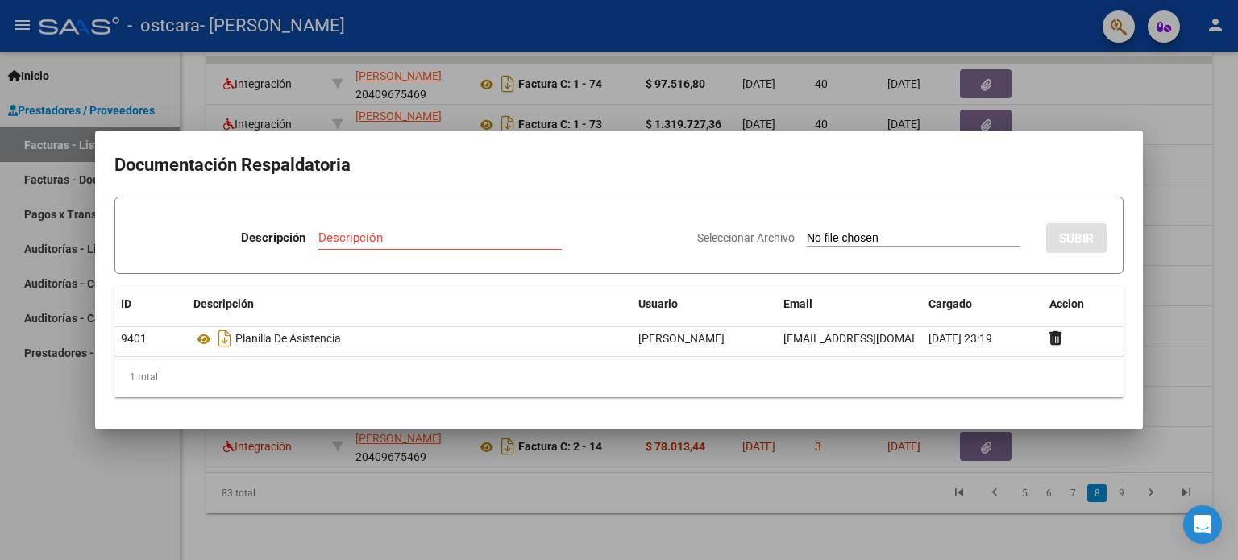
click at [1192, 112] on div at bounding box center [619, 280] width 1238 height 560
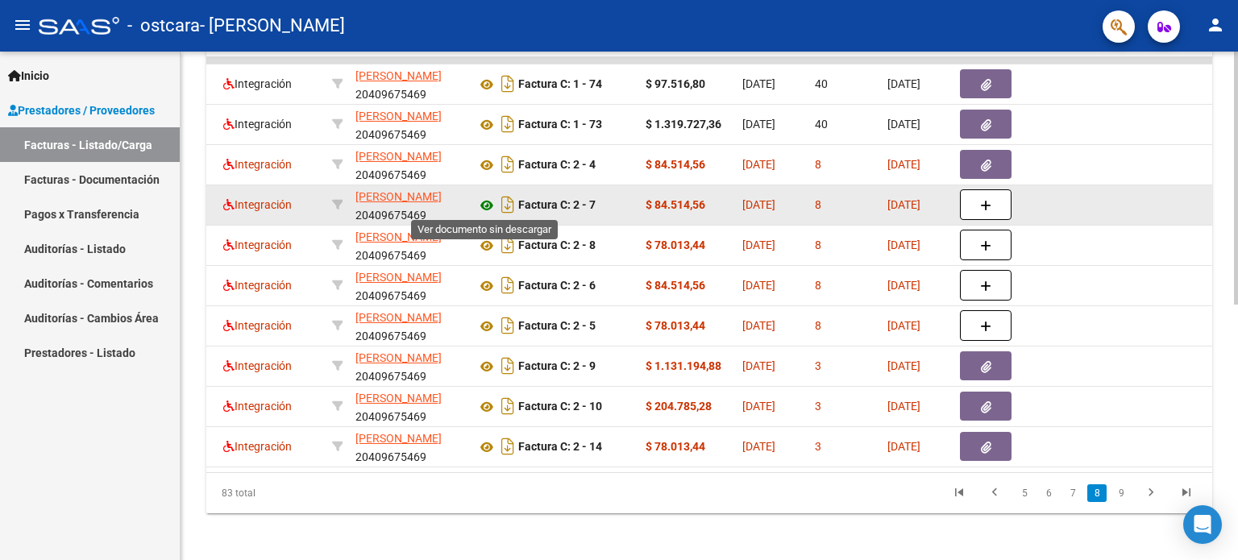
click at [484, 199] on icon at bounding box center [486, 205] width 21 height 19
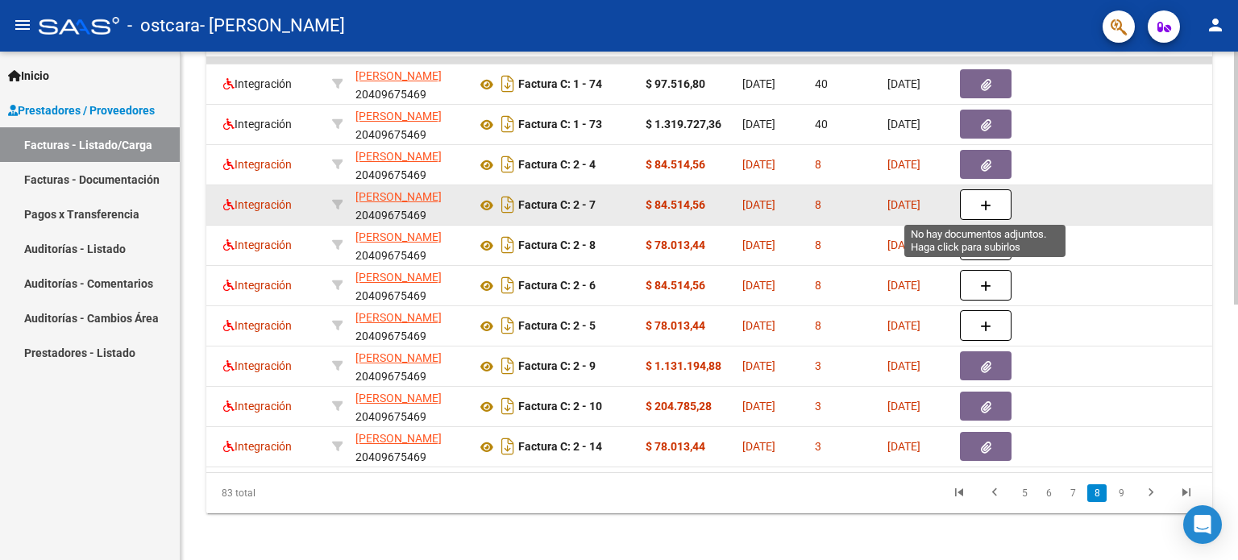
click at [980, 205] on icon "button" at bounding box center [985, 206] width 11 height 12
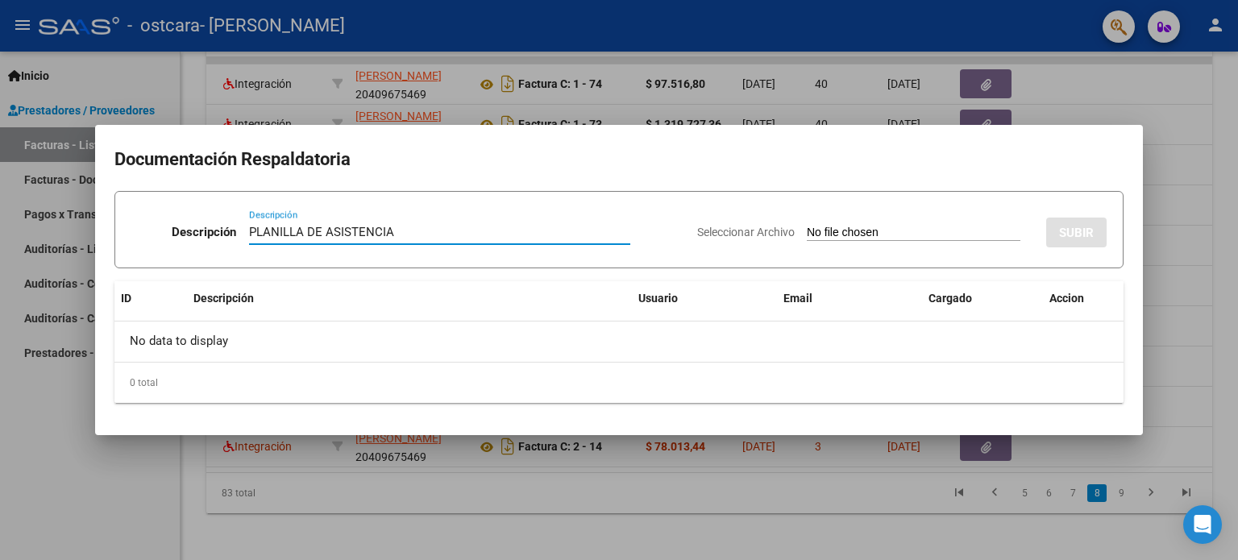
type input "PLANILLA DE ASISTENCIA"
click at [832, 224] on div "Seleccionar Archivo SUBIR" at bounding box center [901, 229] width 409 height 49
click at [815, 229] on input "Seleccionar Archivo" at bounding box center [914, 233] width 214 height 15
type input "C:\fakepath\Planilla [MEDICAL_DATA] (1).pdf"
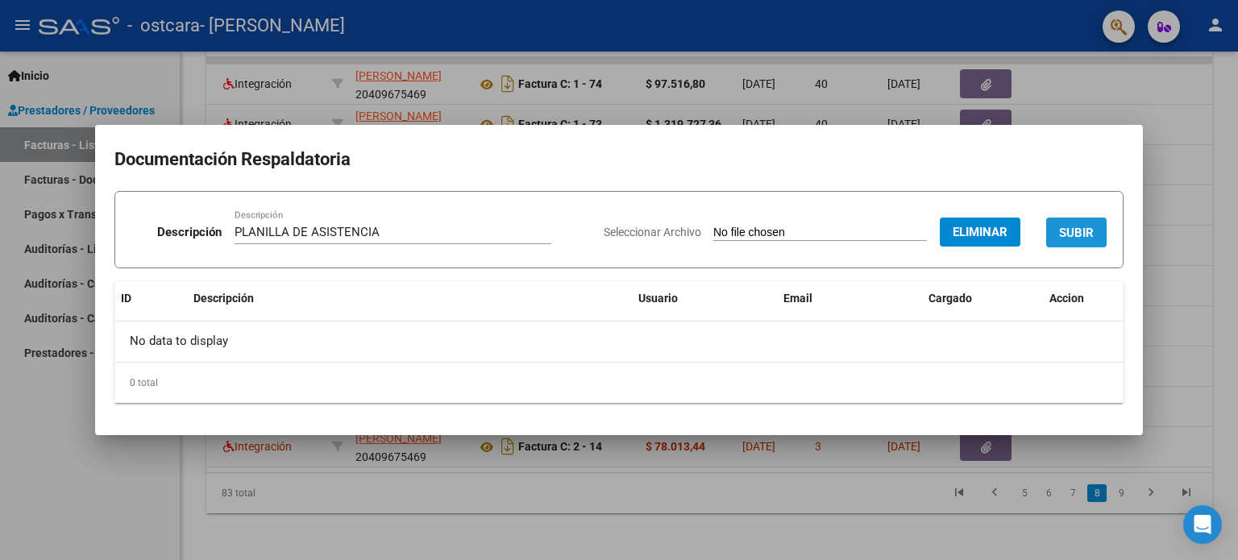
click at [1079, 243] on button "SUBIR" at bounding box center [1076, 233] width 60 height 30
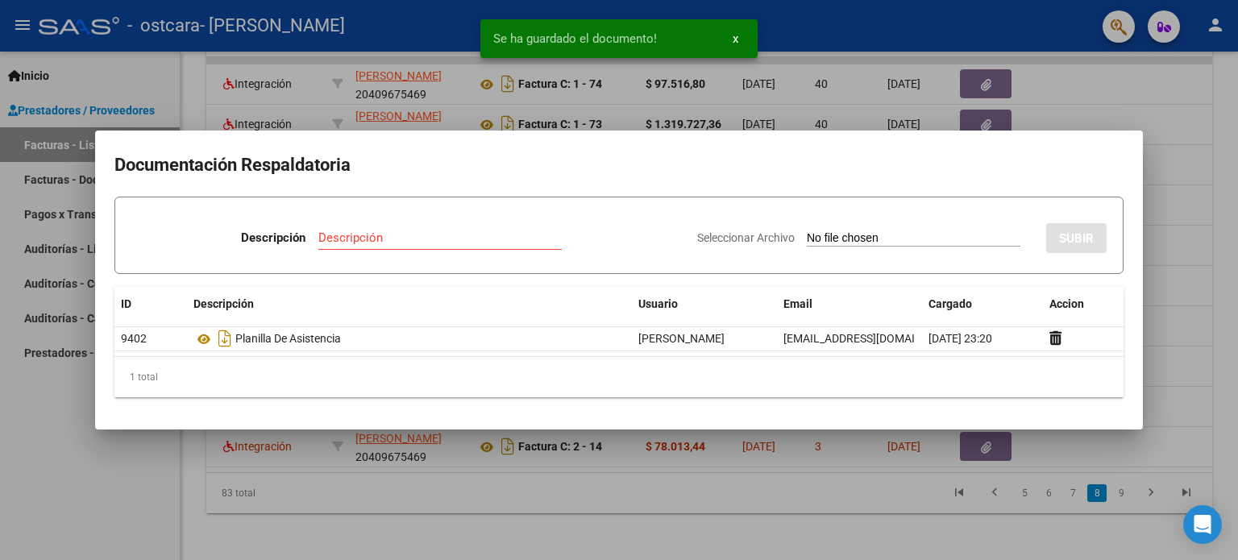
click at [1184, 235] on div at bounding box center [619, 280] width 1238 height 560
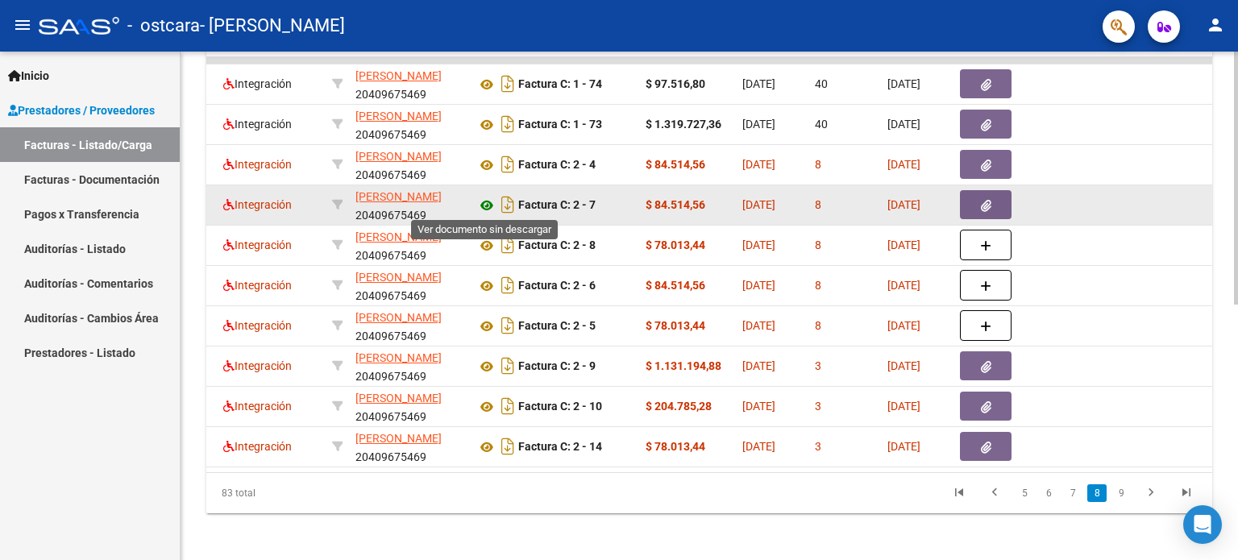
click at [487, 207] on icon at bounding box center [486, 205] width 21 height 19
click at [983, 209] on icon "button" at bounding box center [986, 206] width 10 height 12
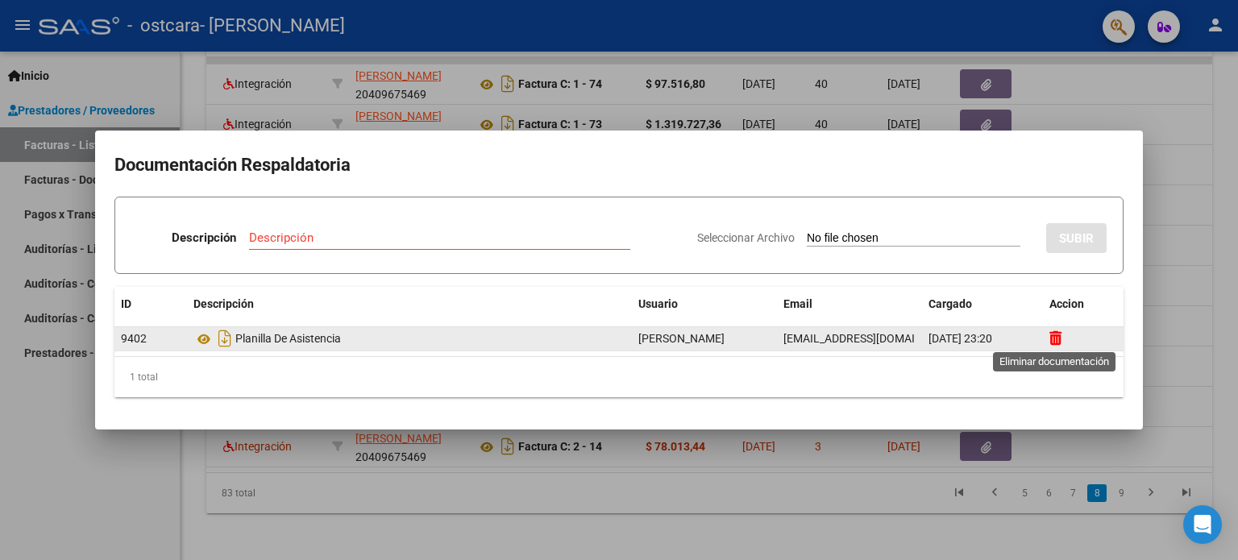
click at [1061, 334] on icon at bounding box center [1055, 337] width 12 height 15
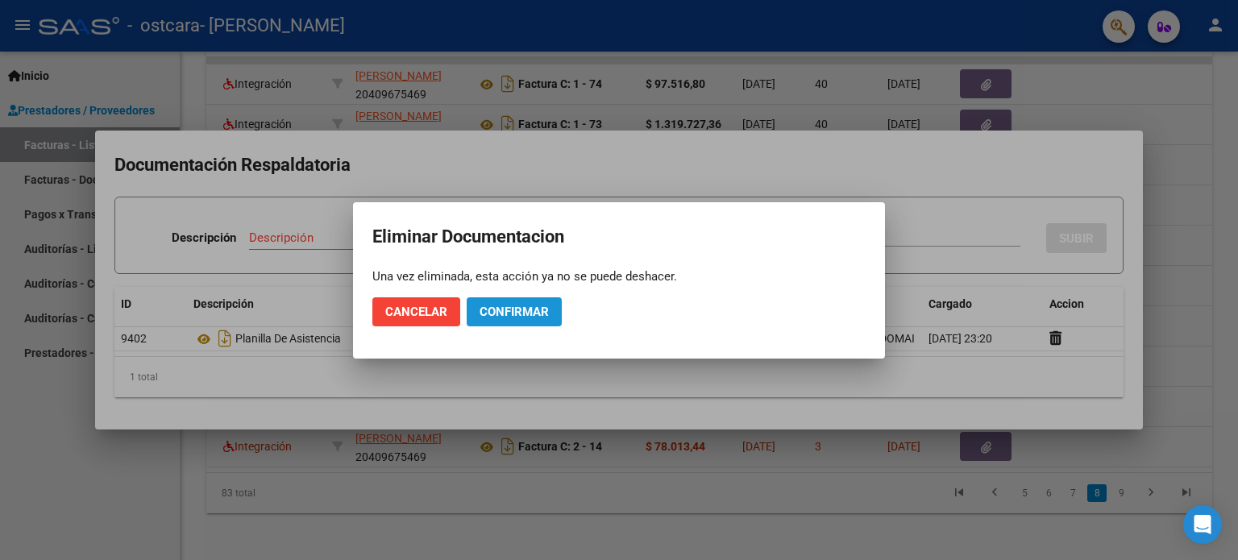
click at [522, 305] on span "Confirmar" at bounding box center [513, 312] width 69 height 15
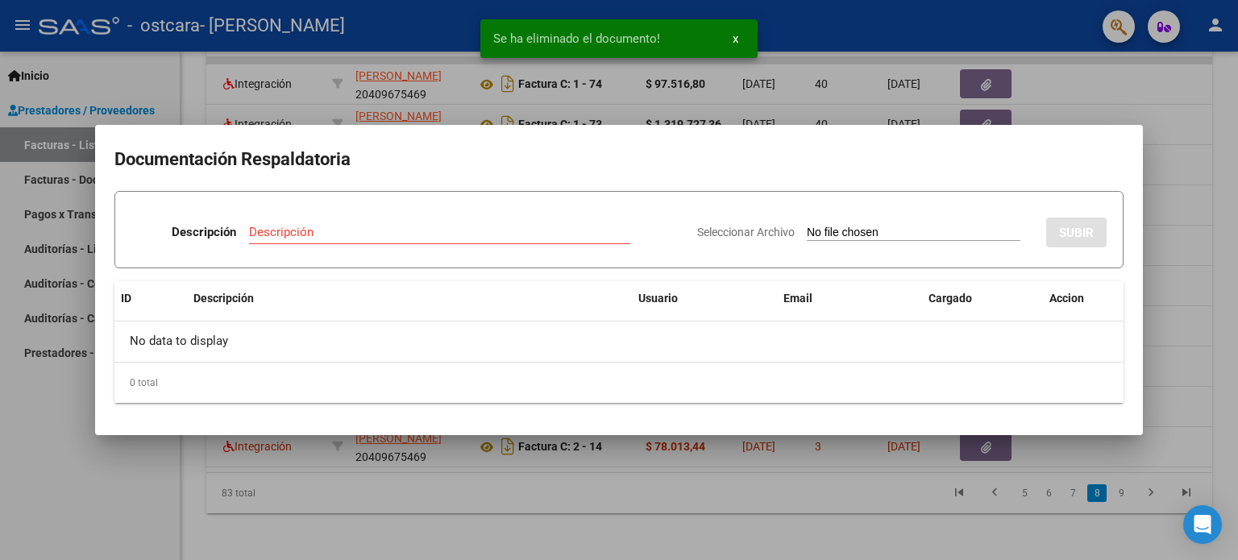
click at [816, 228] on input "Seleccionar Archivo" at bounding box center [914, 233] width 214 height 15
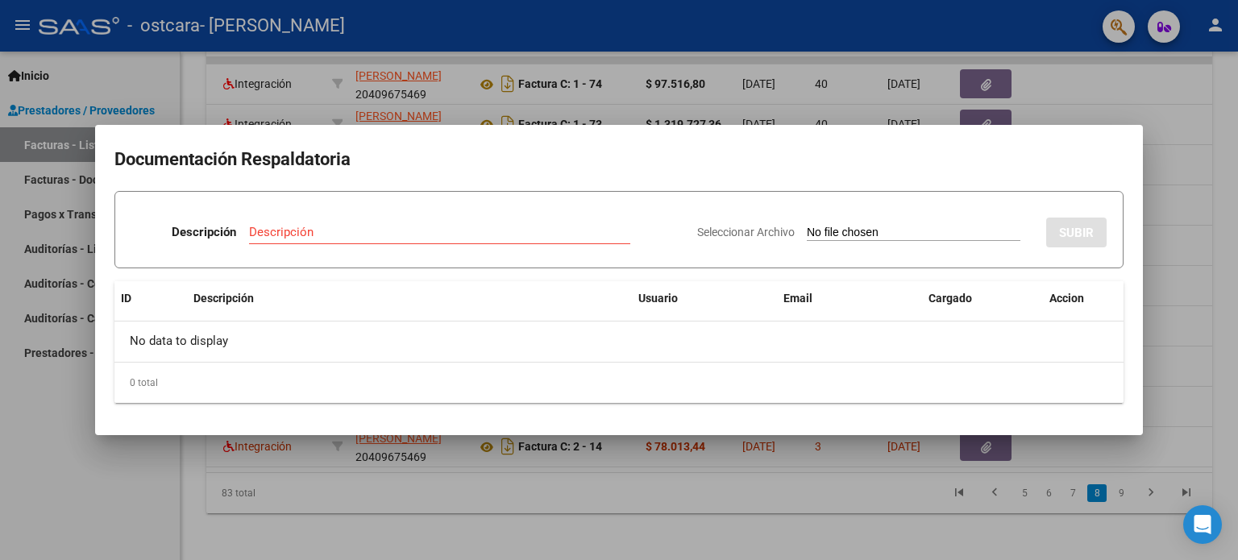
type input "C:\fakepath\Planilla Kinesiologia.pdf"
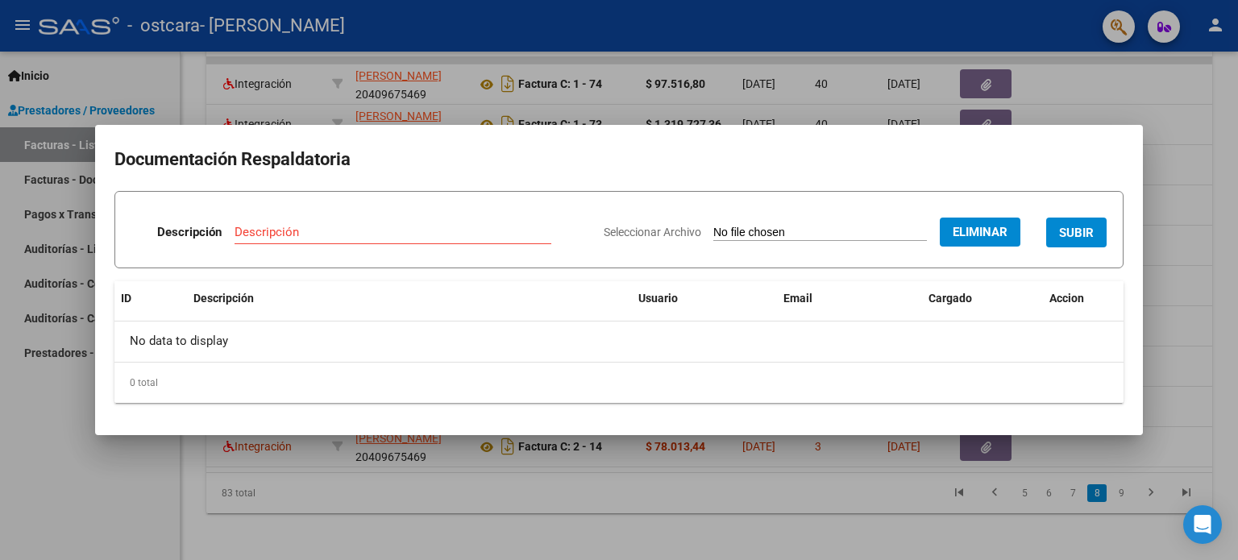
click at [432, 222] on div "Descripción" at bounding box center [393, 232] width 317 height 24
type input "PLANILLA DE ASISTENCIA"
click at [1080, 236] on span "SUBIR" at bounding box center [1076, 233] width 35 height 15
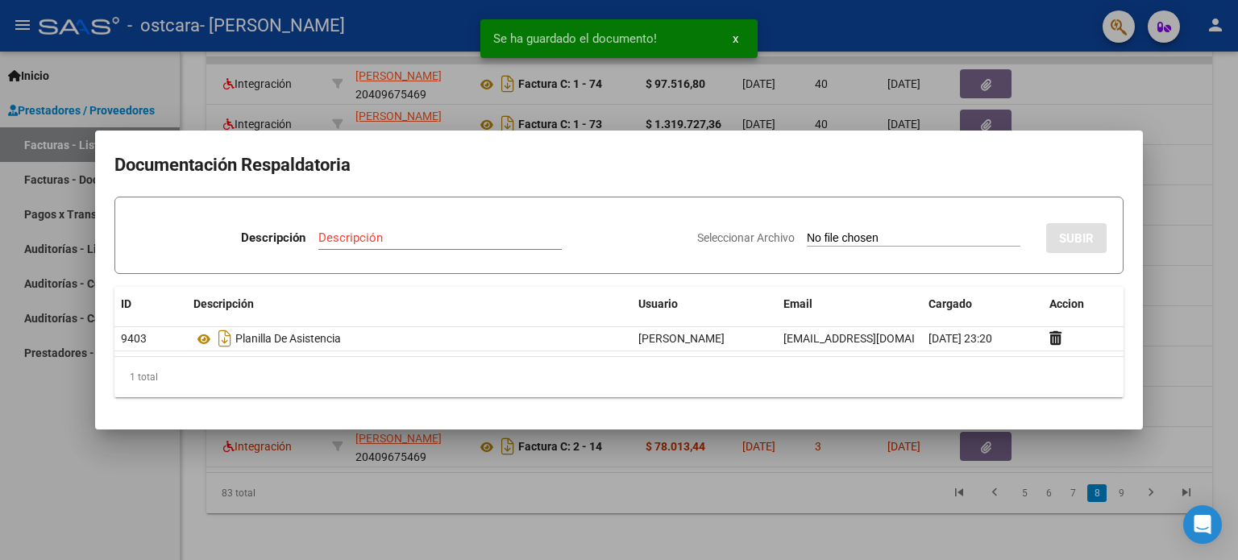
click at [1166, 226] on div at bounding box center [619, 280] width 1238 height 560
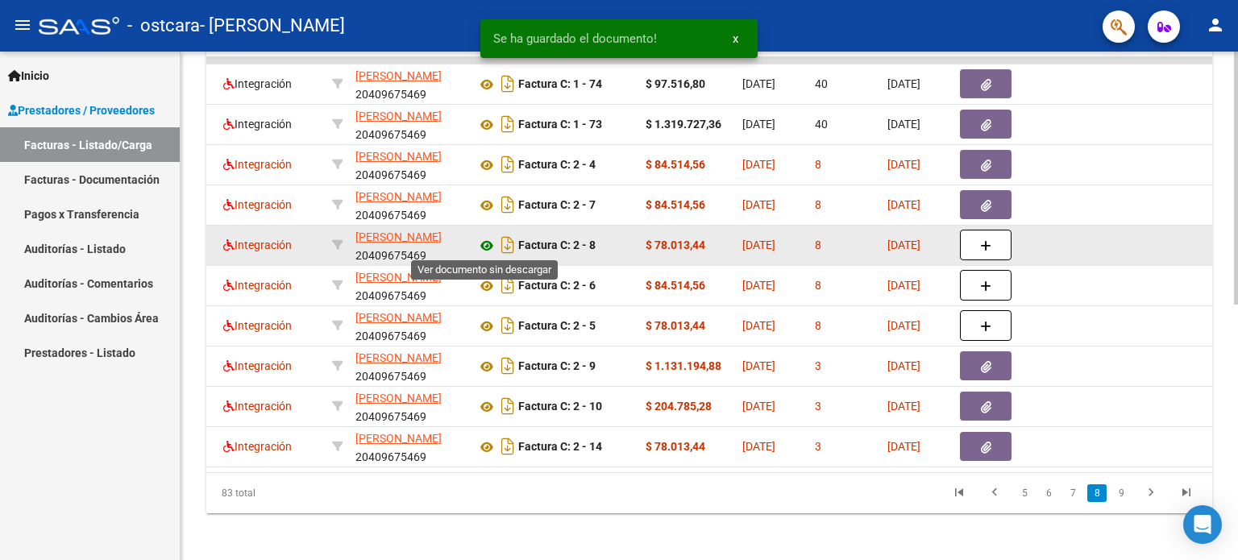
click at [483, 244] on icon at bounding box center [486, 245] width 21 height 19
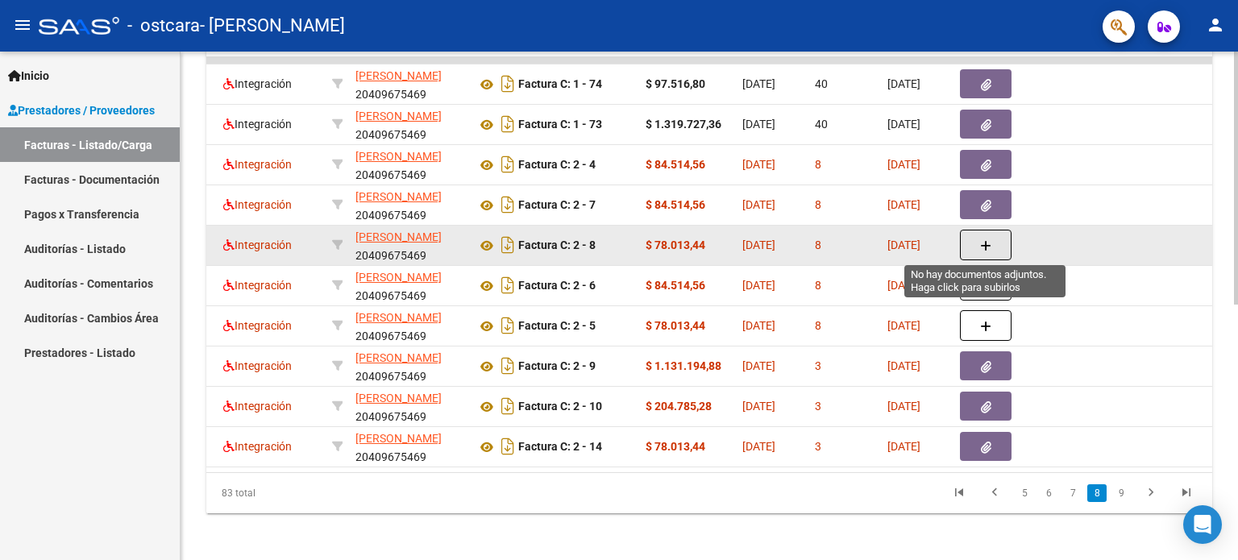
click at [995, 250] on button "button" at bounding box center [986, 245] width 52 height 31
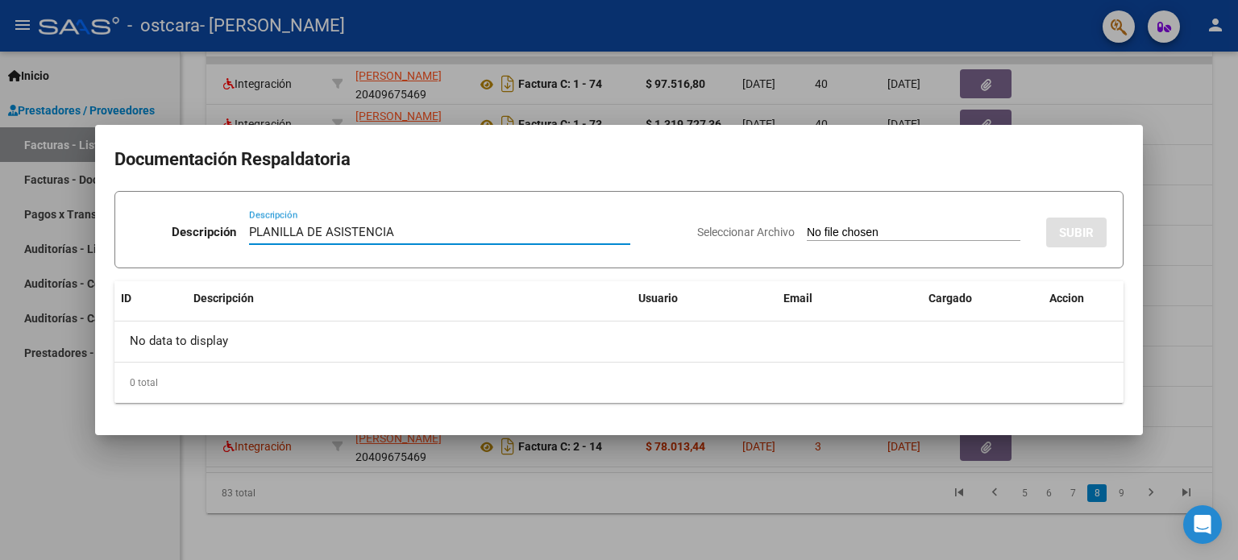
type input "PLANILLA DE ASISTENCIA"
click at [815, 241] on input "Seleccionar Archivo" at bounding box center [914, 233] width 214 height 15
click at [1064, 103] on div at bounding box center [619, 280] width 1238 height 560
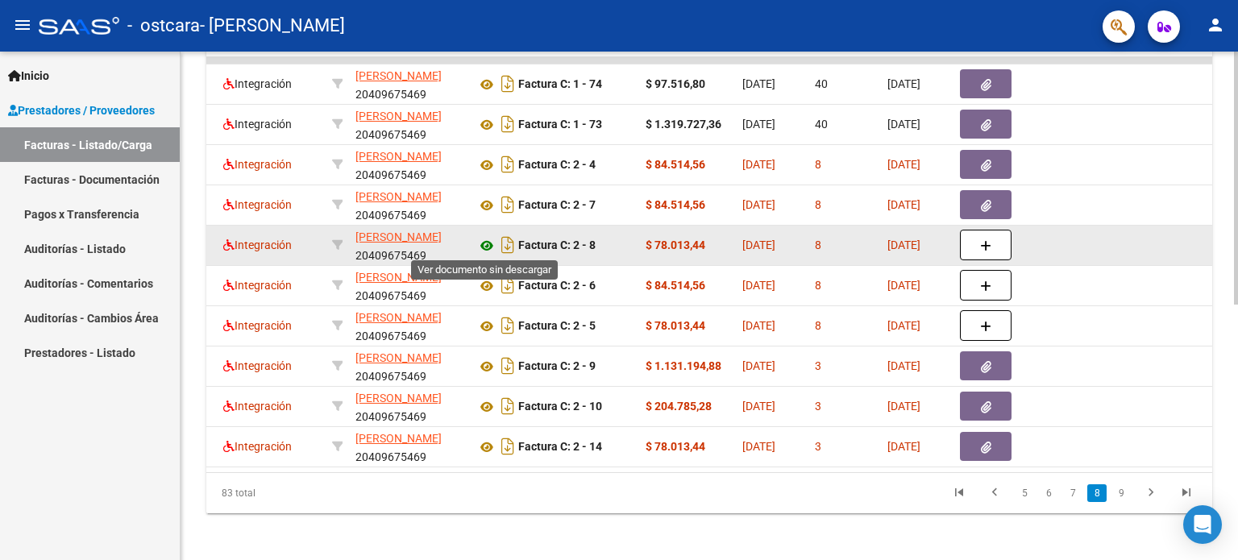
click at [488, 239] on icon at bounding box center [486, 245] width 21 height 19
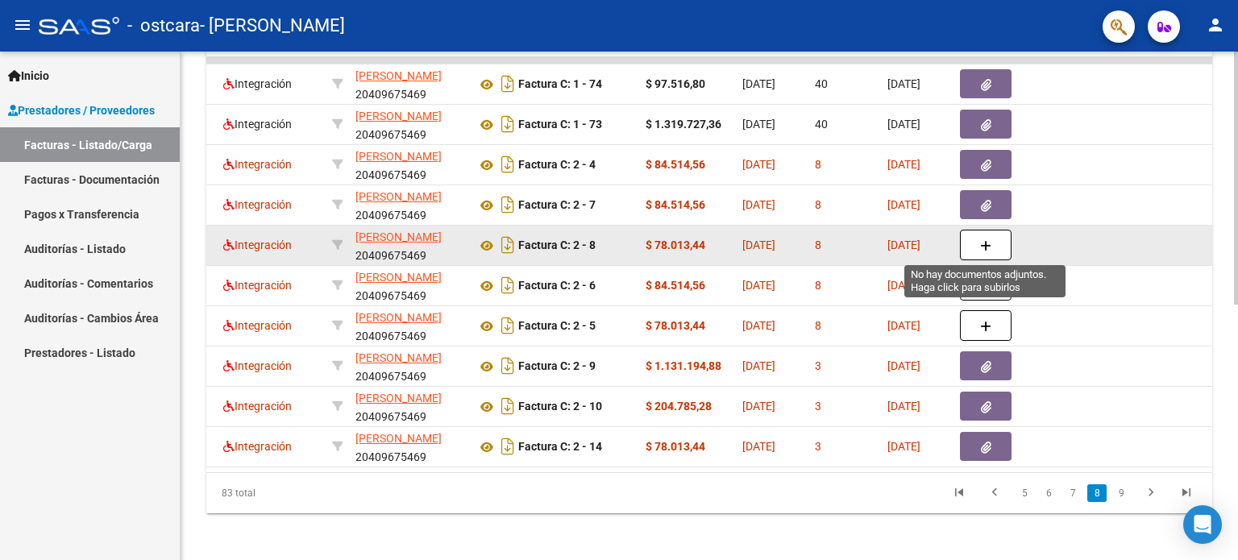
click at [1000, 244] on button "button" at bounding box center [986, 245] width 52 height 31
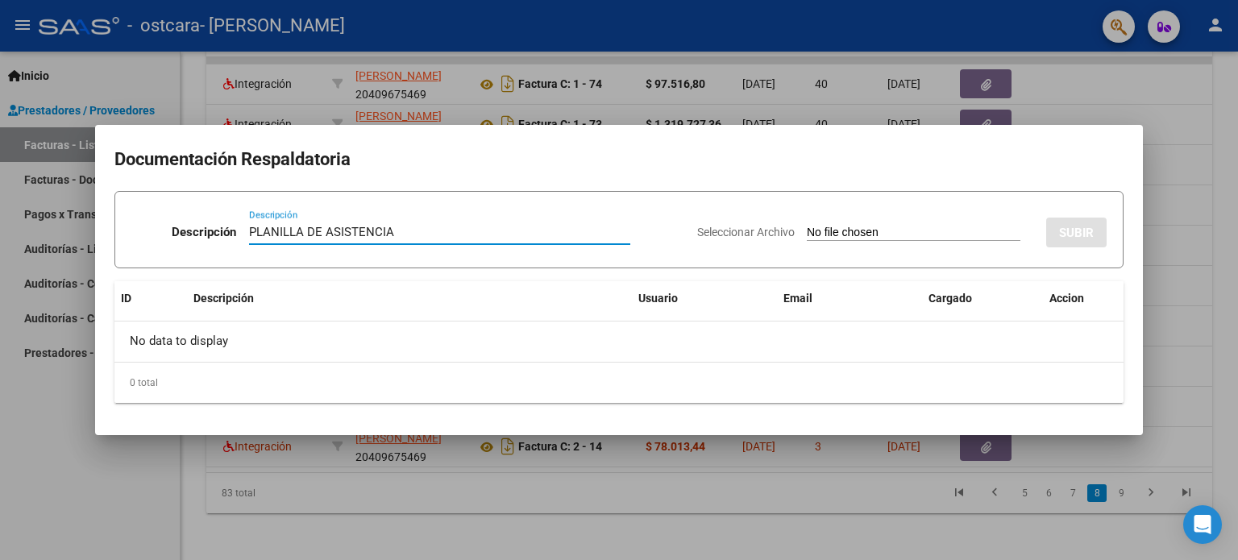
type input "PLANILLA DE ASISTENCIA"
click at [832, 235] on input "Seleccionar Archivo" at bounding box center [914, 233] width 214 height 15
type input "C:\fakepath\Planilla [MEDICAL_DATA] (1).pdf"
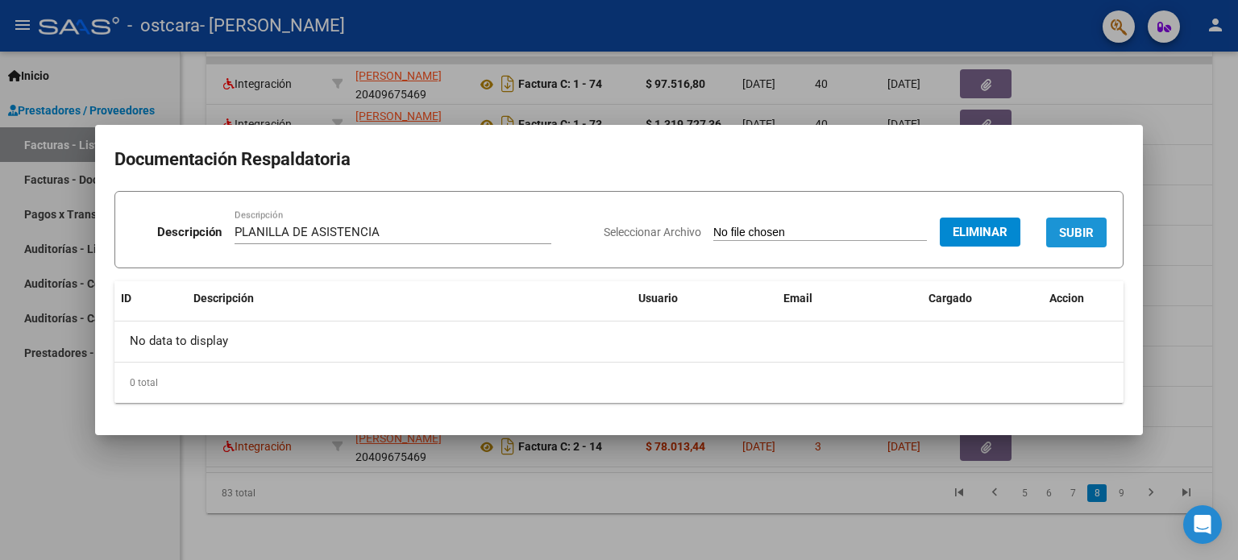
click at [1075, 239] on span "SUBIR" at bounding box center [1076, 233] width 35 height 15
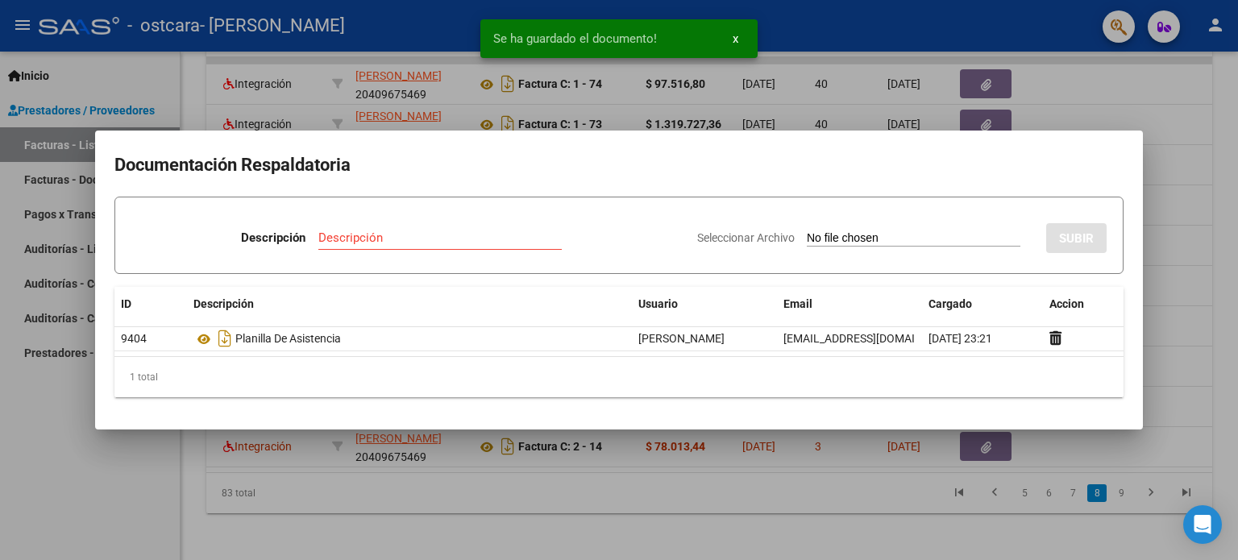
click at [1177, 138] on div at bounding box center [619, 280] width 1238 height 560
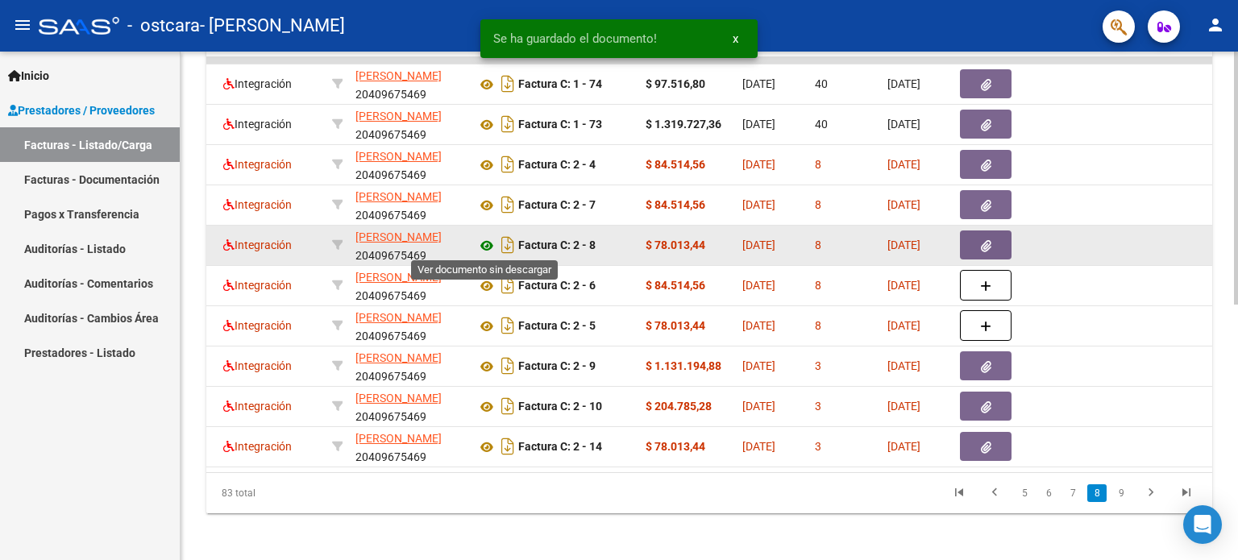
click at [482, 241] on icon at bounding box center [486, 245] width 21 height 19
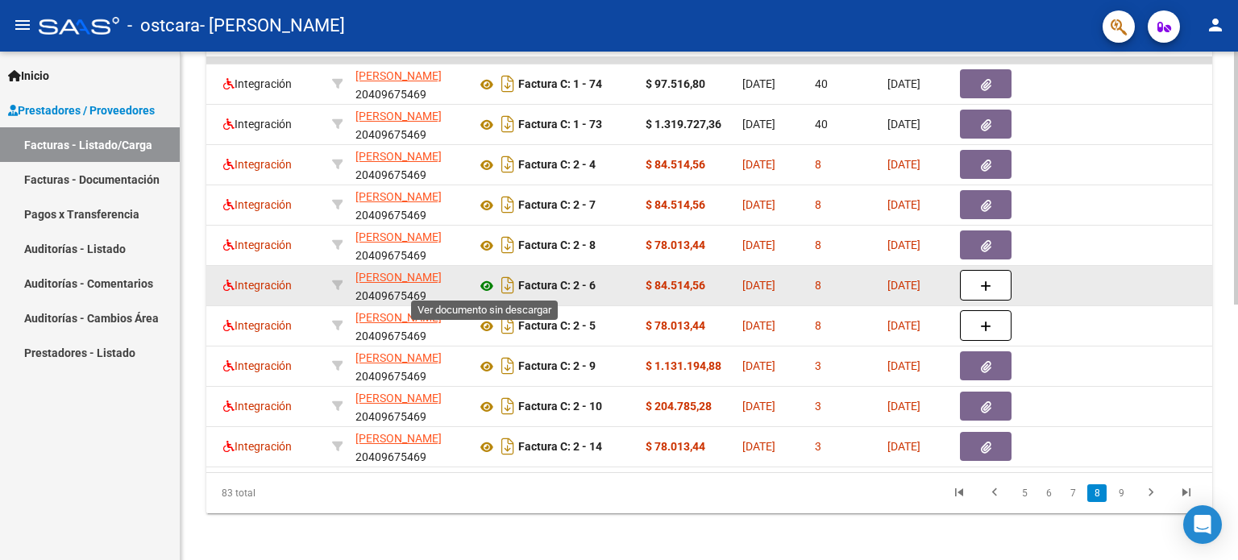
click at [481, 278] on icon at bounding box center [486, 285] width 21 height 19
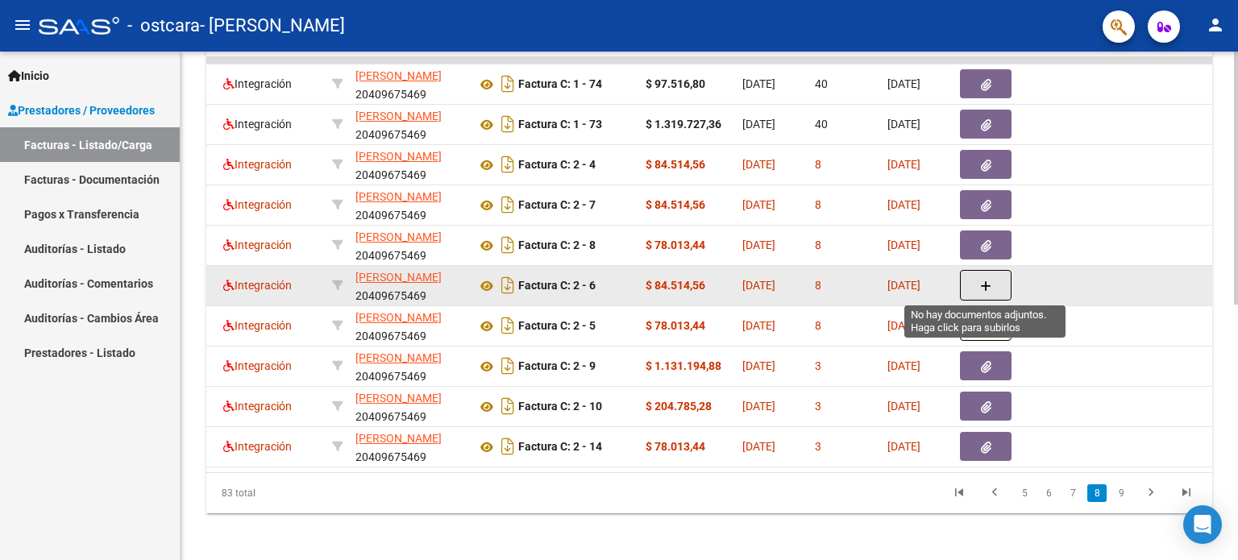
click at [989, 289] on icon "button" at bounding box center [985, 286] width 11 height 12
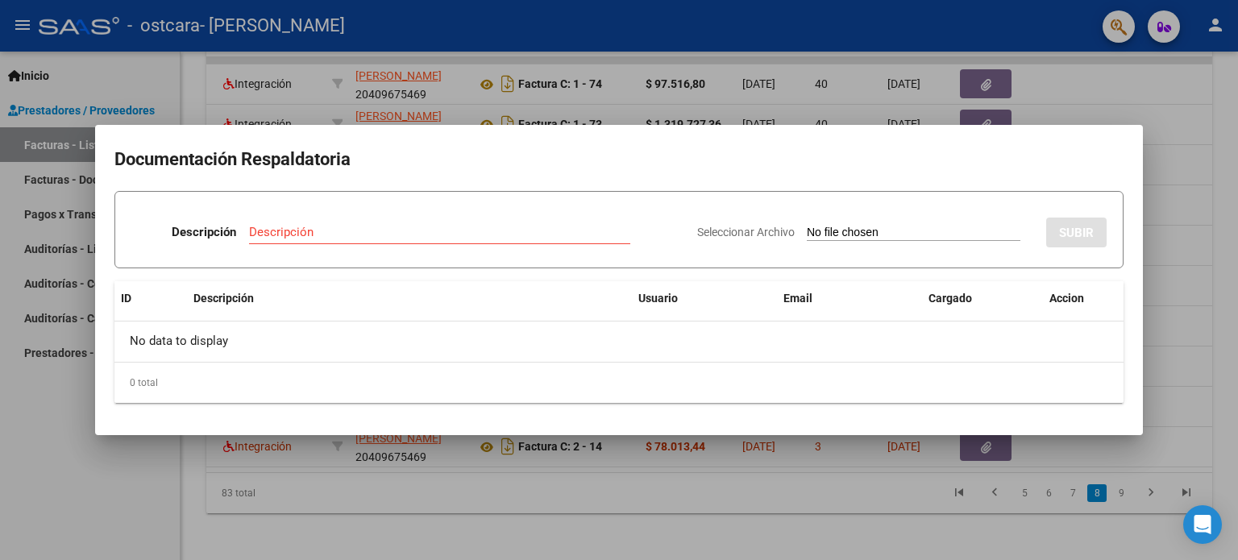
click at [880, 231] on input "Seleccionar Archivo" at bounding box center [914, 233] width 214 height 15
type input "C:\fakepath\Planilla Psicopedagogia.pdf"
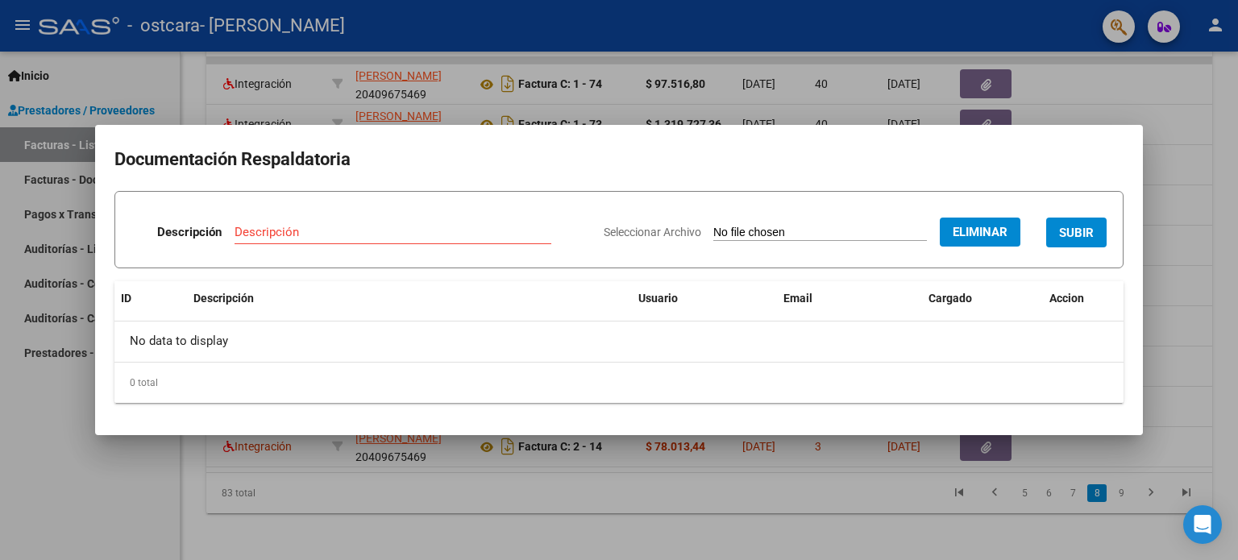
click at [446, 230] on input "Descripción" at bounding box center [393, 232] width 317 height 15
type input "PLANILLA DE ASISTENCIA"
click at [1070, 235] on span "SUBIR" at bounding box center [1076, 233] width 35 height 15
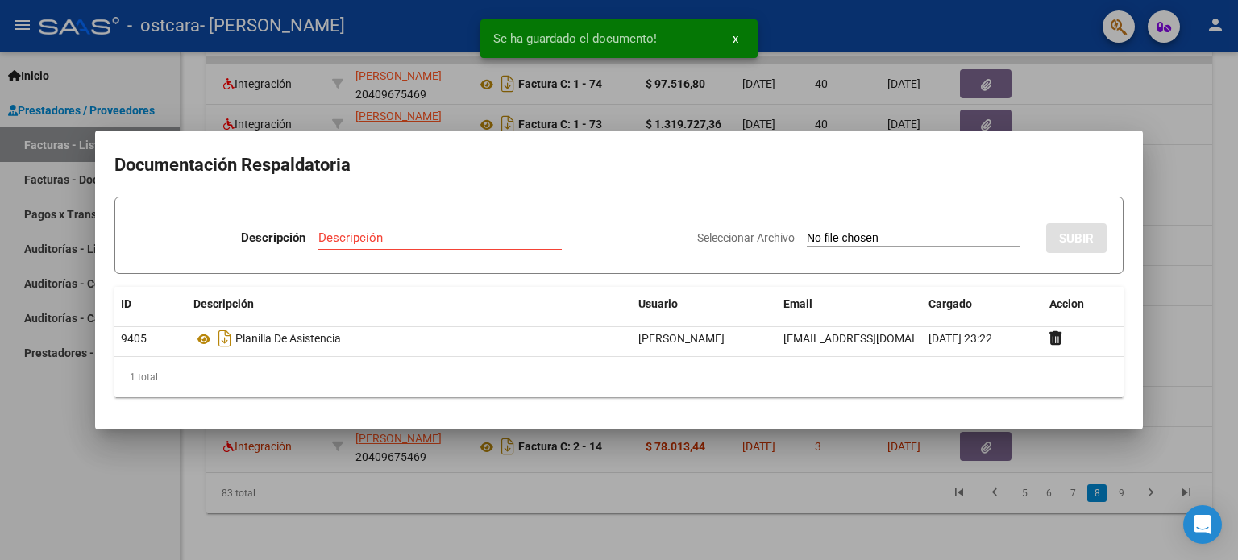
click at [1160, 223] on div at bounding box center [619, 280] width 1238 height 560
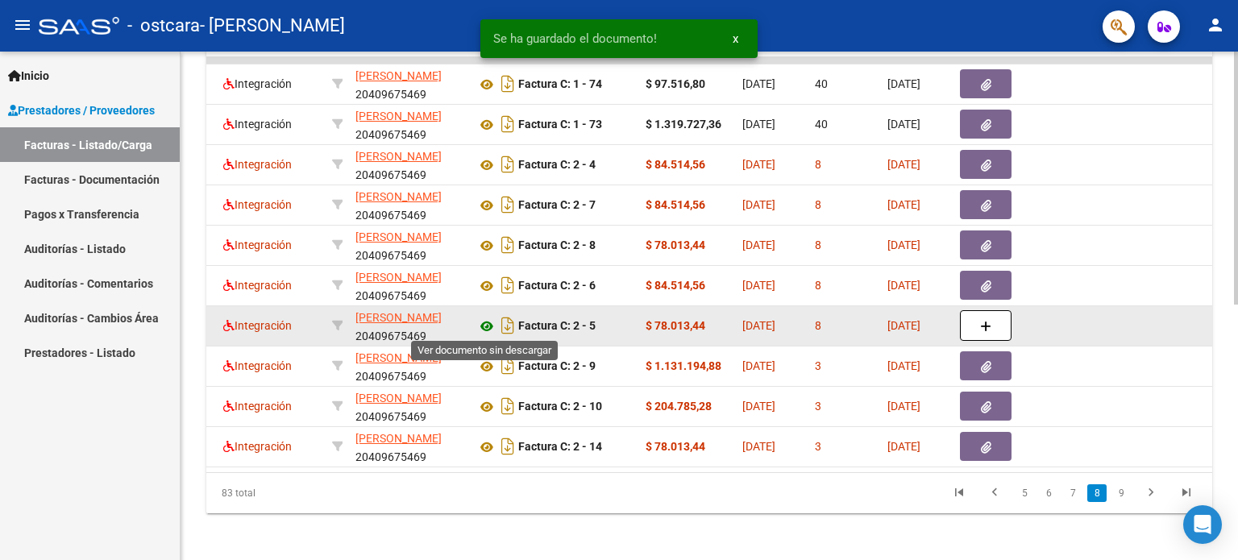
click at [488, 322] on icon at bounding box center [486, 326] width 21 height 19
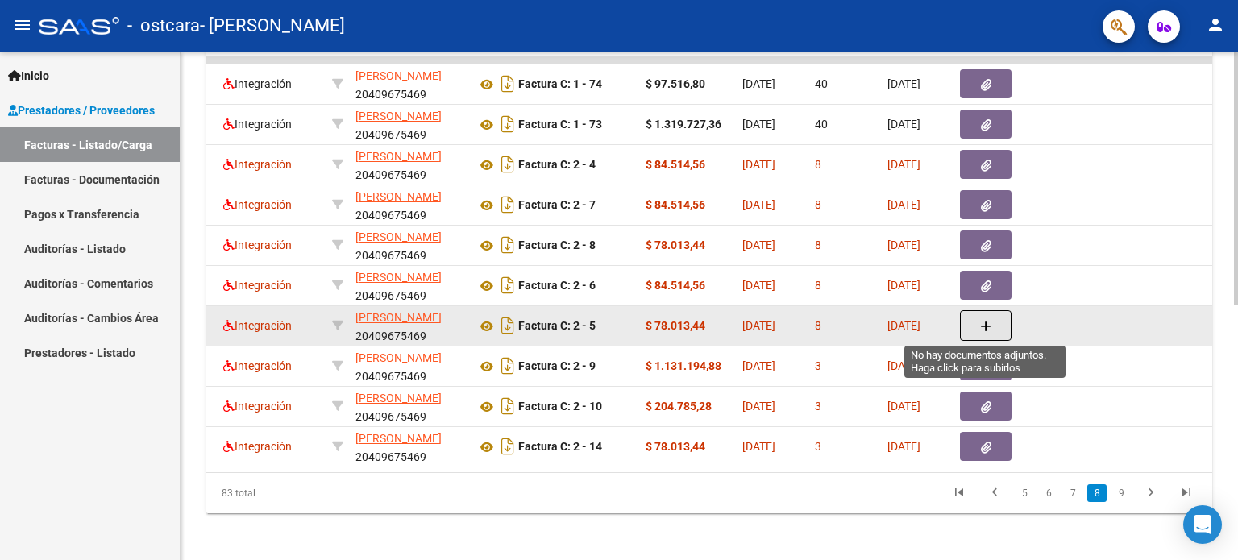
click at [972, 331] on button "button" at bounding box center [986, 325] width 52 height 31
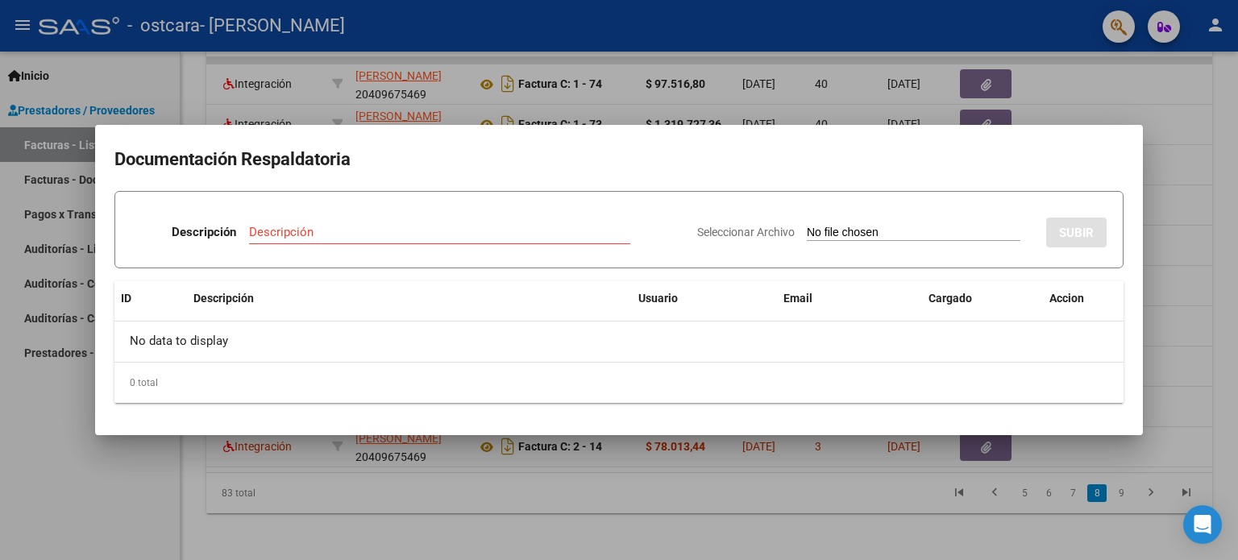
click at [812, 222] on div "Seleccionar Archivo SUBIR" at bounding box center [901, 229] width 409 height 49
click at [819, 229] on input "Seleccionar Archivo" at bounding box center [914, 233] width 214 height 15
type input "C:\fakepath\Planilla T.O.pdf"
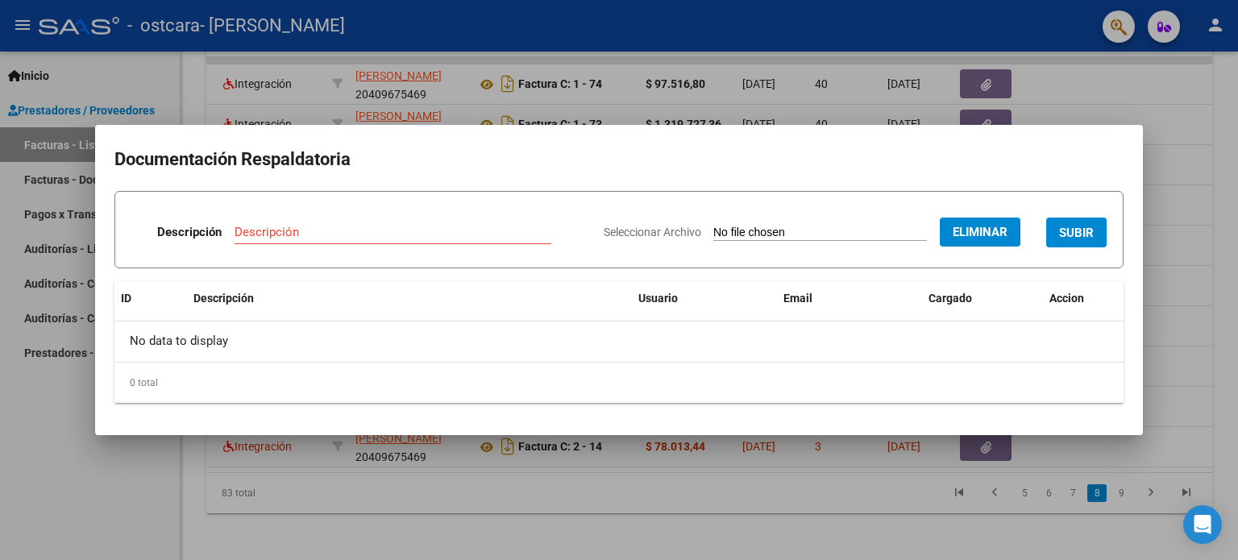
click at [425, 231] on input "Descripción" at bounding box center [393, 232] width 317 height 15
type input "PLANILLA DE ASISTENCIA"
click at [1069, 232] on span "SUBIR" at bounding box center [1076, 233] width 35 height 15
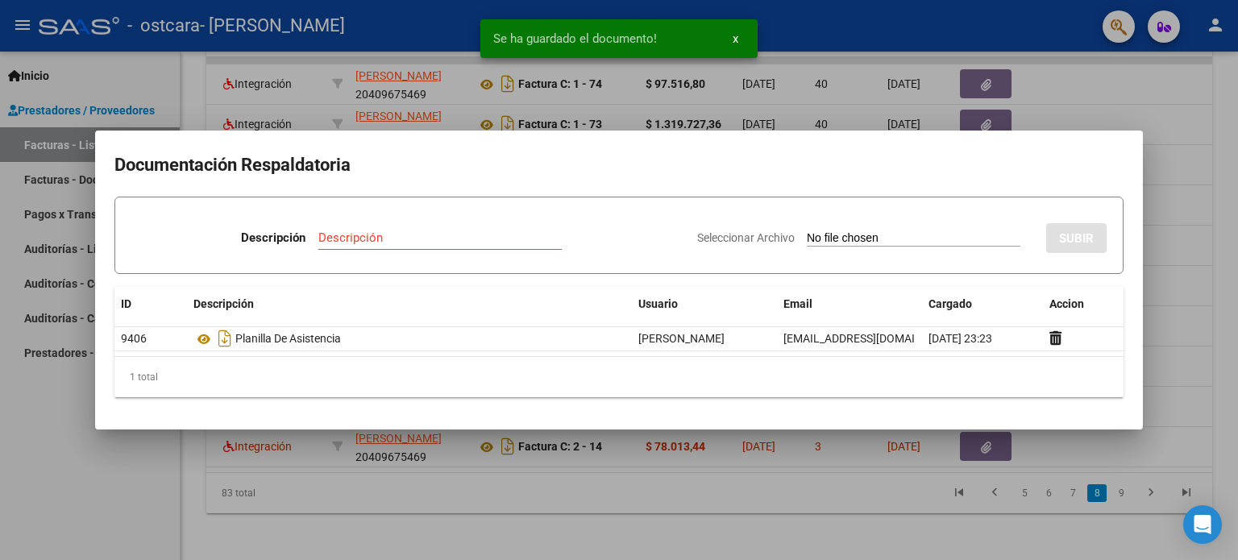
click at [1114, 135] on mat-dialog-container "Documentación Respaldatoria Descripción Descripción Seleccionar Archivo SUBIR I…" at bounding box center [619, 280] width 1048 height 299
click at [1176, 77] on div at bounding box center [619, 280] width 1238 height 560
